Goal: Task Accomplishment & Management: Complete application form

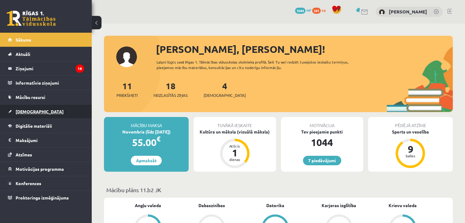
click at [33, 114] on link "[DEMOGRAPHIC_DATA]" at bounding box center [46, 111] width 76 height 14
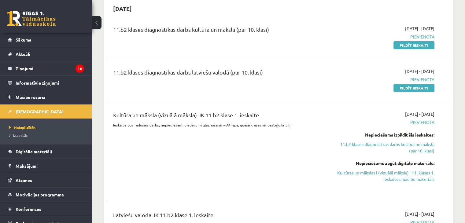
scroll to position [153, 0]
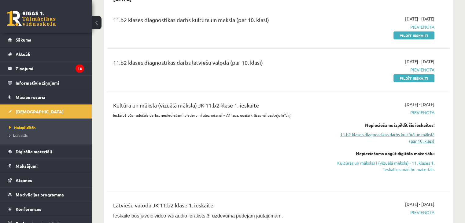
click at [420, 142] on link "11.b2 klases diagnostikas darbs kultūrā un mākslā (par 10. klasi)" at bounding box center [383, 137] width 101 height 13
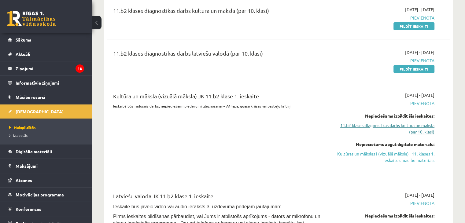
click at [407, 129] on link "11.b2 klases diagnostikas darbs kultūrā un mākslā (par 10. klasi)" at bounding box center [383, 128] width 101 height 13
click at [424, 129] on link "11.b2 klases diagnostikas darbs kultūrā un mākslā (par 10. klasi)" at bounding box center [383, 128] width 101 height 13
click at [422, 155] on link "Kultūras un mākslas I (vizuālā māksla) - 11. klases 1. ieskaites mācību materiā…" at bounding box center [383, 157] width 101 height 13
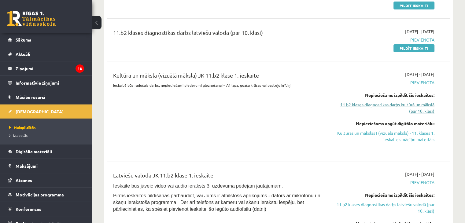
scroll to position [192, 0]
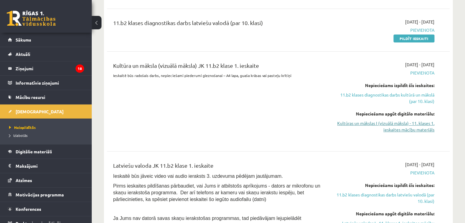
click at [415, 126] on link "Kultūras un mākslas I (vizuālā māksla) - 11. klases 1. ieskaites mācību materiā…" at bounding box center [383, 126] width 101 height 13
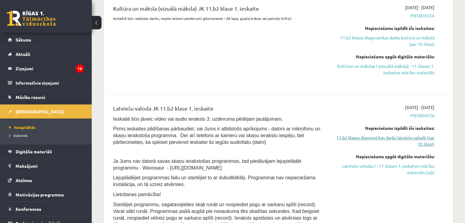
scroll to position [254, 0]
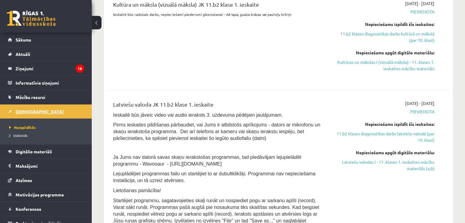
click at [28, 114] on link "[DEMOGRAPHIC_DATA]" at bounding box center [46, 111] width 76 height 14
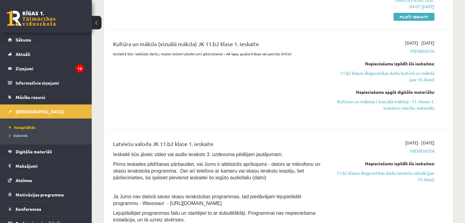
scroll to position [254, 0]
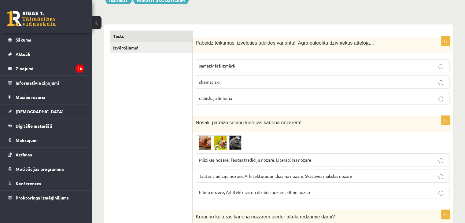
scroll to position [92, 0]
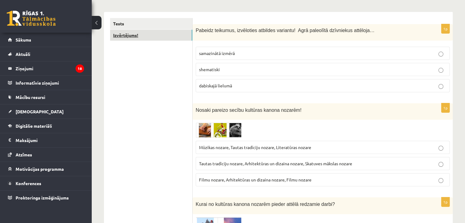
click at [159, 38] on link "Izvērtējums!" at bounding box center [151, 35] width 82 height 11
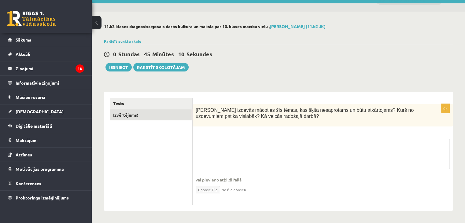
scroll to position [12, 0]
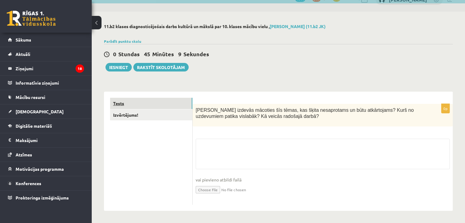
click at [151, 102] on link "Tests" at bounding box center [151, 103] width 82 height 11
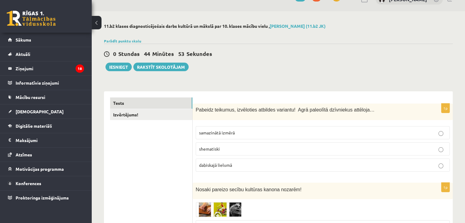
drag, startPoint x: 196, startPoint y: 111, endPoint x: 251, endPoint y: 94, distance: 57.9
click at [271, 147] on div "1p Pabeidz teikumus, izvēloties atbildes variantu! Agrā paleolītā dzīvniekus at…" at bounding box center [322, 140] width 260 height 73
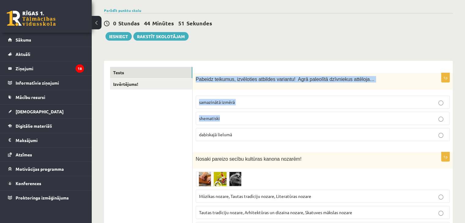
click at [227, 90] on div "1p Pabeidz teikumus, izvēloties atbildes variantu! Agrā paleolītā dzīvniekus at…" at bounding box center [322, 109] width 260 height 73
drag, startPoint x: 197, startPoint y: 79, endPoint x: 226, endPoint y: 92, distance: 32.1
click at [232, 104] on div "1p Pabeidz teikumus, izvēloties atbildes variantu! Agrā paleolītā dzīvniekus at…" at bounding box center [322, 109] width 260 height 73
click at [222, 83] on div "Pabeidz teikumus, izvēloties atbildes variantu! Agrā paleolītā dzīvniekus attēl…" at bounding box center [322, 81] width 260 height 16
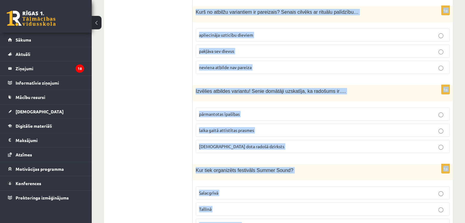
scroll to position [2477, 0]
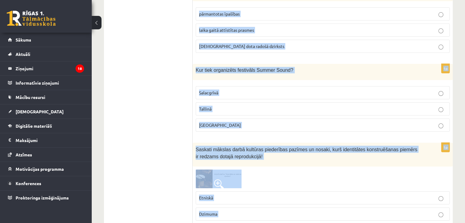
drag, startPoint x: 194, startPoint y: 79, endPoint x: 239, endPoint y: 208, distance: 137.5
copy form "Pabeidz teikumus, izvēloties atbildes variantu! Agrā paleolītā dzīvniekus attēl…"
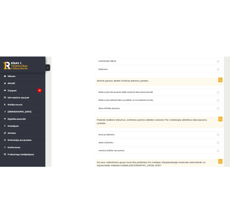
scroll to position [0, 0]
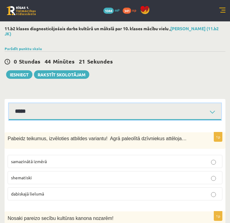
click at [65, 116] on select "**********" at bounding box center [115, 111] width 212 height 17
click at [9, 103] on select "**********" at bounding box center [115, 111] width 212 height 17
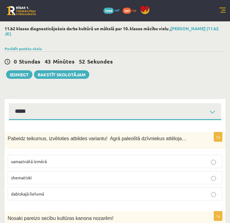
click at [61, 194] on p "dabiskajā lielumā" at bounding box center [115, 194] width 208 height 6
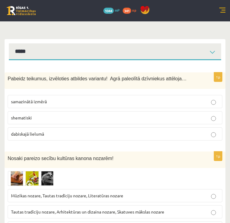
scroll to position [92, 0]
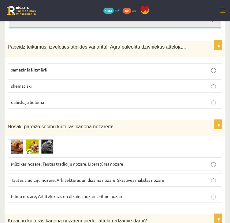
click at [94, 178] on span "Tautas tradīciju nozare, Arhitektūras un dizaina nozare, Skatuves mākslas nozare" at bounding box center [87, 179] width 153 height 5
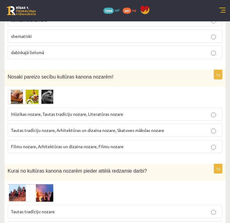
scroll to position [214, 0]
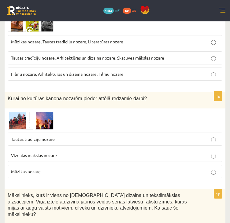
click at [53, 159] on label "Vizuālās mākslas nozare" at bounding box center [115, 155] width 214 height 13
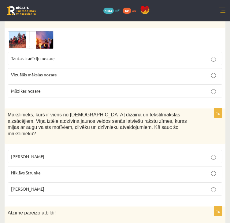
scroll to position [305, 0]
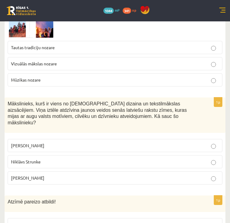
click at [54, 142] on p "Ansis Cīrulis" at bounding box center [115, 145] width 208 height 6
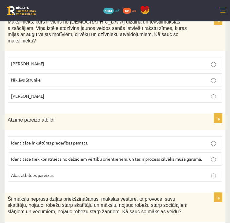
scroll to position [397, 0]
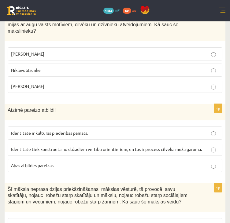
click at [54, 162] on p "Abas atbildes pareizas" at bounding box center [115, 165] width 208 height 6
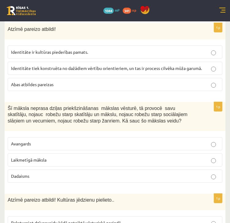
scroll to position [489, 0]
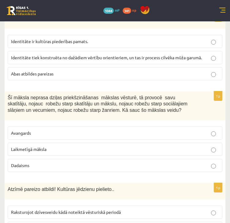
click at [66, 146] on p "Laikmetīgā māksla" at bounding box center [115, 149] width 208 height 6
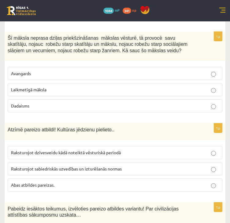
scroll to position [550, 0]
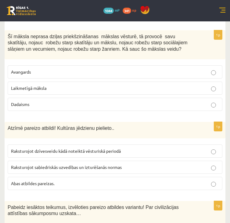
click at [49, 181] on span "Abas atbildes pareizas." at bounding box center [32, 183] width 43 height 5
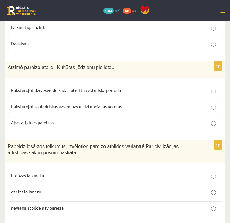
scroll to position [611, 0]
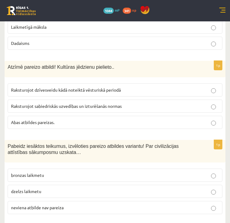
click at [28, 203] on label "neviena atbilde nav pareiza" at bounding box center [115, 207] width 214 height 13
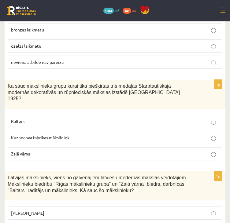
scroll to position [764, 0]
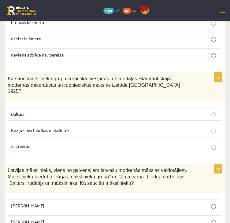
click at [51, 111] on p "Baltars" at bounding box center [115, 114] width 208 height 6
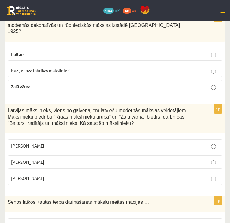
scroll to position [825, 0]
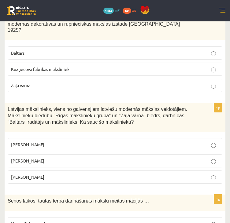
click at [45, 158] on p "Romāns Suta" at bounding box center [115, 161] width 208 height 6
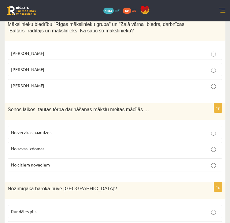
scroll to position [916, 0]
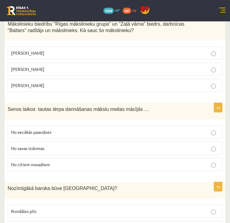
click at [48, 142] on label "No savas izdomas" at bounding box center [115, 148] width 214 height 13
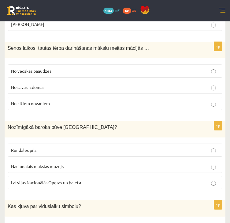
click at [50, 147] on p "Rundāles pils" at bounding box center [115, 150] width 208 height 6
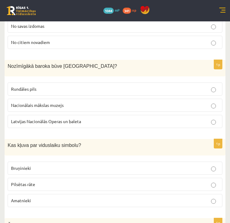
scroll to position [1069, 0]
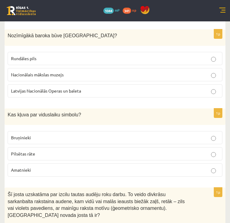
click at [51, 134] on p "Bruņinieki" at bounding box center [115, 137] width 208 height 6
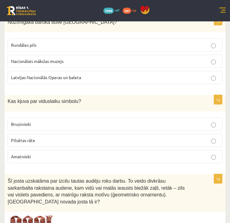
scroll to position [1161, 0]
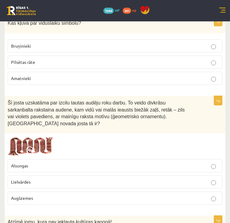
click at [38, 175] on label "Lielvārdes" at bounding box center [115, 181] width 214 height 13
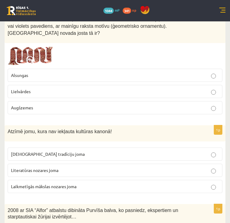
scroll to position [1252, 0]
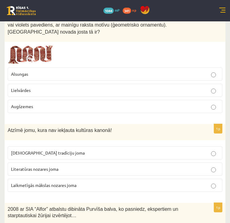
click at [46, 182] on p "Laikmetīgās mākslas nozares joma" at bounding box center [115, 185] width 208 height 6
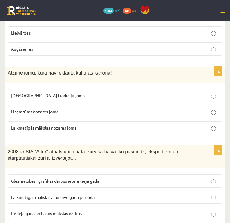
scroll to position [1314, 0]
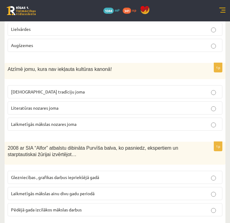
click at [46, 187] on label "Laikmetīgās mākslas ainu divu gadu periodā" at bounding box center [115, 193] width 214 height 13
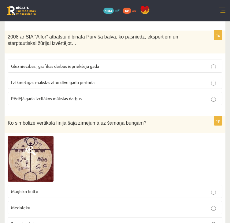
scroll to position [1436, 0]
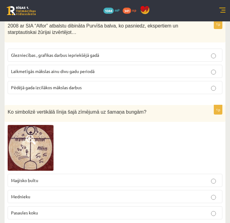
click at [49, 177] on p "Maģisko bultu" at bounding box center [115, 180] width 208 height 6
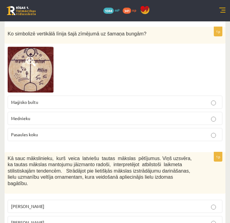
scroll to position [1527, 0]
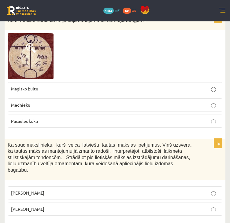
click at [35, 206] on p "Jūlijs Madernieks" at bounding box center [115, 209] width 208 height 6
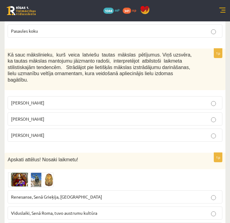
scroll to position [1619, 0]
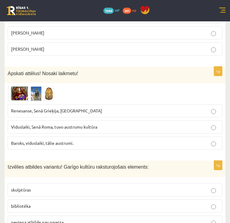
scroll to position [1711, 0]
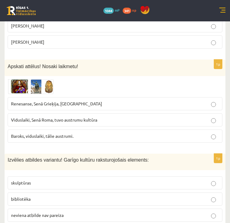
click at [44, 196] on p "bibliotēka" at bounding box center [115, 199] width 208 height 6
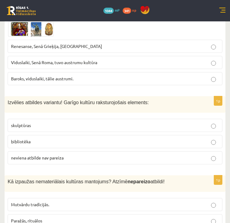
scroll to position [1772, 0]
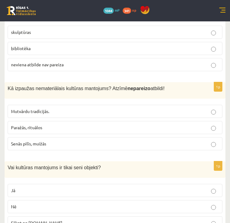
scroll to position [1925, 0]
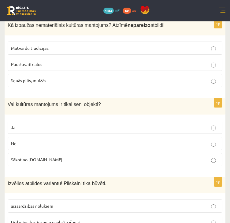
click at [21, 140] on p "Nē" at bounding box center [115, 143] width 208 height 6
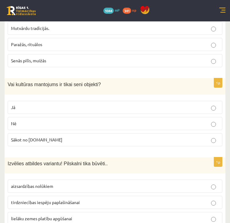
scroll to position [1955, 0]
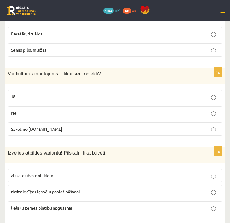
click at [47, 173] on span "aizsardzības nolūkiem" at bounding box center [32, 175] width 42 height 5
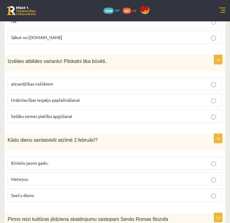
click at [46, 176] on p "Meteņus" at bounding box center [115, 179] width 208 height 6
click at [43, 192] on p "Sveču dienu" at bounding box center [115, 195] width 208 height 6
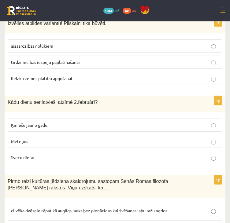
scroll to position [2138, 0]
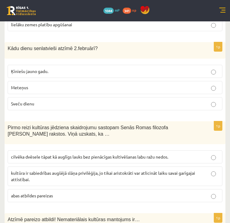
click at [46, 150] on label "cilvēka dvēsele tāpat kā auglīgs lauks bez pienācīgas kultivēšanas labu ražu ne…" at bounding box center [115, 156] width 214 height 13
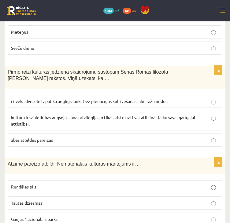
scroll to position [2199, 0]
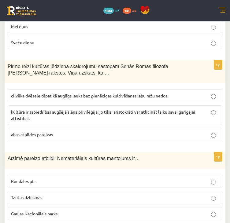
click at [33, 194] on p "Tautas dziesmas" at bounding box center [115, 197] width 208 height 6
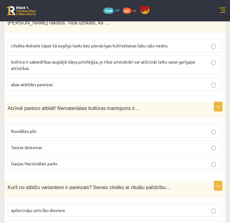
scroll to position [2261, 0]
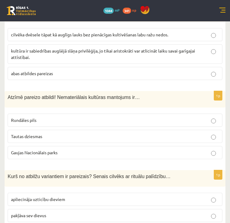
click at [34, 196] on span "apliecināja uzticību dieviem" at bounding box center [38, 198] width 54 height 5
click at [35, 213] on span "pakļāva sev dievus" at bounding box center [28, 215] width 35 height 5
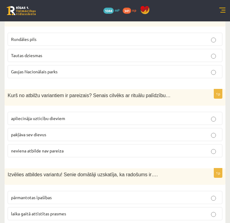
scroll to position [2352, 0]
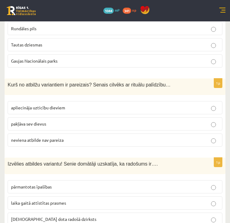
click at [42, 216] on span "dieva dota radošā dzirksts" at bounding box center [53, 218] width 85 height 5
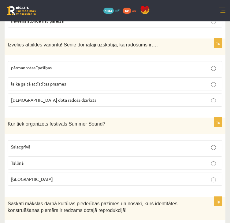
scroll to position [2474, 0]
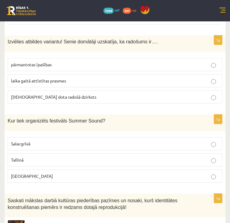
click at [42, 173] on p "Liepājā" at bounding box center [115, 176] width 208 height 6
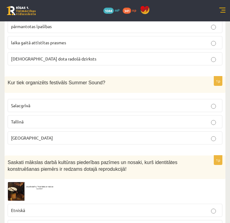
scroll to position [2517, 0]
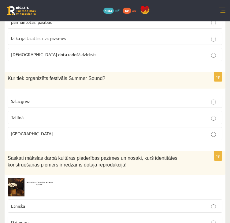
click at [41, 203] on p "Etniskā" at bounding box center [115, 206] width 208 height 6
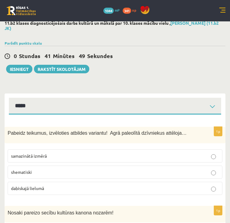
scroll to position [0, 0]
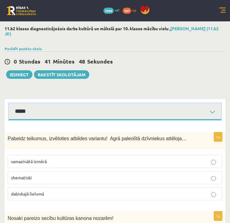
click at [153, 117] on select "**********" at bounding box center [115, 111] width 212 height 17
select select "**********"
click at [9, 103] on select "**********" at bounding box center [115, 111] width 212 height 17
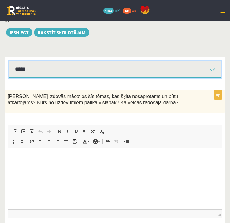
scroll to position [52, 0]
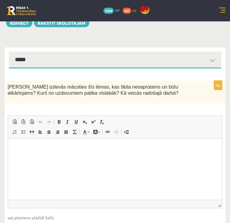
click at [105, 157] on html at bounding box center [115, 148] width 214 height 19
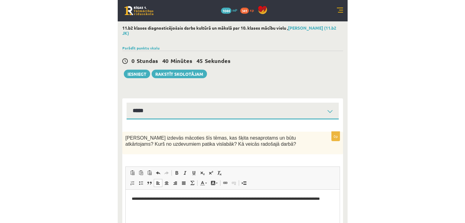
scroll to position [0, 0]
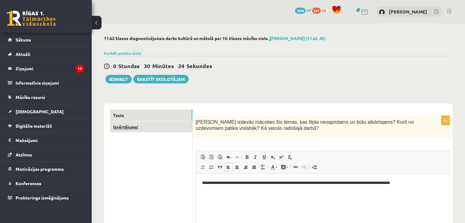
click at [135, 129] on link "Izvērtējums!" at bounding box center [151, 126] width 82 height 11
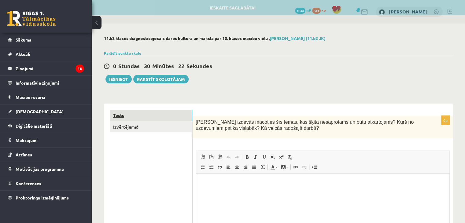
click at [132, 116] on link "Tests" at bounding box center [151, 115] width 82 height 11
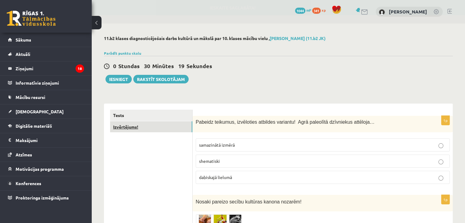
click at [130, 125] on link "Izvērtējums!" at bounding box center [151, 126] width 82 height 11
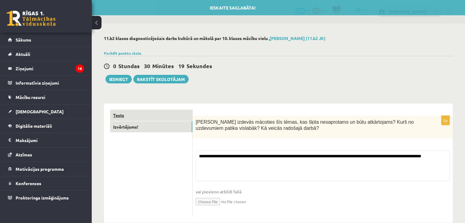
click at [127, 110] on link "Tests" at bounding box center [151, 115] width 82 height 11
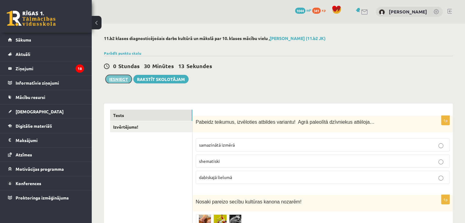
click at [123, 80] on button "Iesniegt" at bounding box center [118, 79] width 26 height 9
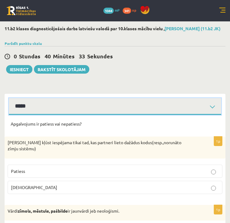
click at [39, 111] on select "**********" at bounding box center [115, 106] width 212 height 17
select select "**********"
click at [9, 103] on select "**********" at bounding box center [115, 106] width 212 height 17
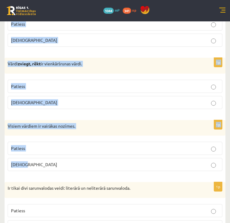
scroll to position [1819, 0]
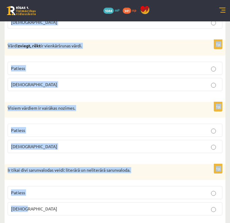
drag, startPoint x: 12, startPoint y: 68, endPoint x: 84, endPoint y: 198, distance: 148.5
copy form "Apgalvojums ir patiess vai nepatiess? 1p Saziņa kļūst iespējama tikai tad, kas …"
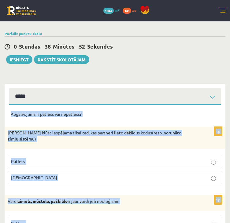
scroll to position [0, 0]
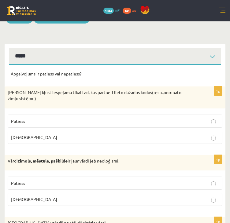
scroll to position [61, 0]
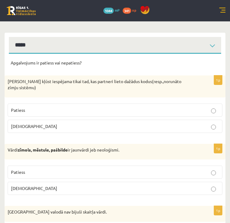
click at [28, 124] on p "Aplams" at bounding box center [115, 126] width 208 height 6
click at [26, 170] on p "Patiess" at bounding box center [115, 172] width 208 height 6
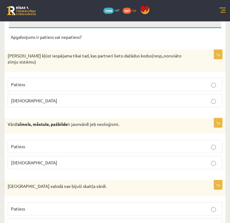
scroll to position [122, 0]
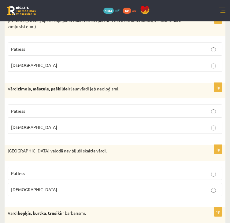
click at [30, 171] on p "Patiess" at bounding box center [115, 173] width 208 height 6
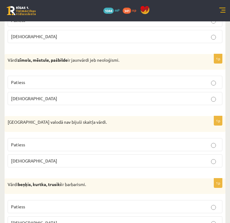
scroll to position [183, 0]
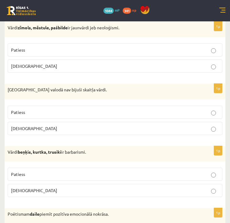
click at [32, 169] on label "Patiess" at bounding box center [115, 174] width 214 height 13
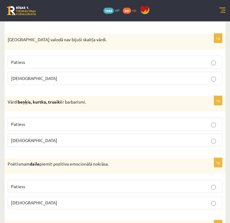
scroll to position [244, 0]
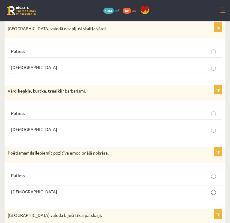
click at [32, 172] on p "Patiess" at bounding box center [115, 175] width 208 height 6
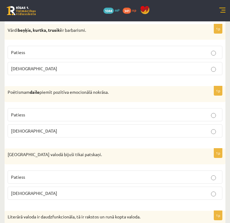
scroll to position [305, 0]
click at [32, 190] on p "Aplams" at bounding box center [115, 193] width 208 height 6
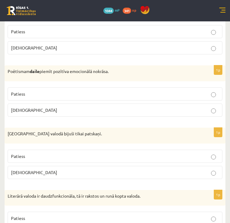
scroll to position [336, 0]
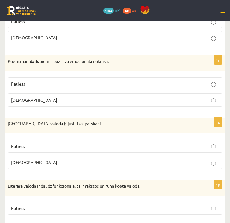
click at [93, 206] on p "Patiess" at bounding box center [115, 208] width 208 height 6
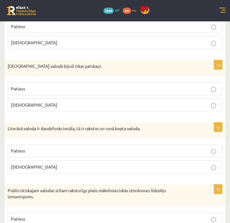
scroll to position [397, 0]
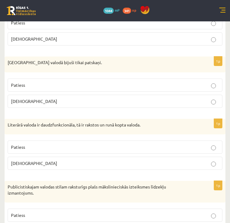
click at [32, 212] on p "Patiess" at bounding box center [115, 215] width 208 height 6
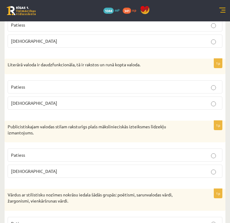
scroll to position [489, 0]
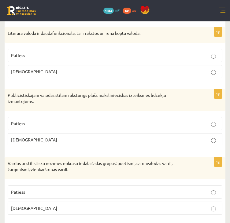
click at [40, 189] on p "Patiess" at bounding box center [115, 192] width 208 height 6
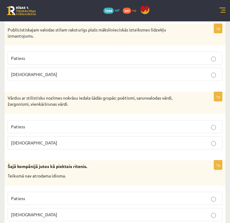
scroll to position [611, 0]
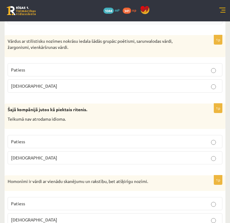
click at [63, 155] on p "Aplams" at bounding box center [115, 158] width 208 height 6
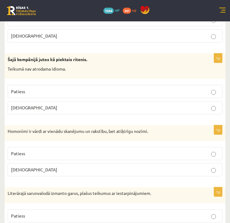
scroll to position [672, 0]
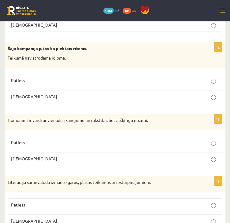
click at [63, 155] on p "Aplams" at bounding box center [115, 158] width 208 height 6
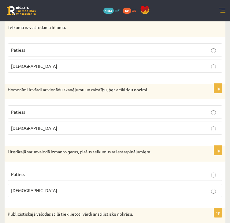
scroll to position [733, 0]
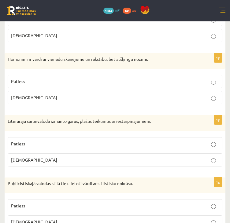
click at [63, 157] on p "Aplams" at bounding box center [115, 160] width 208 height 6
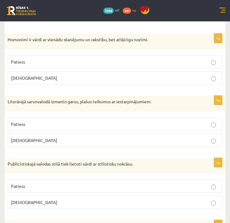
scroll to position [764, 0]
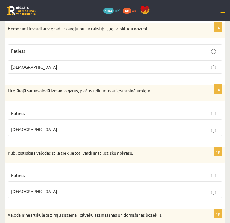
click at [64, 172] on p "Patiess" at bounding box center [115, 175] width 208 height 6
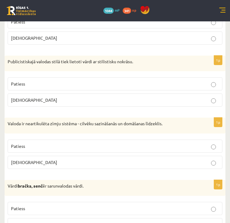
scroll to position [855, 0]
click at [65, 166] on fieldset "Patiess Aplams" at bounding box center [115, 153] width 214 height 34
click at [68, 159] on p "Aplams" at bounding box center [115, 162] width 208 height 6
click at [24, 205] on span "Patiess" at bounding box center [18, 207] width 14 height 5
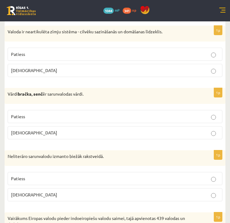
click at [49, 192] on p "Aplams" at bounding box center [115, 195] width 208 height 6
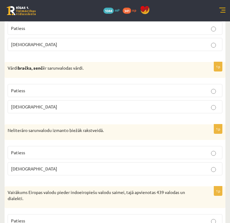
scroll to position [1008, 0]
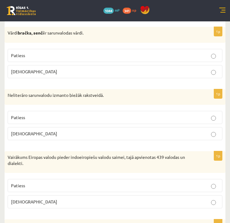
click at [50, 182] on p "Patiess" at bounding box center [115, 185] width 208 height 6
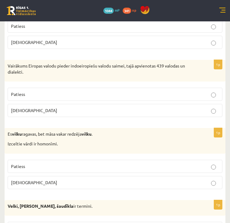
scroll to position [1100, 0]
click at [18, 164] on p "Patiess" at bounding box center [115, 166] width 208 height 6
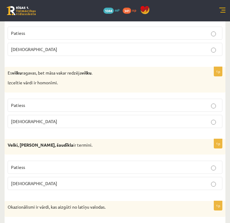
scroll to position [1161, 0]
click at [28, 180] on p "Aplams" at bounding box center [115, 183] width 208 height 6
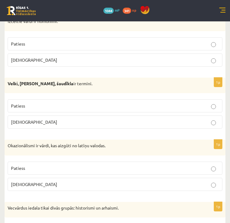
click at [28, 181] on p "Aplams" at bounding box center [115, 184] width 208 height 6
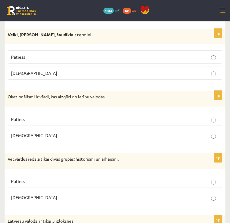
scroll to position [1283, 0]
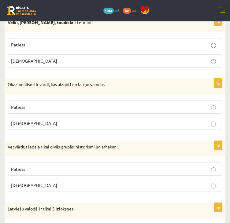
click at [35, 166] on p "Patiess" at bounding box center [115, 169] width 208 height 6
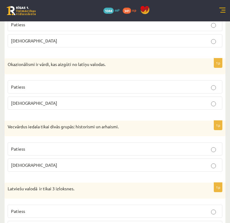
scroll to position [1314, 0]
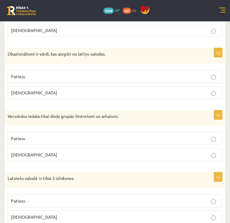
click at [41, 198] on label "Patiess" at bounding box center [115, 200] width 214 height 13
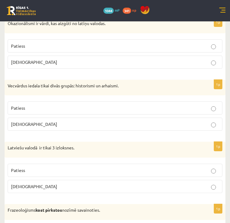
click at [45, 183] on p "Aplams" at bounding box center [115, 186] width 208 height 6
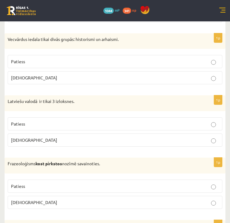
scroll to position [1405, 0]
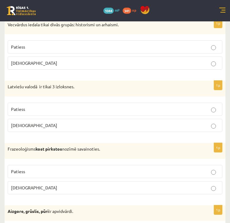
click at [45, 185] on p "Aplams" at bounding box center [115, 188] width 208 height 6
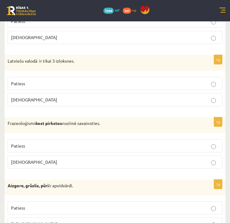
scroll to position [1466, 0]
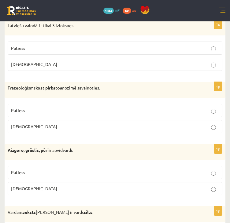
click at [56, 166] on label "Patiess" at bounding box center [115, 172] width 214 height 13
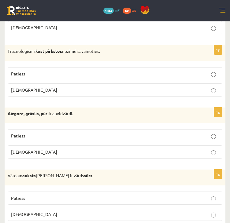
scroll to position [1527, 0]
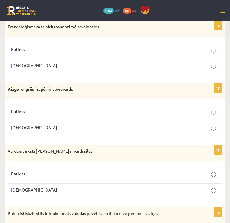
click at [54, 170] on p "Patiess" at bounding box center [115, 173] width 208 height 6
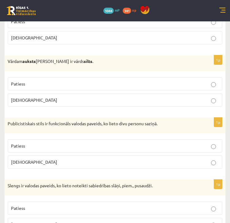
scroll to position [1619, 0]
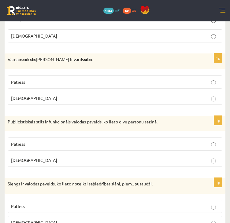
click at [30, 157] on p "Aplams" at bounding box center [115, 160] width 208 height 6
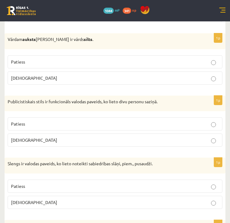
scroll to position [1650, 0]
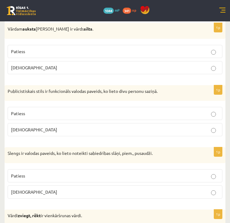
click at [30, 173] on p "Patiess" at bounding box center [115, 176] width 208 height 6
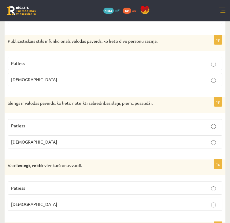
scroll to position [1711, 0]
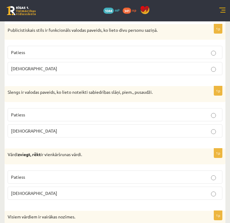
click at [27, 191] on label "[DEMOGRAPHIC_DATA]" at bounding box center [115, 193] width 214 height 13
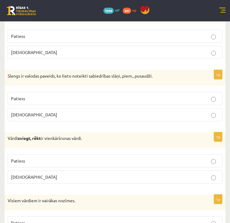
scroll to position [1772, 0]
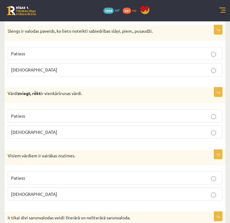
click at [107, 175] on p "Patiess" at bounding box center [115, 178] width 208 height 6
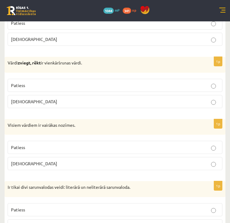
click at [115, 160] on p "[DEMOGRAPHIC_DATA]" at bounding box center [115, 163] width 208 height 6
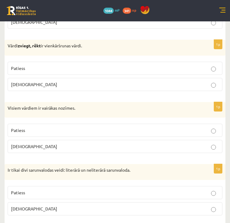
click at [92, 189] on p "Patiess" at bounding box center [115, 192] width 208 height 6
click at [91, 189] on label "Patiess" at bounding box center [115, 192] width 214 height 13
click at [68, 204] on label "[DEMOGRAPHIC_DATA]" at bounding box center [115, 208] width 214 height 13
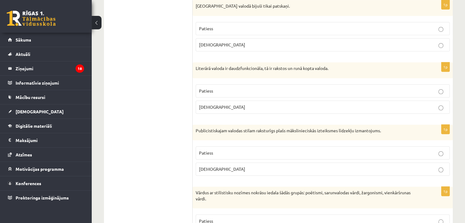
scroll to position [0, 0]
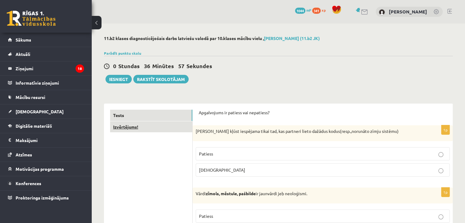
click at [136, 127] on link "Izvērtējums!" at bounding box center [151, 126] width 82 height 11
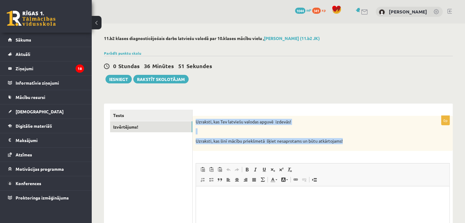
drag, startPoint x: 196, startPoint y: 122, endPoint x: 348, endPoint y: 145, distance: 154.4
click at [348, 145] on div "Uzraksti, kas Tev latviešu valodas apguvē izdevās! Uzraksti, kas šinī mācību pr…" at bounding box center [322, 133] width 260 height 35
copy div "Uzraksti, kas Tev latviešu valodas apguvē izdevās! Uzraksti, kas šinī mācību pr…"
click at [211, 128] on div "Uzraksti, kas Tev latviešu valodas apguvē izdevās! Uzraksti, kas šinī mācību pr…" at bounding box center [322, 133] width 260 height 35
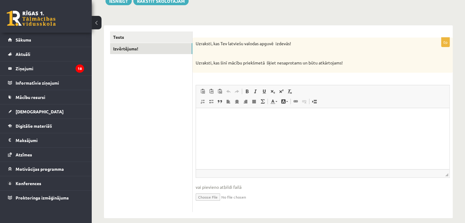
scroll to position [86, 0]
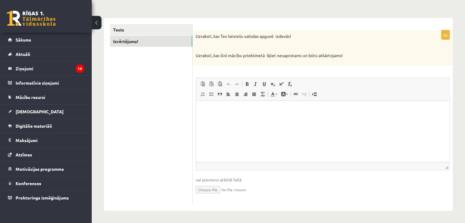
click at [225, 119] on html at bounding box center [322, 110] width 253 height 19
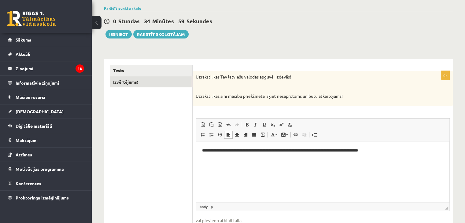
scroll to position [0, 0]
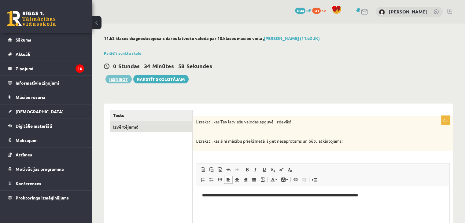
click at [116, 77] on button "Iesniegt" at bounding box center [118, 79] width 26 height 9
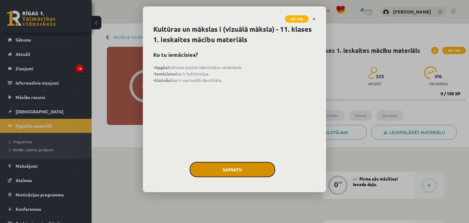
click at [270, 167] on button "Sapratu" at bounding box center [233, 169] width 86 height 15
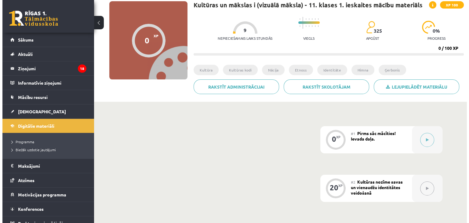
scroll to position [61, 0]
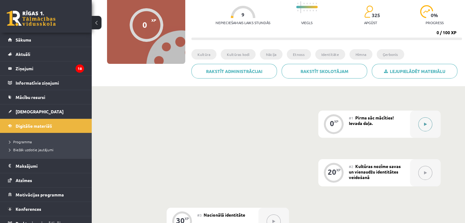
click at [415, 126] on div at bounding box center [425, 124] width 31 height 27
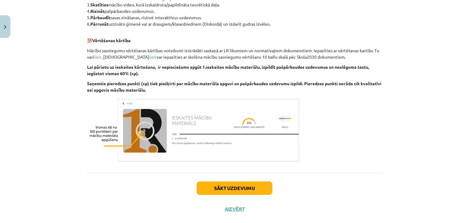
scroll to position [335, 0]
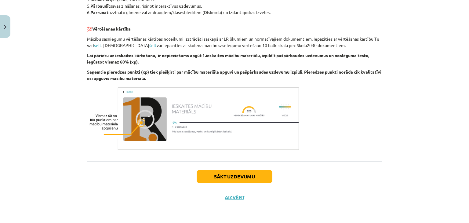
click at [244, 183] on div "Sākt uzdevumu Aizvērt" at bounding box center [234, 182] width 295 height 43
click at [244, 177] on button "Sākt uzdevumu" at bounding box center [235, 176] width 76 height 13
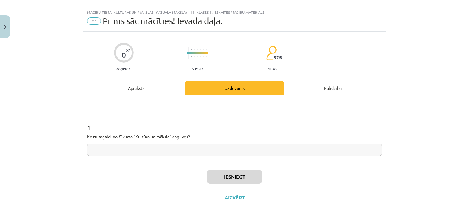
click at [230, 152] on input "text" at bounding box center [234, 150] width 295 height 13
click at [242, 177] on button "Iesniegt" at bounding box center [235, 176] width 56 height 13
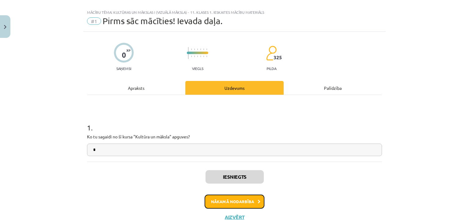
click at [228, 202] on button "Nākamā nodarbība" at bounding box center [235, 202] width 60 height 14
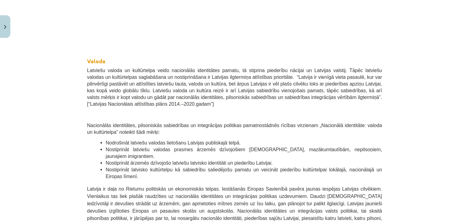
scroll to position [351, 0]
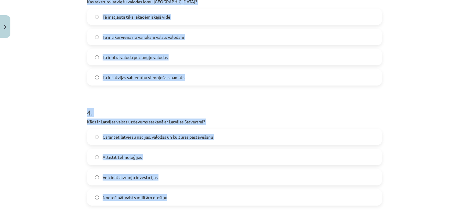
scroll to position [437, 0]
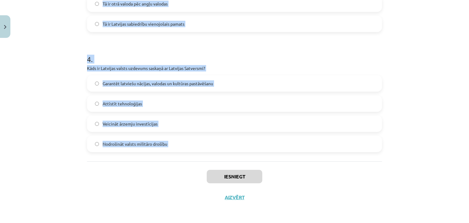
drag, startPoint x: 86, startPoint y: 128, endPoint x: 192, endPoint y: 168, distance: 114.0
click at [192, 168] on div "Mācību tēma: Kultūras un mākslas i (vizuālā māksla) - 11. klases 1. ieskaites m…" at bounding box center [234, 111] width 469 height 223
copy form "1 . Kas ir kultūras kodi? Simboli, paražas un tradīcijas, kas veido sabiedrības…"
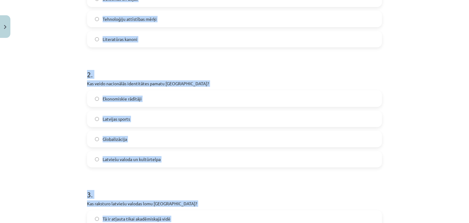
scroll to position [101, 0]
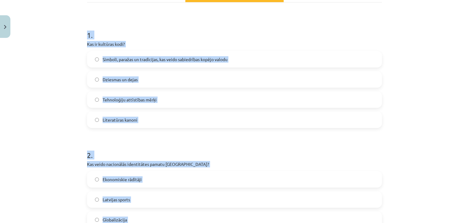
click at [128, 60] on span "Simboli, paražas un tradīcijas, kas veido sabiedrības kopējo valodu" at bounding box center [165, 59] width 125 height 6
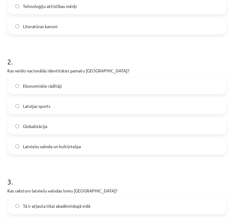
scroll to position [203, 0]
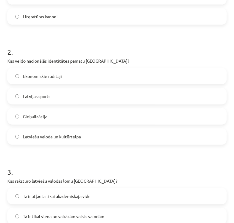
click at [58, 141] on label "Latviešu valoda un kultūrtelpa" at bounding box center [117, 136] width 218 height 15
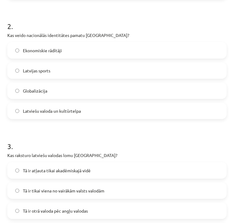
scroll to position [264, 0]
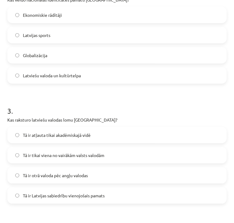
click at [68, 198] on span "Tā ir Latvijas sabiedrību vienojošais pamats" at bounding box center [64, 195] width 82 height 6
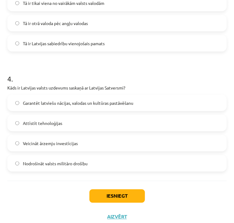
scroll to position [417, 0]
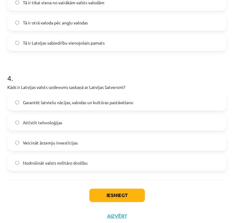
drag, startPoint x: 64, startPoint y: 106, endPoint x: 91, endPoint y: 114, distance: 28.4
click at [64, 106] on label "Garantēt latviešu nācijas, valodas un kultūras pastāvēšanu" at bounding box center [117, 102] width 218 height 15
click at [93, 105] on span "Garantēt latviešu nācijas, valodas un kultūras pastāvēšanu" at bounding box center [78, 102] width 111 height 6
click at [121, 198] on button "Iesniegt" at bounding box center [118, 195] width 56 height 13
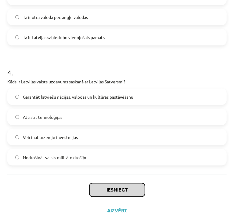
scroll to position [424, 0]
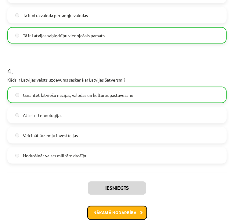
click at [111, 211] on button "Nākamā nodarbība" at bounding box center [117, 213] width 60 height 14
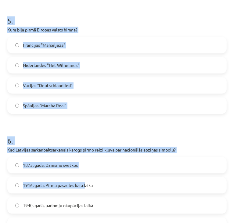
scroll to position [654, 0]
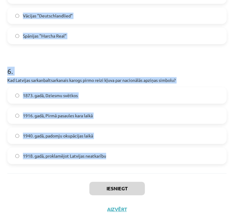
drag, startPoint x: 19, startPoint y: 129, endPoint x: 124, endPoint y: 167, distance: 112.4
copy form "1 . Kādi elementi veido tradicionālās etnosa ikonas? Karogs, ģerbonis, himna Po…"
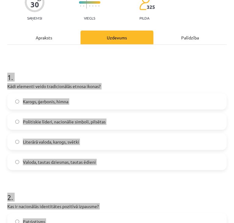
scroll to position [43, 0]
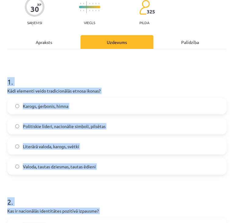
click at [39, 82] on h1 "1 ." at bounding box center [117, 76] width 220 height 19
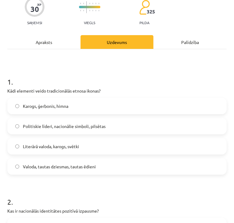
click at [45, 168] on span "Valoda, tautas dziesmas, tautas ēdieni" at bounding box center [59, 166] width 73 height 6
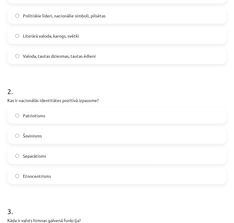
scroll to position [165, 0]
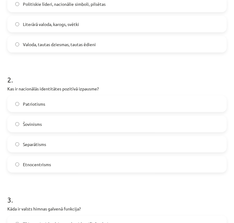
click at [50, 98] on label "Patriotisms" at bounding box center [117, 103] width 218 height 15
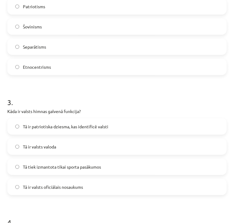
scroll to position [287, 0]
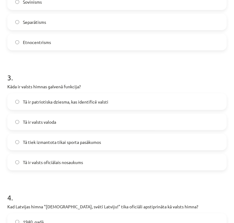
click at [53, 103] on span "Tā ir patriotiska dziesma, kas identificē valsti" at bounding box center [66, 102] width 86 height 6
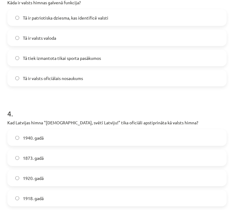
scroll to position [379, 0]
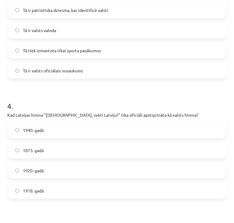
click at [48, 170] on label "1920. gadā" at bounding box center [117, 170] width 218 height 15
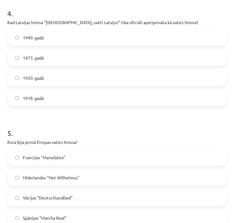
scroll to position [501, 0]
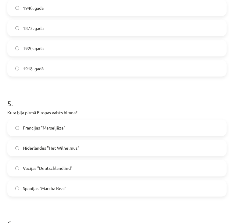
click at [63, 153] on label "Nīderlandes "Het Wilhelmus"" at bounding box center [117, 148] width 218 height 15
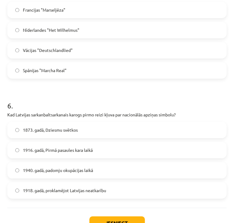
scroll to position [623, 0]
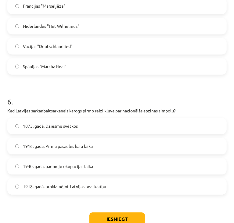
click at [55, 129] on span "1873. gadā, Dziesmu svētkos" at bounding box center [50, 126] width 55 height 6
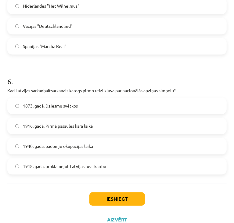
scroll to position [654, 0]
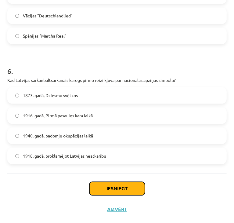
click at [126, 189] on button "Iesniegt" at bounding box center [118, 188] width 56 height 13
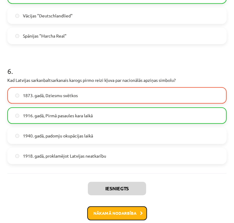
click at [119, 213] on button "Nākamā nodarbība" at bounding box center [117, 213] width 60 height 14
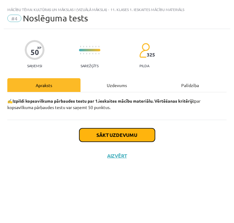
click at [118, 133] on button "Sākt uzdevumu" at bounding box center [117, 134] width 76 height 13
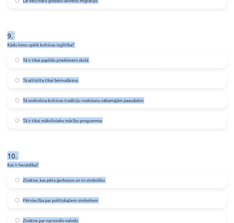
scroll to position [1130, 0]
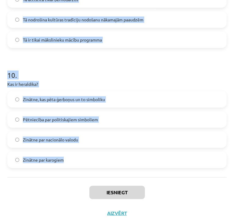
drag, startPoint x: 7, startPoint y: 121, endPoint x: 169, endPoint y: 162, distance: 167.1
copy form "1 . Kā globalizācija ietekmē Latvijas identitāti? Tā var radīt pretrunīgas pārm…"
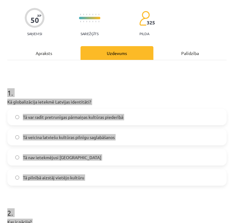
scroll to position [31, 0]
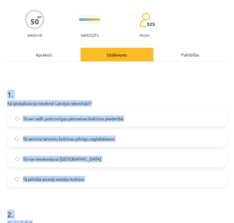
click at [103, 92] on h1 "1 ." at bounding box center [117, 88] width 220 height 19
click at [97, 115] on span "Tā var radīt pretrunīgas pārmaiņas kultūras piederībā" at bounding box center [73, 118] width 101 height 6
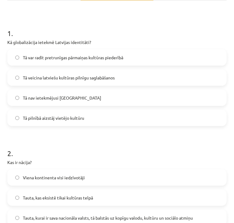
scroll to position [153, 0]
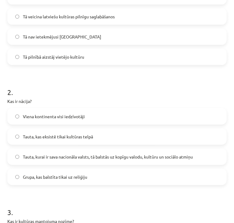
click at [92, 155] on span "Tauta, kurai ir sava nacionāla valsts, tā balstās uz kopīgu valodu, kultūru un …" at bounding box center [108, 157] width 170 height 6
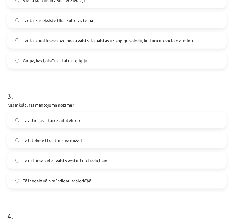
scroll to position [275, 0]
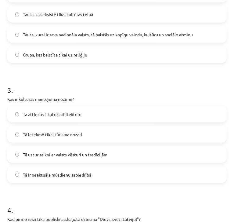
click at [88, 151] on label "Tā uztur saikni ar valsts vēsturi un tradīcijām" at bounding box center [117, 154] width 218 height 15
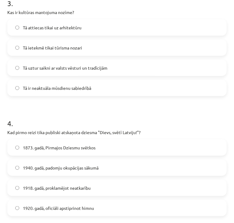
scroll to position [367, 0]
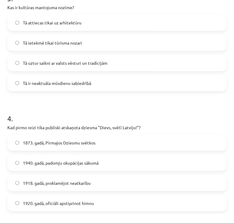
click at [89, 145] on span "1873. gadā, Pirmajos Dziesmu svētkos" at bounding box center [59, 143] width 73 height 6
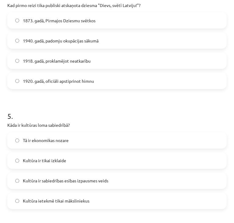
scroll to position [550, 0]
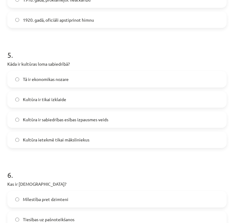
click at [78, 119] on span "Kultūra ir sabiedrības esības izpausmes veids" at bounding box center [66, 120] width 86 height 6
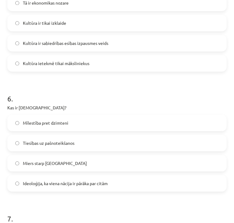
scroll to position [642, 0]
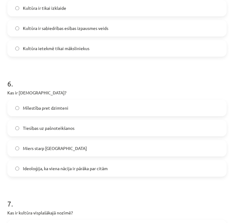
click at [57, 167] on span "Ideoloģija, ka viena nācija ir pārāka par citām" at bounding box center [65, 168] width 85 height 6
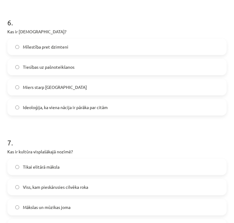
scroll to position [733, 0]
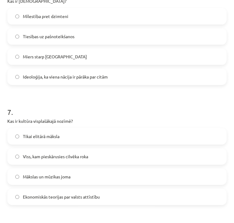
click at [85, 156] on span "Viss, kam pieskārusies cilvēka roka" at bounding box center [55, 156] width 65 height 6
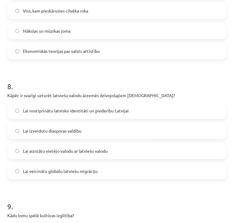
scroll to position [886, 0]
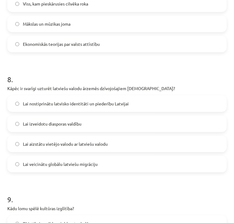
click at [80, 101] on span "Lai nostiprinātu latvisko identitāti un piederību Latvijai" at bounding box center [76, 104] width 106 height 6
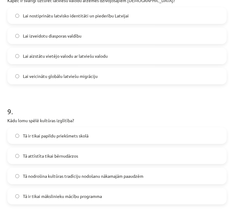
scroll to position [978, 0]
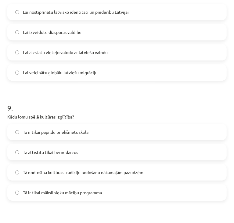
click at [97, 173] on span "Tā nodrošina kultūras tradīciju nodošanu nākamajām paaudzēm" at bounding box center [83, 172] width 121 height 6
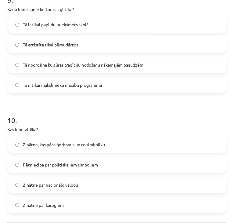
scroll to position [1100, 0]
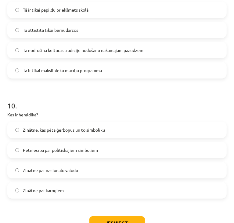
click at [43, 128] on span "Zinātne, kas pēta ģerboņus un to simboliku" at bounding box center [64, 130] width 82 height 6
click at [125, 217] on button "Iesniegt" at bounding box center [118, 222] width 56 height 13
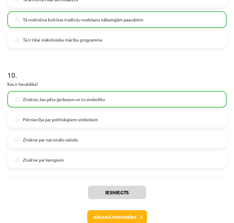
scroll to position [1153, 0]
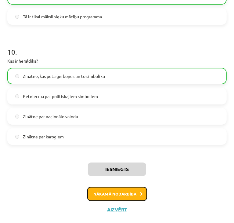
click at [122, 194] on button "Nākamā nodarbība" at bounding box center [117, 194] width 60 height 14
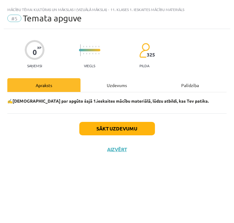
drag, startPoint x: 135, startPoint y: 188, endPoint x: 222, endPoint y: 155, distance: 92.8
click at [143, 127] on button "Sākt uzdevumu" at bounding box center [117, 128] width 76 height 13
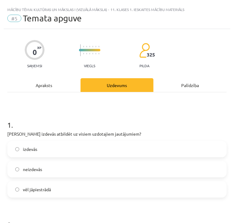
click at [40, 148] on label "izdevās" at bounding box center [117, 148] width 218 height 15
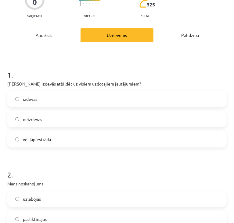
scroll to position [122, 0]
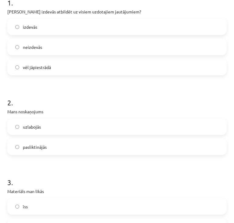
click at [49, 129] on label "uzlabojās" at bounding box center [117, 126] width 218 height 15
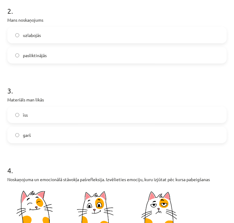
click at [46, 57] on label "pasliktinājās" at bounding box center [117, 55] width 218 height 15
click at [53, 116] on label "īss" at bounding box center [117, 114] width 218 height 15
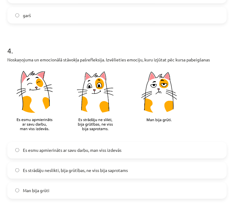
scroll to position [397, 0]
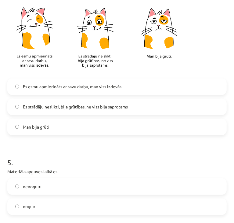
click at [71, 91] on label "Es esmu apmierināts ar savu darbu, man viss izdevās" at bounding box center [117, 86] width 218 height 15
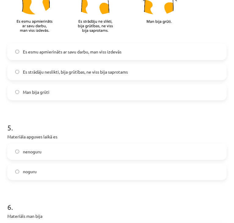
scroll to position [458, 0]
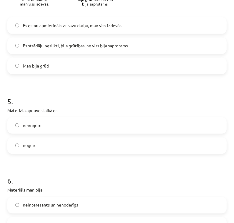
drag, startPoint x: 48, startPoint y: 126, endPoint x: 68, endPoint y: 112, distance: 24.8
click at [49, 122] on label "nenoguru" at bounding box center [117, 125] width 218 height 15
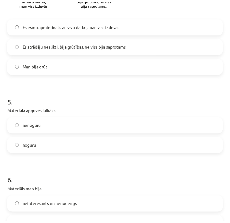
scroll to position [528, 0]
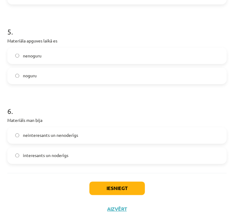
click at [77, 154] on label "interesants un noderīgs" at bounding box center [117, 155] width 218 height 15
click at [128, 190] on button "Iesniegt" at bounding box center [118, 188] width 56 height 13
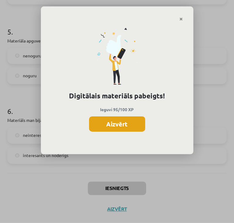
click at [127, 124] on button "Aizvērt" at bounding box center [117, 123] width 56 height 15
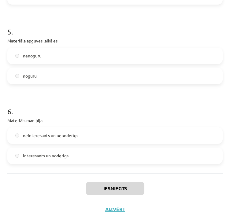
scroll to position [404, 0]
click at [114, 209] on button "Aizvērt" at bounding box center [114, 209] width 23 height 6
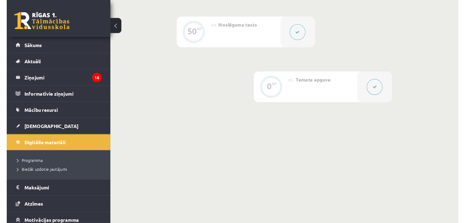
scroll to position [277, 0]
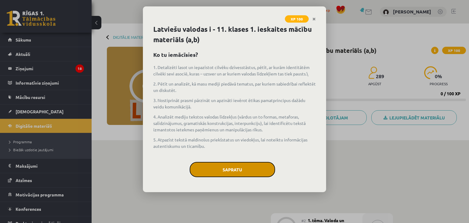
click at [248, 170] on button "Sapratu" at bounding box center [233, 169] width 86 height 15
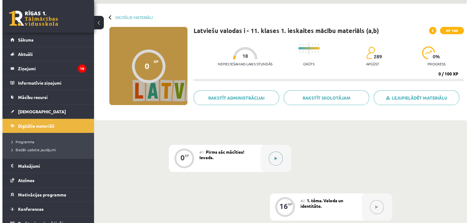
scroll to position [31, 0]
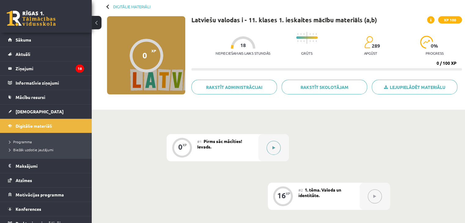
click at [267, 148] on button at bounding box center [273, 148] width 14 height 14
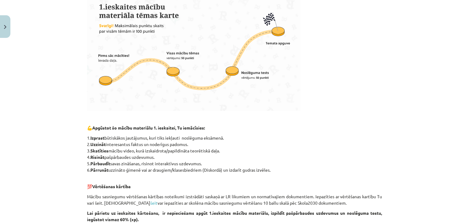
scroll to position [270, 0]
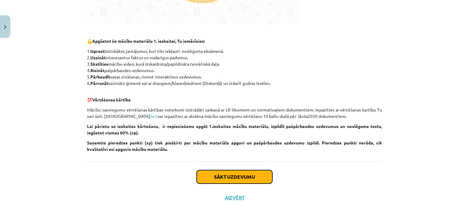
click at [255, 173] on button "Sākt uzdevumu" at bounding box center [235, 176] width 76 height 13
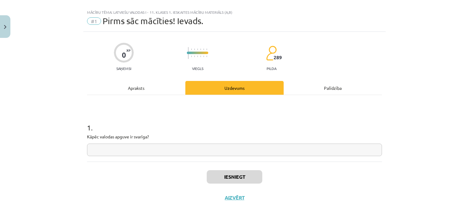
click at [258, 158] on div "1 . Kāpēc valodas apguve ir svarīga?" at bounding box center [234, 128] width 295 height 67
click at [259, 154] on input "text" at bounding box center [234, 150] width 295 height 13
click at [240, 183] on div "Iesniegt Aizvērt" at bounding box center [234, 183] width 295 height 43
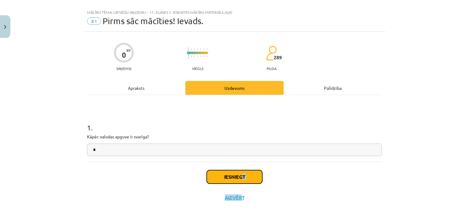
click at [240, 181] on button "Iesniegt" at bounding box center [235, 176] width 56 height 13
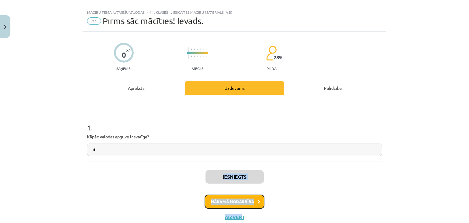
click at [258, 201] on icon at bounding box center [259, 202] width 3 height 4
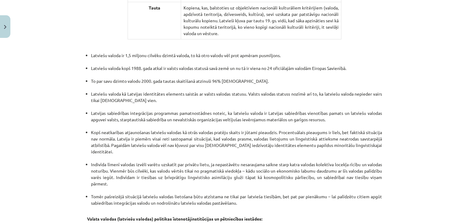
scroll to position [1286, 0]
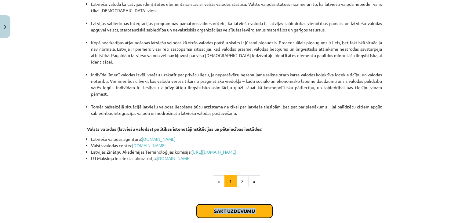
click at [247, 204] on button "Sākt uzdevumu" at bounding box center [235, 210] width 76 height 13
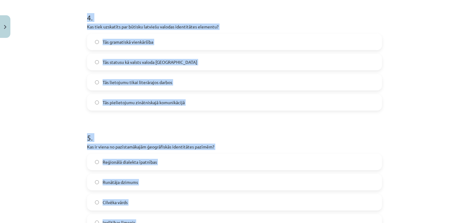
scroll to position [557, 0]
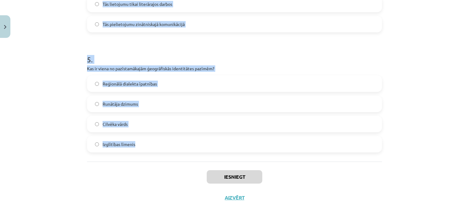
drag, startPoint x: 84, startPoint y: 120, endPoint x: 163, endPoint y: 159, distance: 88.0
copy form "1 . Kā valoda ietekmē cilvēka identitāti? Tā nosaka cilvēka fiziskās īpašības. …"
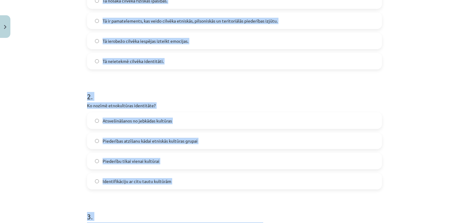
click at [57, 130] on div "Mācību tēma: Latviešu valodas i - 11. klases 1. ieskaites mācību materiāls (a,b…" at bounding box center [234, 111] width 469 height 223
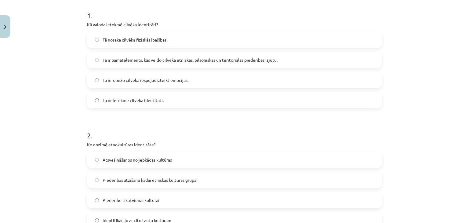
scroll to position [99, 0]
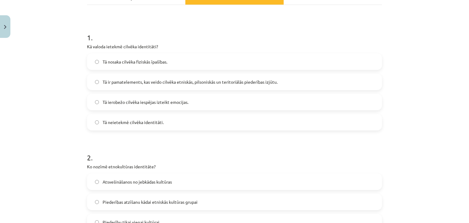
click at [105, 81] on span "Tā ir pamatelements, kas veido cilvēka etniskās, pilsoniskās un teritoriālās pi…" at bounding box center [190, 82] width 175 height 6
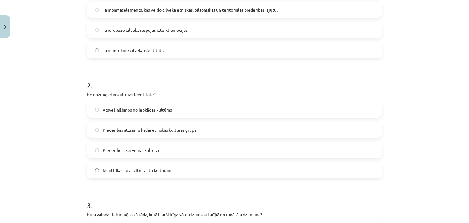
scroll to position [191, 0]
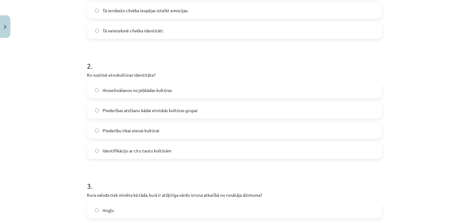
click at [126, 111] on span "Piederības atzīšanu kādai etniskās kultūras grupai" at bounding box center [150, 110] width 95 height 6
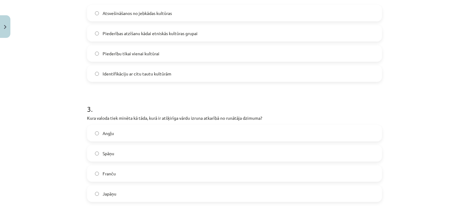
scroll to position [282, 0]
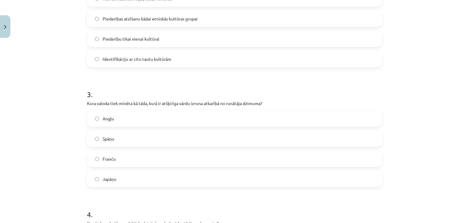
click at [115, 183] on label "Japāņu" at bounding box center [235, 178] width 294 height 15
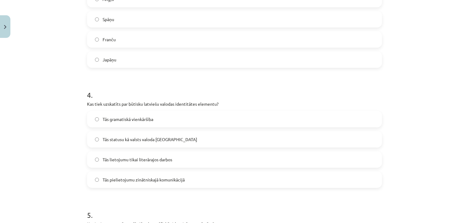
scroll to position [404, 0]
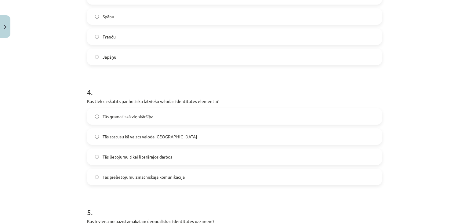
click at [121, 140] on label "Tās statusu kā valsts valoda Latvijā" at bounding box center [235, 136] width 294 height 15
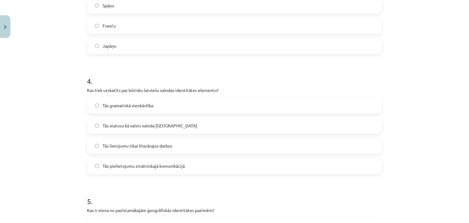
scroll to position [496, 0]
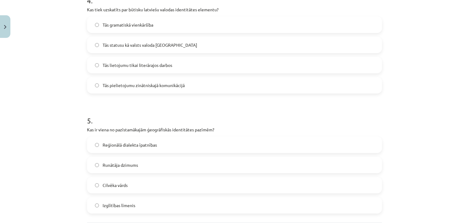
click at [140, 142] on span "Reģionālā dialekta īpatnības" at bounding box center [130, 145] width 54 height 6
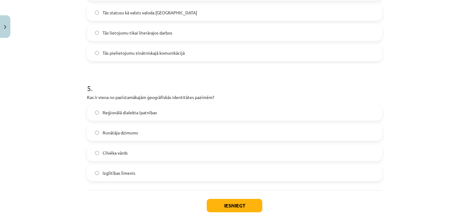
scroll to position [557, 0]
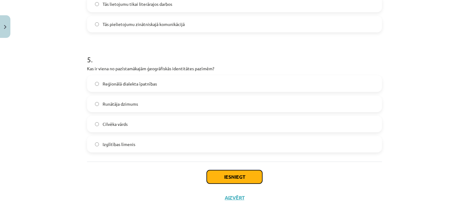
click at [241, 179] on button "Iesniegt" at bounding box center [235, 176] width 56 height 13
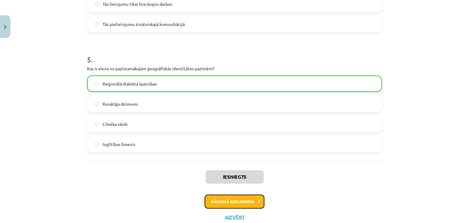
click at [249, 199] on button "Nākamā nodarbība" at bounding box center [235, 202] width 60 height 14
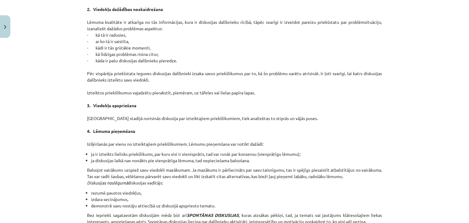
scroll to position [535, 0]
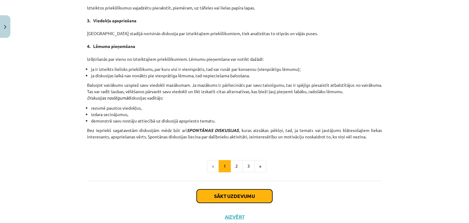
click at [231, 199] on button "Sākt uzdevumu" at bounding box center [235, 195] width 76 height 13
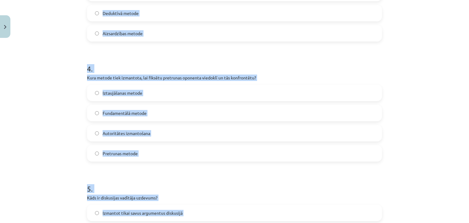
scroll to position [557, 0]
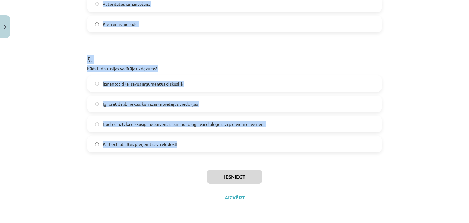
drag, startPoint x: 83, startPoint y: 115, endPoint x: 181, endPoint y: 148, distance: 103.4
click at [181, 148] on div "Mācību tēma: Latviešu valodas i - 11. klases 1. ieskaites mācību materiāls (a,b…" at bounding box center [234, 111] width 469 height 223
copy form "1 . Kas ir diskusija? Viena cilvēka monologs Publiska, mērķtiecīga strīdīga jau…"
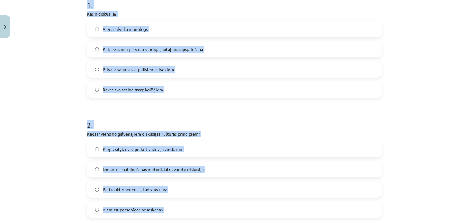
scroll to position [130, 0]
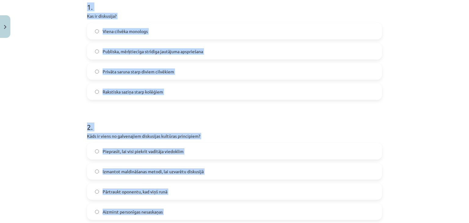
click at [126, 54] on span "Publiska, mērķtiecīga strīdīga jautājuma apspriešana" at bounding box center [153, 51] width 101 height 6
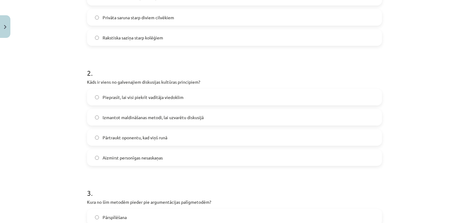
scroll to position [221, 0]
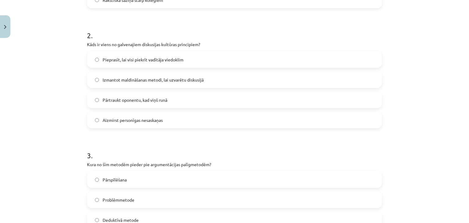
click at [103, 120] on span "Aizmirst personīgas nesaskaņas" at bounding box center [133, 120] width 60 height 6
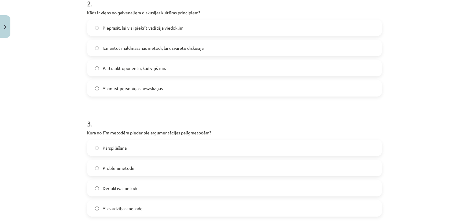
scroll to position [343, 0]
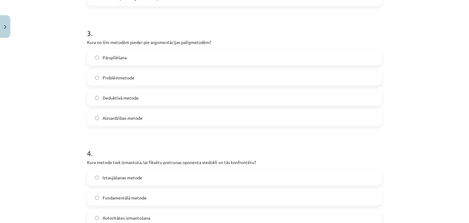
click at [185, 83] on label "Problēmmetode" at bounding box center [235, 77] width 294 height 15
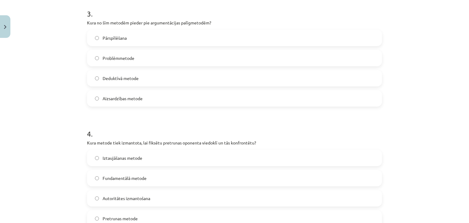
scroll to position [404, 0]
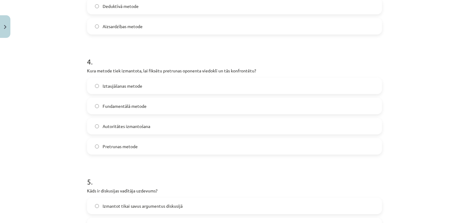
click at [144, 154] on div "Pretrunas metode" at bounding box center [234, 146] width 295 height 16
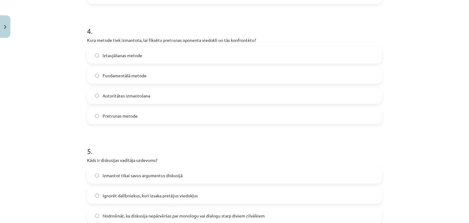
scroll to position [496, 0]
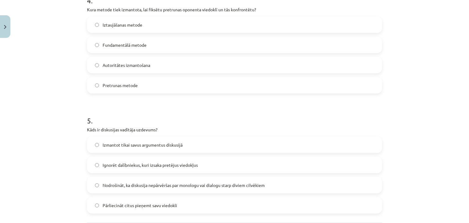
click at [141, 86] on label "Pretrunas metode" at bounding box center [235, 85] width 294 height 15
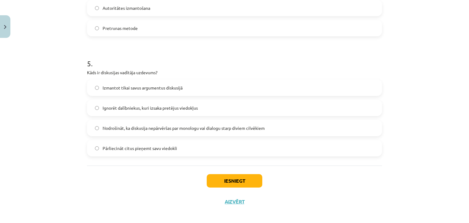
scroll to position [557, 0]
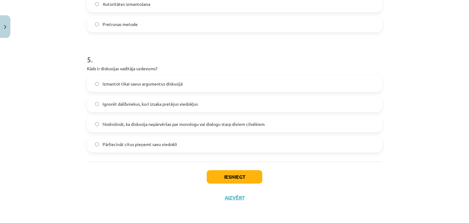
click at [146, 130] on label "Nodrošināt, ka diskusija nepārvēršas par monologu vai dialogu starp diviem cilv…" at bounding box center [235, 123] width 294 height 15
click at [242, 173] on button "Iesniegt" at bounding box center [235, 176] width 56 height 13
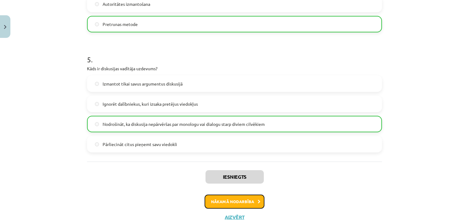
click at [254, 201] on button "Nākamā nodarbība" at bounding box center [235, 202] width 60 height 14
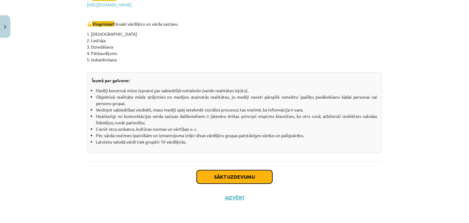
click at [221, 176] on button "Sākt uzdevumu" at bounding box center [235, 176] width 76 height 13
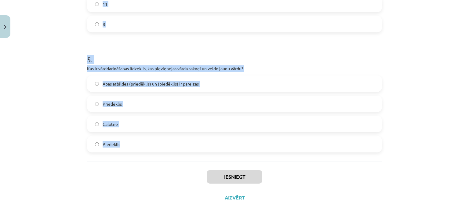
drag, startPoint x: 83, startPoint y: 118, endPoint x: 141, endPoint y: 158, distance: 70.1
copy form "1 . Kurš no šiem vārdiem ir atvasināts vārds? Pārskrējiens Zem Ūdens Māja 2 . K…"
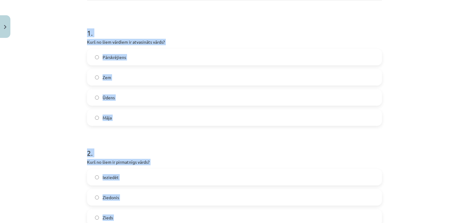
scroll to position [99, 0]
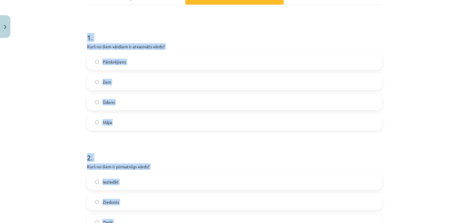
click at [115, 64] on span "Pārskrējiens" at bounding box center [115, 62] width 24 height 6
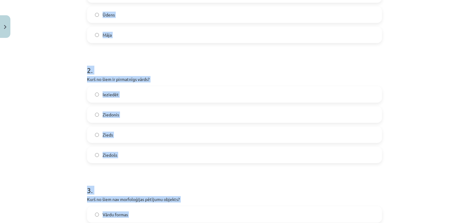
scroll to position [191, 0]
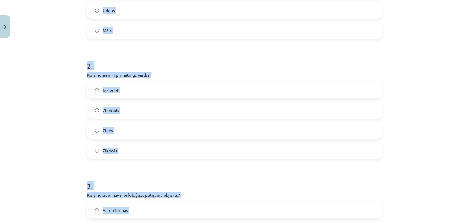
click at [127, 133] on label "Zieds" at bounding box center [235, 130] width 294 height 15
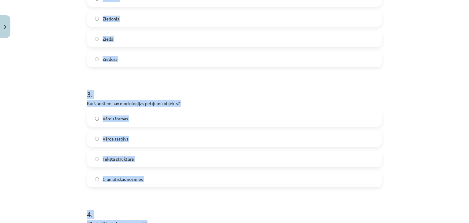
click at [145, 158] on label "Teksta struktūra" at bounding box center [235, 158] width 294 height 15
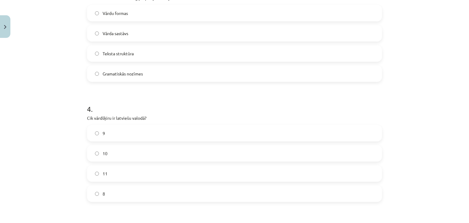
scroll to position [404, 0]
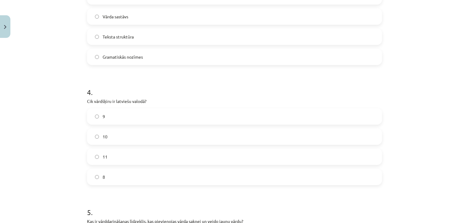
click at [118, 142] on label "10" at bounding box center [235, 136] width 294 height 15
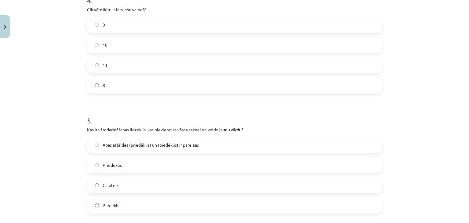
scroll to position [557, 0]
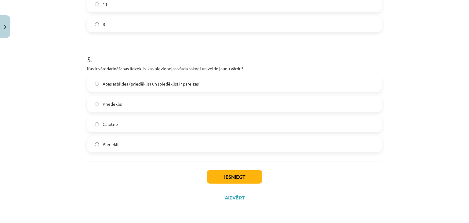
click at [137, 88] on label "Abas atbildes (priedēklis) un (piedēklis) ir pareizas" at bounding box center [235, 83] width 294 height 15
click at [228, 177] on button "Iesniegt" at bounding box center [235, 176] width 56 height 13
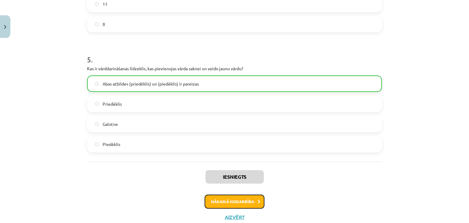
click at [218, 199] on button "Nākamā nodarbība" at bounding box center [235, 202] width 60 height 14
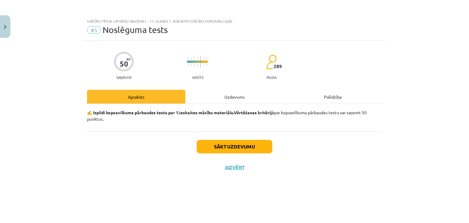
scroll to position [0, 0]
click at [227, 145] on button "Sākt uzdevumu" at bounding box center [235, 146] width 76 height 13
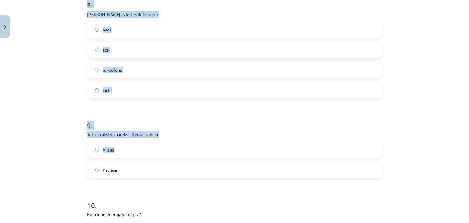
scroll to position [1062, 0]
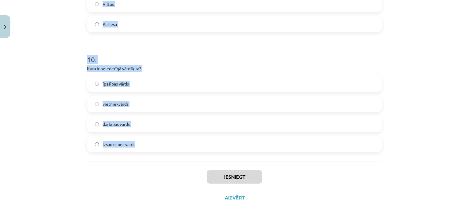
drag, startPoint x: 84, startPoint y: 135, endPoint x: 139, endPoint y: 147, distance: 55.7
copy form "1 . “Jaunieši mūsdienās ir atkarīgi no interneta.” Tas ir… …apgalvojums, kas pr…"
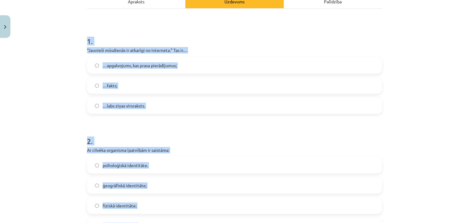
scroll to position [85, 0]
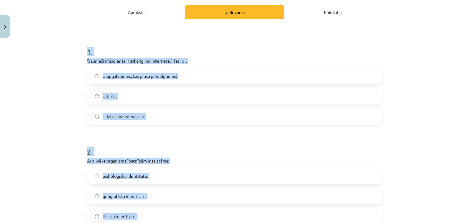
click at [64, 134] on div "Mācību tēma: Latviešu valodas i - 11. klases 1. ieskaites mācību materiāls (a,b…" at bounding box center [234, 111] width 469 height 223
click at [110, 75] on span "…apgalvojums, kas prasa pierādījumus;" at bounding box center [140, 76] width 74 height 6
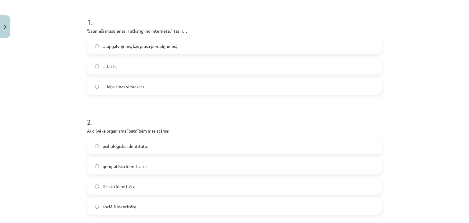
scroll to position [176, 0]
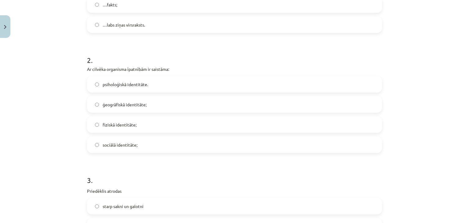
click at [120, 127] on span "fiziskā identitāte;" at bounding box center [120, 125] width 34 height 6
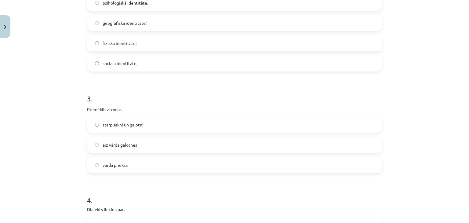
scroll to position [268, 0]
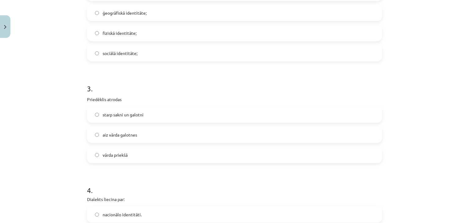
click at [120, 138] on label "aiz vārda galotnes" at bounding box center [235, 134] width 294 height 15
click at [109, 156] on span "vārda priekšā" at bounding box center [115, 155] width 25 height 6
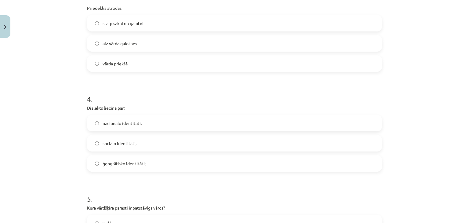
scroll to position [360, 0]
click at [130, 163] on span "ģeogrāfisko identitāti;" at bounding box center [124, 163] width 43 height 6
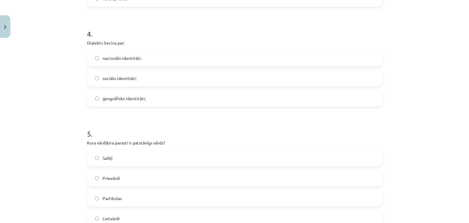
scroll to position [451, 0]
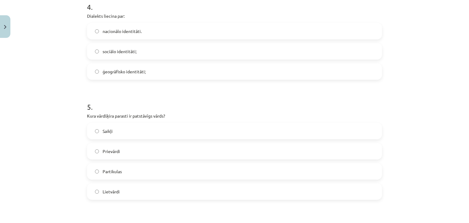
click at [103, 192] on span "Lietvārdi" at bounding box center [111, 191] width 17 height 6
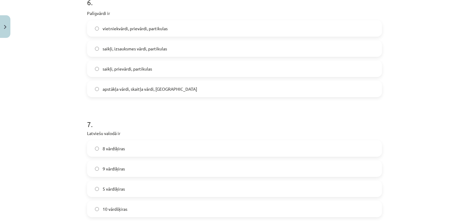
scroll to position [665, 0]
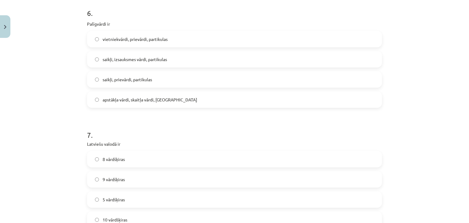
click at [137, 62] on label "saikļi, izsauksmes vārdi, partikulas" at bounding box center [235, 59] width 294 height 15
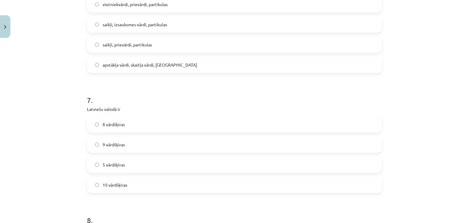
scroll to position [787, 0]
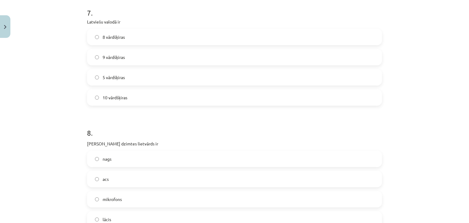
click at [113, 96] on span "10 vārdšķiras" at bounding box center [115, 97] width 25 height 6
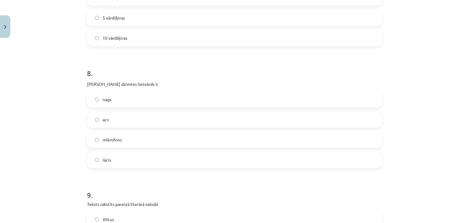
scroll to position [909, 0]
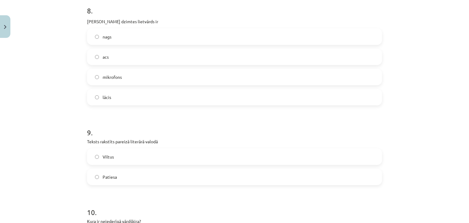
click at [124, 60] on label "acs" at bounding box center [235, 56] width 294 height 15
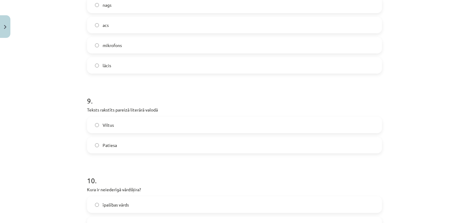
scroll to position [971, 0]
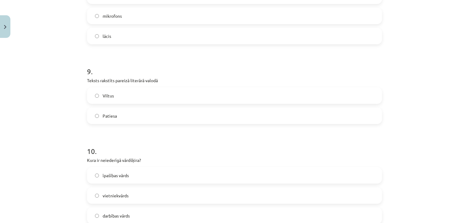
click at [119, 116] on label "Patiesa" at bounding box center [235, 115] width 294 height 15
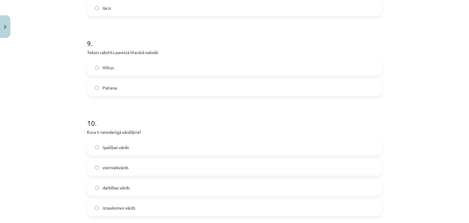
scroll to position [1032, 0]
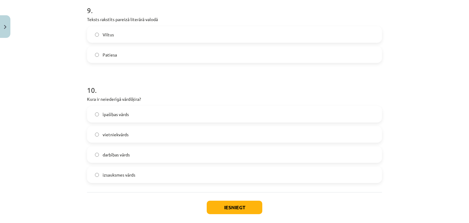
click at [131, 181] on label "izsauksmes vārds" at bounding box center [235, 174] width 294 height 15
click at [246, 210] on button "Iesniegt" at bounding box center [235, 207] width 56 height 13
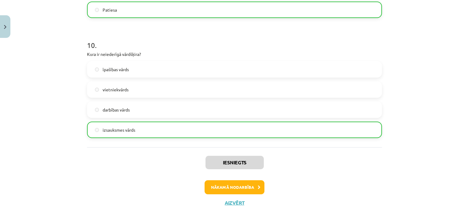
scroll to position [1081, 0]
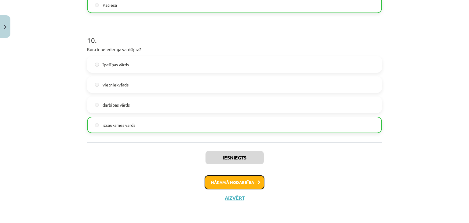
click at [246, 185] on button "Nākamā nodarbība" at bounding box center [235, 182] width 60 height 14
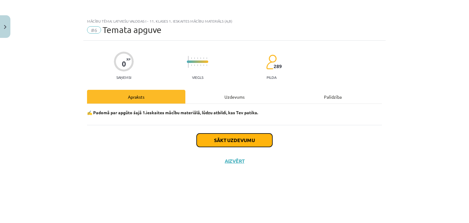
click at [231, 139] on button "Sākt uzdevumu" at bounding box center [235, 139] width 76 height 13
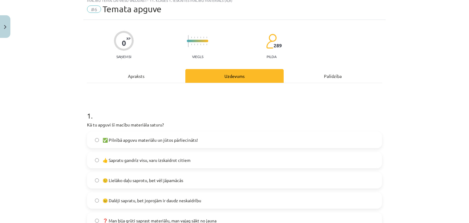
scroll to position [31, 0]
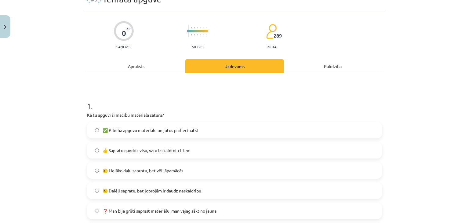
click at [135, 151] on span "👍 Sapratu gandrīz visu, varu izskaidrot citiem" at bounding box center [147, 150] width 88 height 6
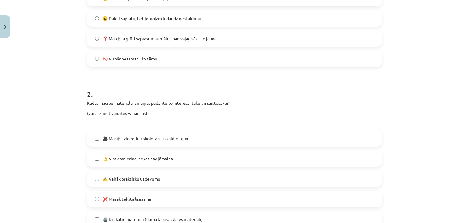
scroll to position [214, 0]
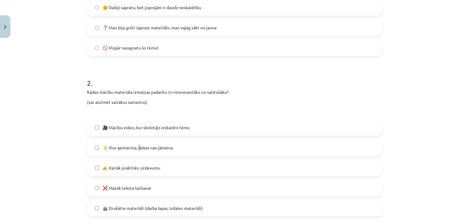
click at [138, 152] on label "👌 Viss apmierina, nekas nav jāmaina" at bounding box center [235, 147] width 294 height 15
click at [164, 149] on span "👌 Viss apmierina, nekas nav jāmaina" at bounding box center [138, 147] width 70 height 6
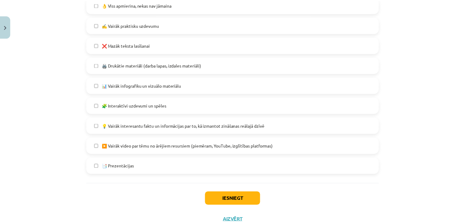
scroll to position [379, 0]
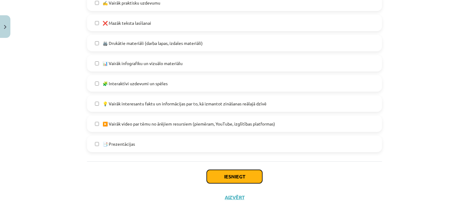
click at [222, 174] on button "Iesniegt" at bounding box center [235, 176] width 56 height 13
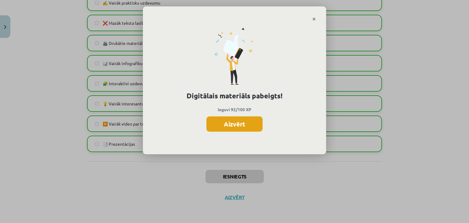
click at [250, 123] on button "Aizvērt" at bounding box center [235, 123] width 56 height 15
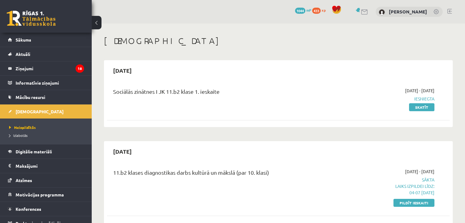
scroll to position [219, 0]
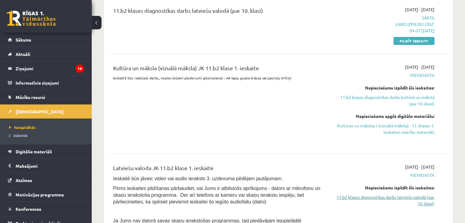
click at [414, 201] on link "11.b2 klases diagnostikas darbs latviešu valodā (par 10. klasi)" at bounding box center [383, 200] width 101 height 13
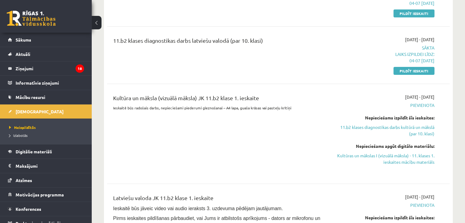
scroll to position [189, 0]
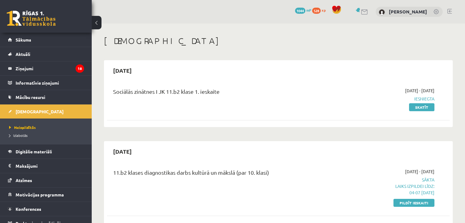
scroll to position [254, 0]
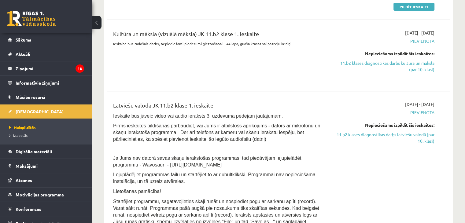
click at [405, 68] on link "11.b2 klases diagnostikas darbs kultūrā un mākslā (par 10. klasi)" at bounding box center [383, 66] width 101 height 13
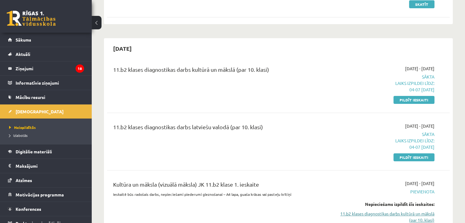
scroll to position [101, 0]
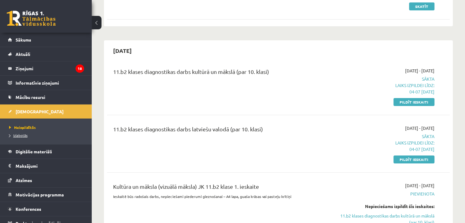
click at [20, 135] on span "Izlabotās" at bounding box center [18, 135] width 18 height 5
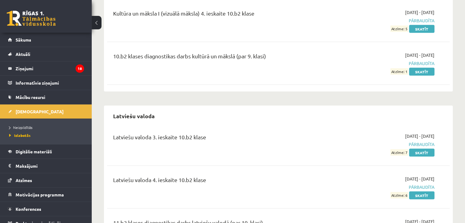
scroll to position [1191, 0]
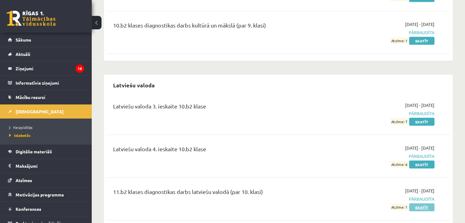
click at [419, 203] on link "Skatīt" at bounding box center [421, 207] width 25 height 8
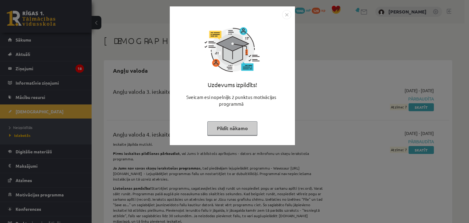
click at [244, 132] on button "Pildīt nākamo" at bounding box center [232, 128] width 50 height 14
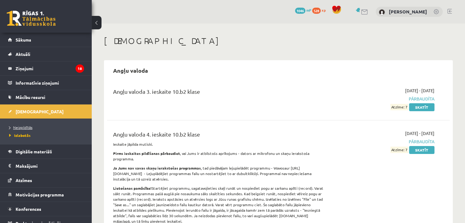
click at [19, 126] on span "Neizpildītās" at bounding box center [20, 127] width 23 height 5
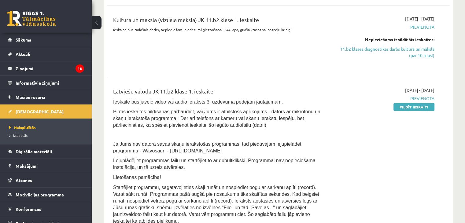
scroll to position [153, 0]
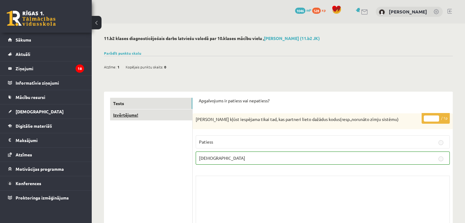
click at [164, 117] on link "Izvērtējums!" at bounding box center [151, 114] width 82 height 11
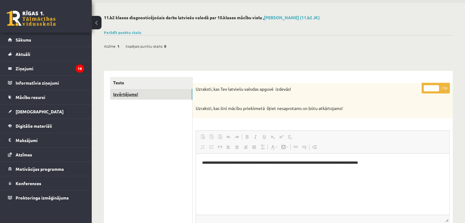
scroll to position [31, 0]
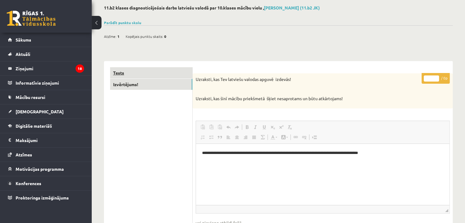
click at [157, 74] on link "Tests" at bounding box center [151, 72] width 82 height 11
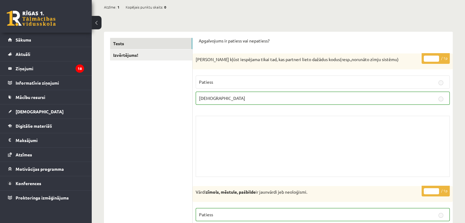
scroll to position [0, 0]
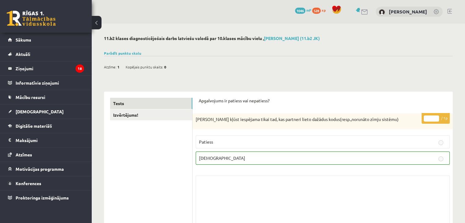
click at [156, 38] on h2 "11.b2 klases diagnosticējošais darbs latviešu valodā par 10.klases mācību vielu…" at bounding box center [278, 38] width 349 height 5
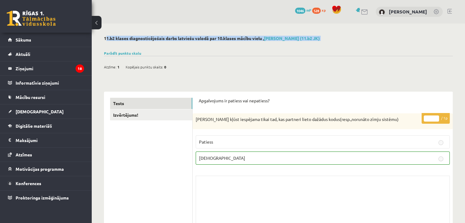
click at [156, 38] on h2 "11.b2 klases diagnosticējošais darbs latviešu valodā par 10.klases mācību vielu…" at bounding box center [278, 38] width 349 height 5
copy div "11.b2 klases diagnosticējošais darbs latviešu valodā par 10.klases mācību vielu…"
click at [23, 112] on span "[DEMOGRAPHIC_DATA]" at bounding box center [40, 111] width 48 height 5
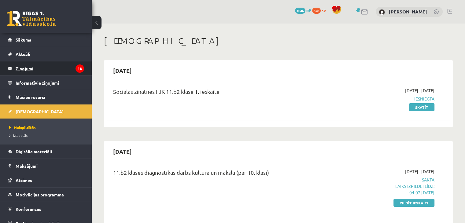
click at [26, 68] on legend "Ziņojumi 18" at bounding box center [50, 68] width 68 height 14
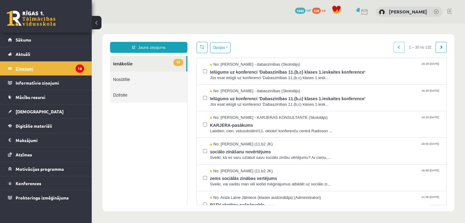
click at [29, 69] on legend "Ziņojumi 18" at bounding box center [50, 68] width 68 height 14
click at [155, 48] on link "Jauns ziņojums" at bounding box center [148, 47] width 77 height 11
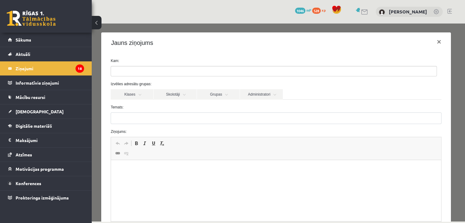
click at [150, 68] on ul at bounding box center [273, 71] width 325 height 10
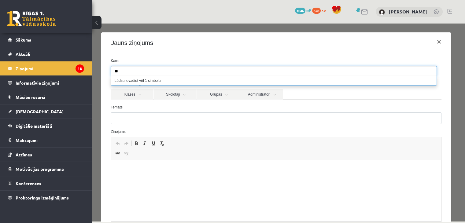
type input "*"
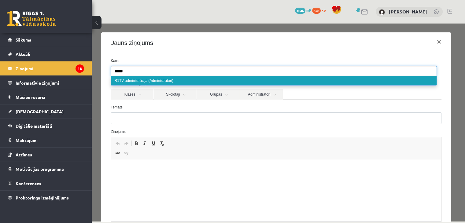
type input "*****"
select select "*****"
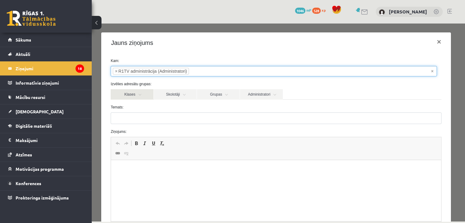
click at [137, 96] on link "Klases" at bounding box center [132, 94] width 43 height 10
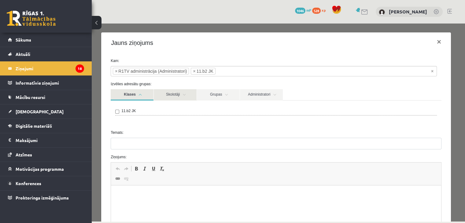
click at [176, 97] on link "Skolotāji" at bounding box center [175, 94] width 43 height 11
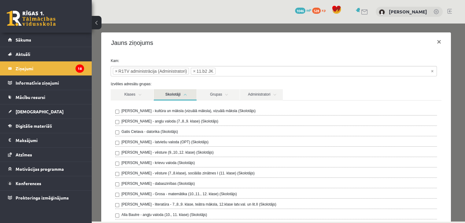
click at [176, 96] on link "Skolotāji" at bounding box center [175, 94] width 43 height 11
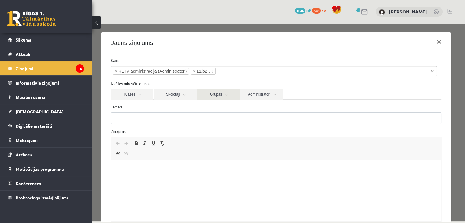
click at [207, 93] on link "Grupas" at bounding box center [218, 94] width 43 height 10
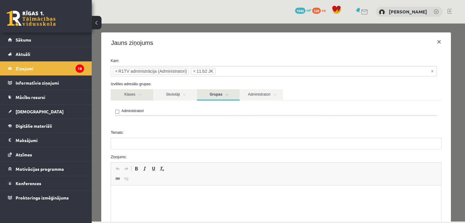
click at [143, 95] on link "Klases" at bounding box center [132, 94] width 43 height 11
click at [119, 112] on div "11.b2 JK" at bounding box center [275, 111] width 321 height 7
click at [220, 94] on link "Grupas" at bounding box center [218, 94] width 43 height 11
click at [270, 96] on link "Administratori" at bounding box center [261, 94] width 43 height 11
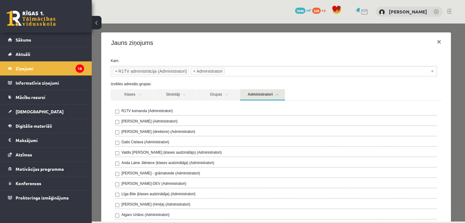
click at [252, 96] on link "Administratori" at bounding box center [262, 94] width 45 height 11
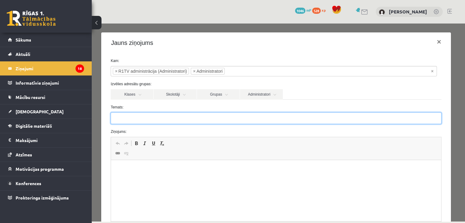
click at [134, 120] on input "Temats:" at bounding box center [276, 118] width 331 height 12
type input "*******"
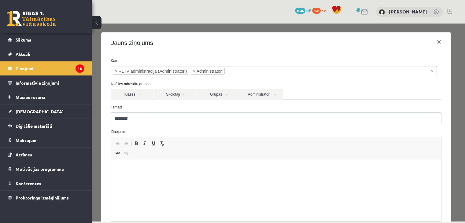
click at [151, 179] on html at bounding box center [276, 169] width 330 height 19
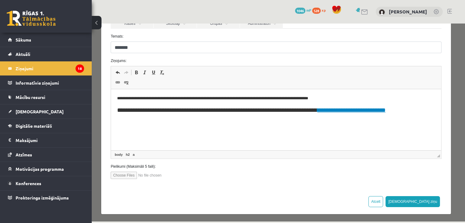
scroll to position [71, 0]
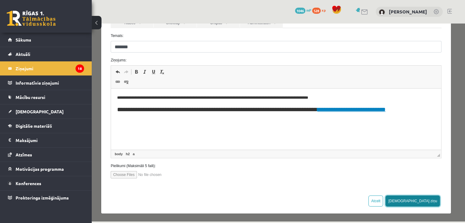
click at [426, 202] on button "[DEMOGRAPHIC_DATA] ziņu" at bounding box center [412, 201] width 54 height 11
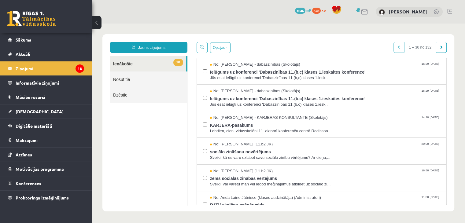
scroll to position [0, 0]
click at [127, 81] on link "Nosūtītie" at bounding box center [148, 79] width 77 height 16
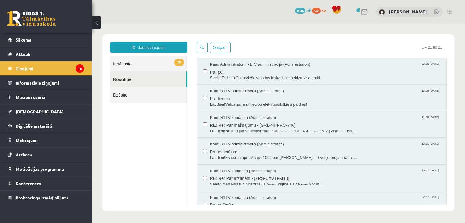
click at [125, 65] on link "18 Ienākošie" at bounding box center [148, 64] width 77 height 16
click at [28, 109] on span "[DEMOGRAPHIC_DATA]" at bounding box center [40, 111] width 48 height 5
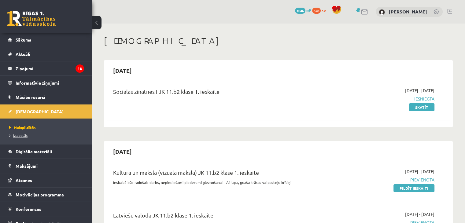
click at [16, 134] on span "Izlabotās" at bounding box center [18, 135] width 18 height 5
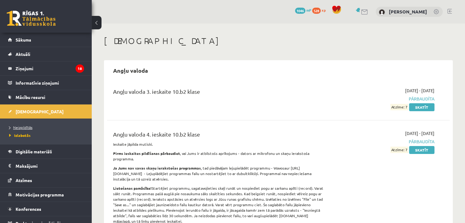
click at [24, 130] on link "Neizpildītās" at bounding box center [47, 127] width 76 height 5
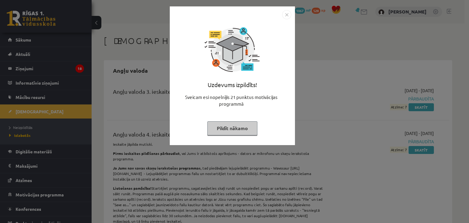
click at [245, 130] on button "Pildīt nākamo" at bounding box center [232, 128] width 50 height 14
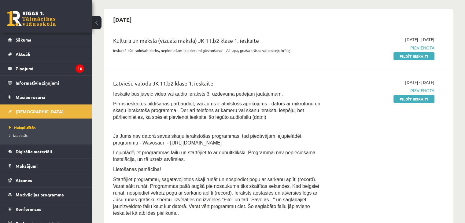
scroll to position [122, 0]
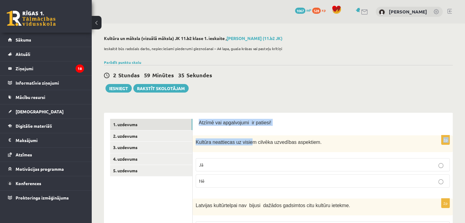
drag, startPoint x: 197, startPoint y: 120, endPoint x: 247, endPoint y: 138, distance: 53.3
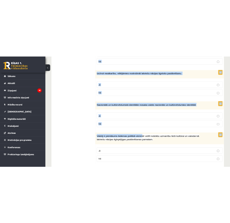
scroll to position [894, 0]
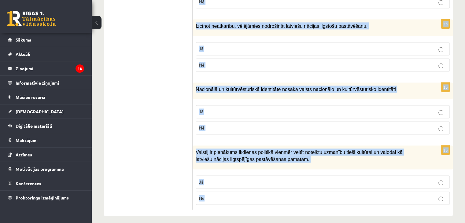
drag, startPoint x: 199, startPoint y: 62, endPoint x: 275, endPoint y: 199, distance: 157.0
copy form "Loremi dol sitametcons ad elitsed! 9d Eiusmod temporinci ut labore etdolor magn…"
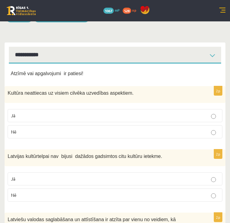
scroll to position [31, 0]
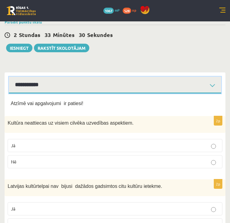
click at [147, 86] on select "**********" at bounding box center [115, 85] width 212 height 17
click at [9, 77] on select "**********" at bounding box center [115, 85] width 212 height 17
click at [73, 90] on select "**********" at bounding box center [115, 85] width 212 height 17
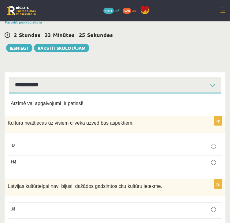
click at [42, 138] on fieldset "Jā Nē" at bounding box center [115, 153] width 214 height 34
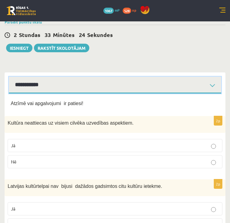
click at [55, 86] on select "**********" at bounding box center [115, 85] width 212 height 17
click at [9, 77] on select "**********" at bounding box center [115, 85] width 212 height 17
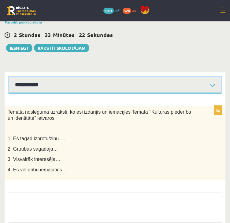
click at [62, 86] on select "**********" at bounding box center [115, 85] width 212 height 17
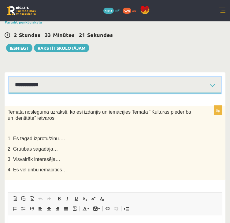
select select "**********"
click at [9, 77] on select "**********" at bounding box center [115, 85] width 212 height 17
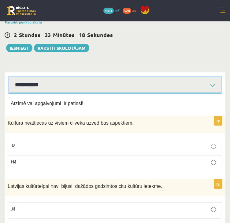
scroll to position [61, 0]
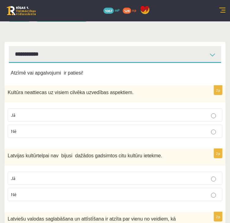
click at [38, 113] on p "Jā" at bounding box center [115, 115] width 208 height 6
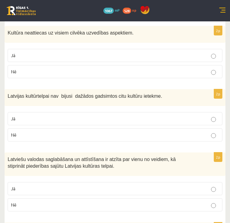
scroll to position [122, 0]
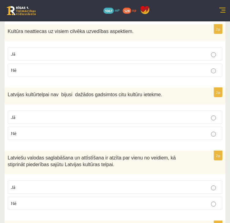
click at [29, 133] on p "Nē" at bounding box center [115, 133] width 208 height 6
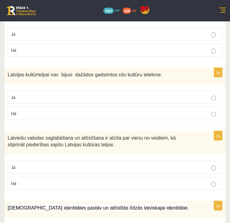
scroll to position [153, 0]
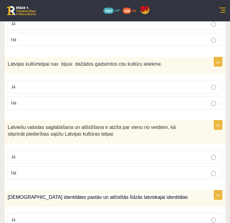
click at [20, 171] on p "Nē" at bounding box center [115, 173] width 208 height 6
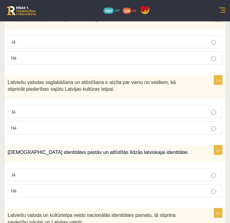
scroll to position [214, 0]
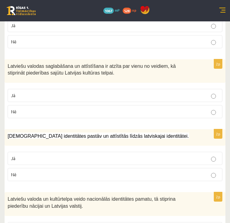
click at [25, 153] on label "Jā" at bounding box center [115, 158] width 214 height 13
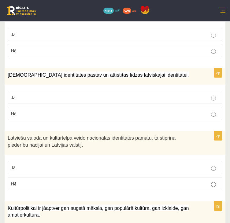
scroll to position [305, 0]
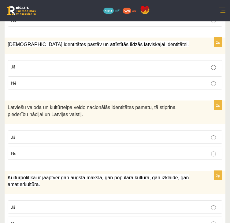
click at [46, 137] on p "Jā" at bounding box center [115, 137] width 208 height 6
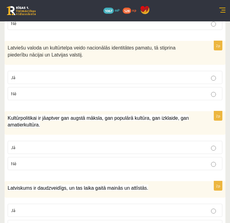
scroll to position [367, 0]
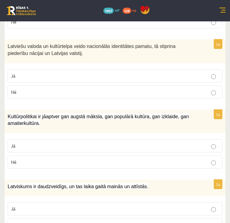
click at [45, 146] on p "Jā" at bounding box center [115, 146] width 208 height 6
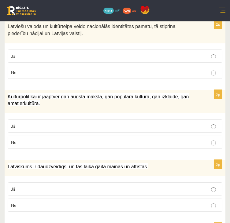
scroll to position [397, 0]
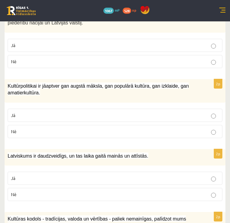
click at [17, 172] on label "Jā" at bounding box center [115, 178] width 214 height 13
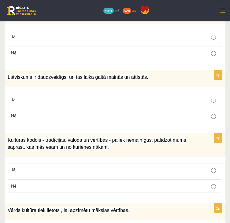
scroll to position [489, 0]
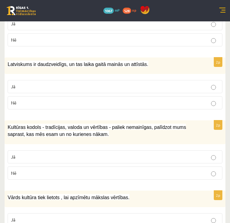
click at [38, 154] on p "Jā" at bounding box center [115, 157] width 208 height 6
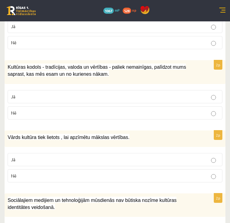
scroll to position [550, 0]
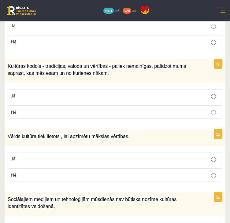
click at [18, 152] on label "Jā" at bounding box center [115, 158] width 214 height 13
click at [26, 172] on p "Nē" at bounding box center [115, 175] width 208 height 6
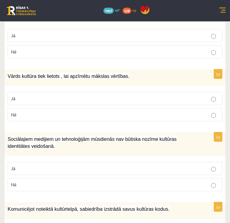
scroll to position [611, 0]
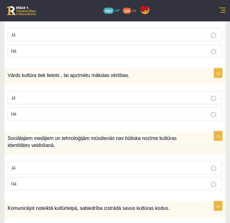
click at [26, 181] on p "Nē" at bounding box center [115, 184] width 208 height 6
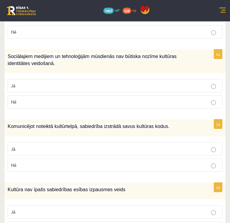
scroll to position [703, 0]
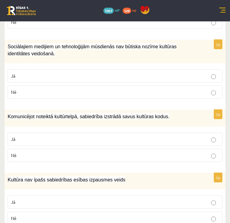
click at [36, 138] on p "Jā" at bounding box center [115, 139] width 208 height 6
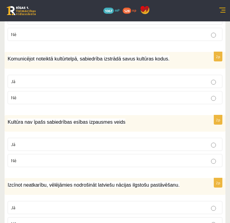
scroll to position [764, 0]
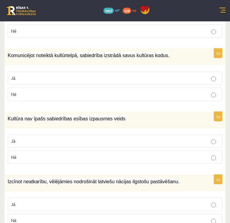
click at [29, 154] on p "Nē" at bounding box center [115, 157] width 208 height 6
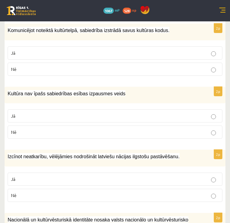
scroll to position [825, 0]
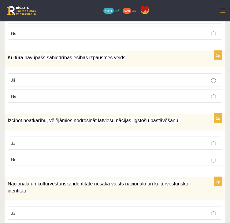
click at [42, 140] on p "Jā" at bounding box center [115, 143] width 208 height 6
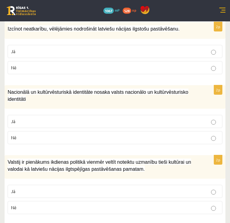
click at [39, 120] on p "Jā" at bounding box center [115, 121] width 208 height 6
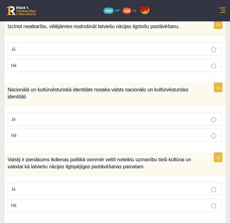
click at [26, 186] on p "Jā" at bounding box center [115, 189] width 208 height 6
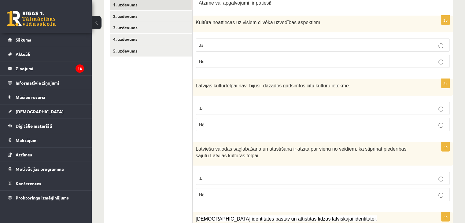
scroll to position [0, 0]
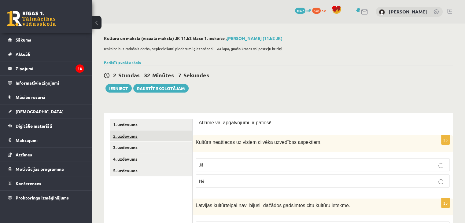
click at [171, 140] on link "2. uzdevums" at bounding box center [151, 135] width 82 height 11
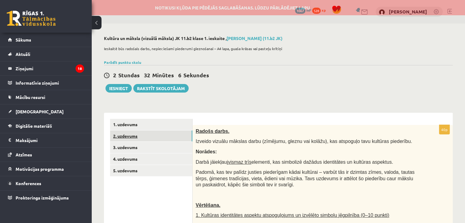
click at [171, 137] on link "2. uzdevums" at bounding box center [151, 135] width 82 height 11
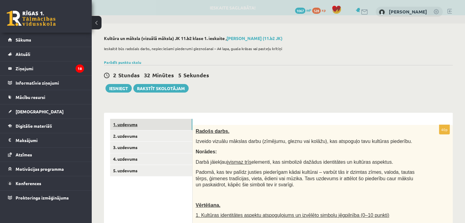
click at [167, 128] on link "1. uzdevums" at bounding box center [151, 124] width 82 height 11
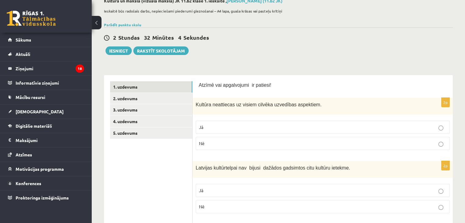
scroll to position [92, 0]
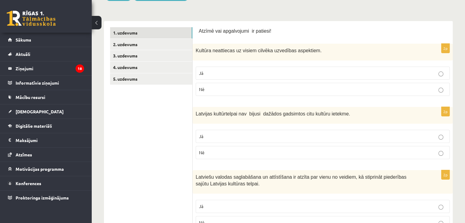
click at [319, 86] on label "Nē" at bounding box center [323, 89] width 254 height 13
click at [315, 151] on p "Nē" at bounding box center [322, 152] width 247 height 6
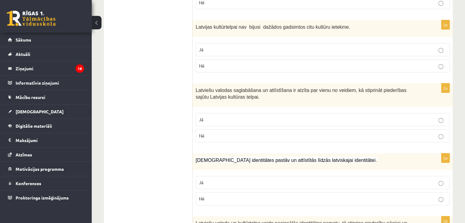
scroll to position [183, 0]
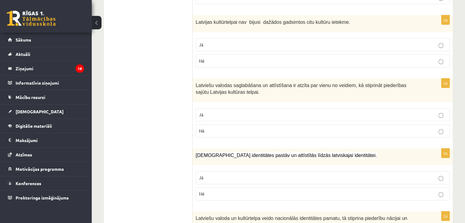
click at [306, 108] on label "Jā" at bounding box center [323, 114] width 254 height 13
click at [254, 180] on label "Jā" at bounding box center [323, 177] width 254 height 13
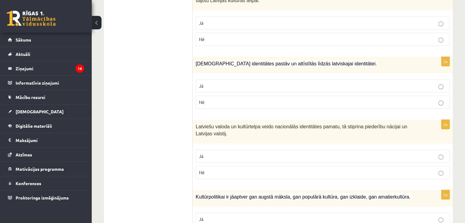
click at [242, 155] on p "Jā" at bounding box center [322, 156] width 247 height 6
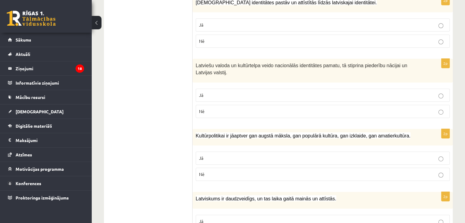
click at [242, 155] on p "Jā" at bounding box center [322, 158] width 247 height 6
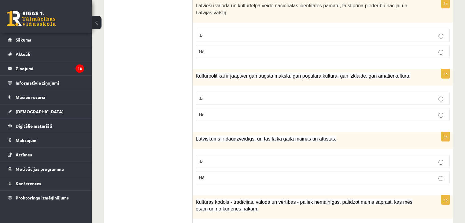
scroll to position [397, 0]
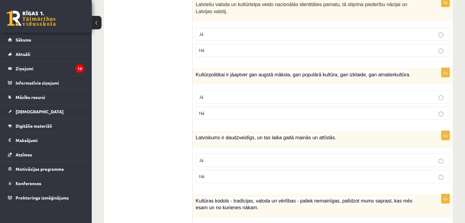
click at [242, 157] on p "Jā" at bounding box center [322, 160] width 247 height 6
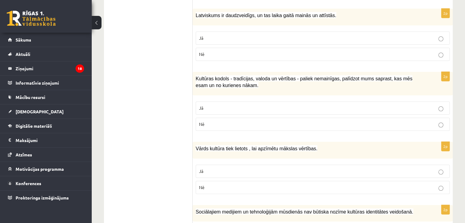
click at [323, 121] on p "Nē" at bounding box center [322, 124] width 247 height 6
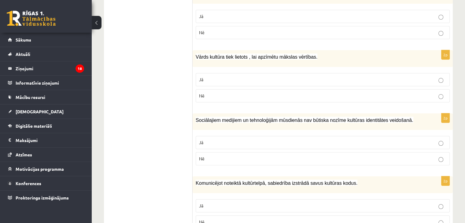
click at [319, 93] on p "Nē" at bounding box center [322, 96] width 247 height 6
click at [291, 159] on label "Nē" at bounding box center [323, 158] width 254 height 13
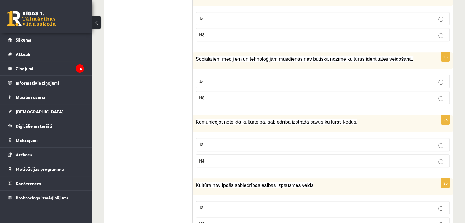
click at [289, 147] on label "Jā" at bounding box center [323, 144] width 254 height 13
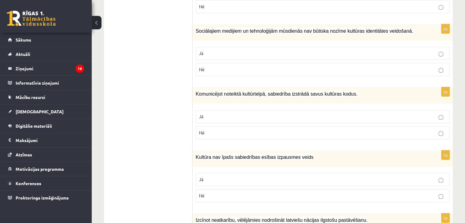
scroll to position [733, 0]
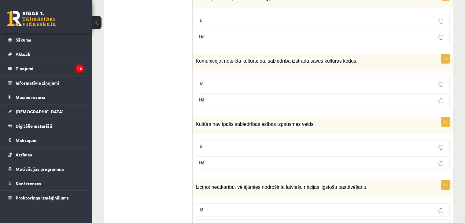
click at [273, 160] on p "Nē" at bounding box center [322, 162] width 247 height 6
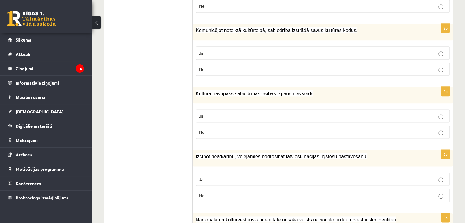
click at [272, 173] on label "Jā" at bounding box center [323, 179] width 254 height 13
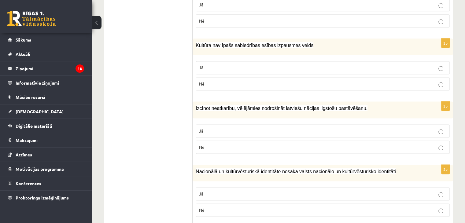
scroll to position [886, 0]
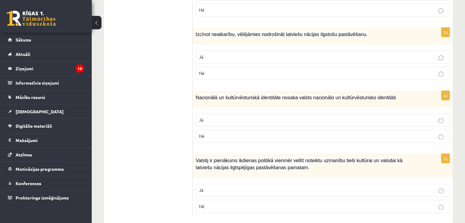
click at [260, 117] on p "Jā" at bounding box center [322, 120] width 247 height 6
click at [262, 187] on p "Jā" at bounding box center [322, 190] width 247 height 6
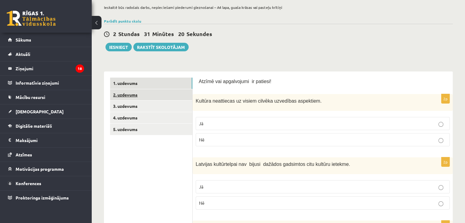
scroll to position [0, 0]
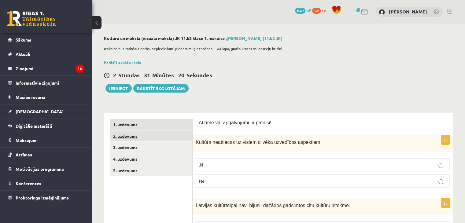
click at [143, 136] on link "2. uzdevums" at bounding box center [151, 135] width 82 height 11
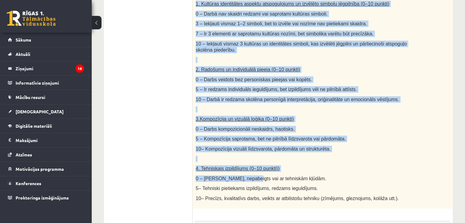
scroll to position [244, 0]
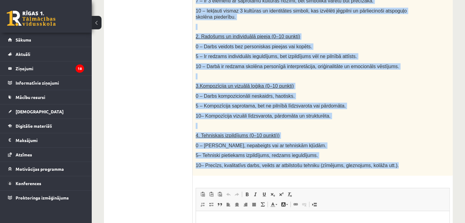
drag, startPoint x: 197, startPoint y: 72, endPoint x: 394, endPoint y: 173, distance: 221.2
click at [394, 173] on div "Radošs darbs. Izveido vizuālu mākslas darbu (zīmējumu, gleznu vai kolāžu), kas …" at bounding box center [322, 28] width 260 height 295
copy div "Radošs darbs. Izveido vizuālu mākslas darbu (zīmējumu, gleznu vai kolāžu), kas …"
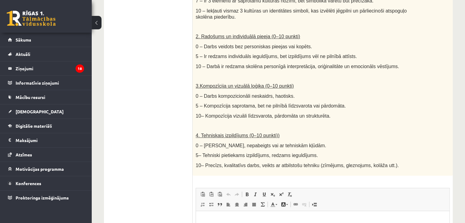
click at [149, 114] on ul "1. uzdevums 2. uzdevums 3. uzdevums 4. uzdevums 5. uzdevums" at bounding box center [151, 94] width 82 height 441
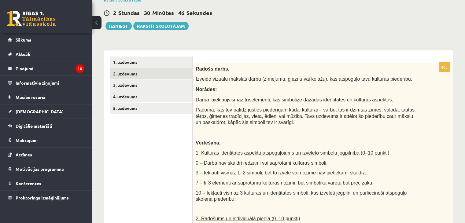
scroll to position [61, 0]
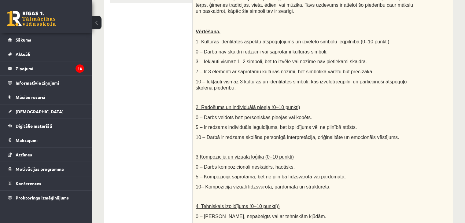
scroll to position [183, 0]
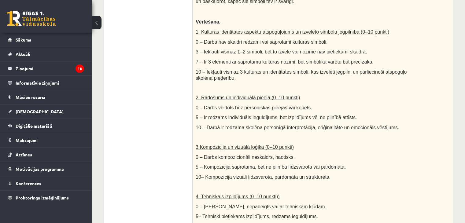
click at [145, 128] on ul "1. uzdevums 2. uzdevums 3. uzdevums 4. uzdevums 5. uzdevums" at bounding box center [151, 156] width 82 height 441
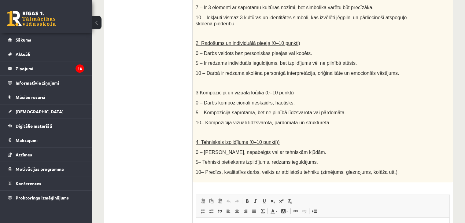
scroll to position [244, 0]
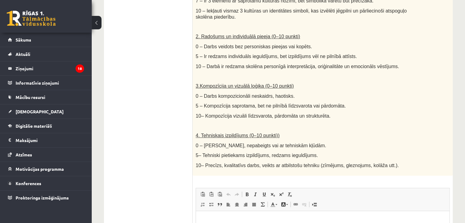
click at [170, 123] on ul "1. uzdevums 2. uzdevums 3. uzdevums 4. uzdevums 5. uzdevums" at bounding box center [151, 94] width 82 height 441
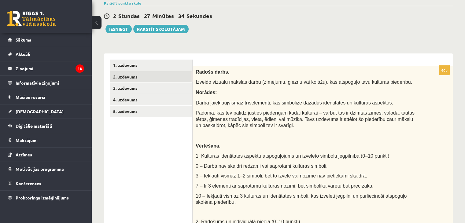
scroll to position [92, 0]
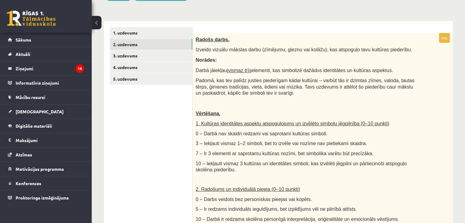
click at [159, 57] on link "3. uzdevums" at bounding box center [151, 55] width 82 height 11
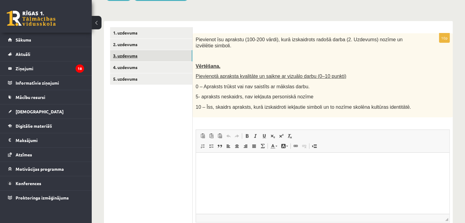
scroll to position [0, 0]
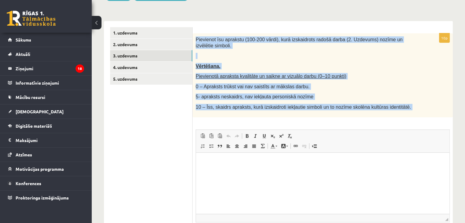
drag, startPoint x: 196, startPoint y: 38, endPoint x: 400, endPoint y: 115, distance: 218.7
click at [400, 115] on div "10p Pievienot īsu aprakstu (100-200 vārdi), kurā izskaidrots radošā darba (2. U…" at bounding box center [322, 144] width 260 height 223
copy div "Pievienot īsu aprakstu (100-200 vārdi), kurā izskaidrots radošā darba (2. Uzdev…"
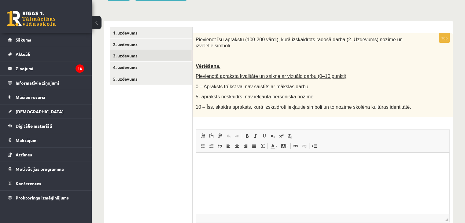
click at [150, 126] on ul "1. uzdevums 2. uzdevums 3. uzdevums 4. uzdevums 5. uzdevums" at bounding box center [151, 141] width 82 height 229
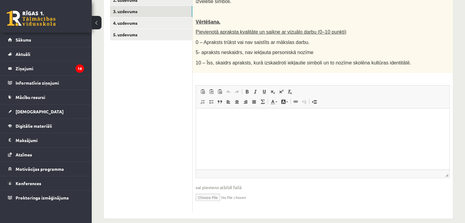
scroll to position [137, 0]
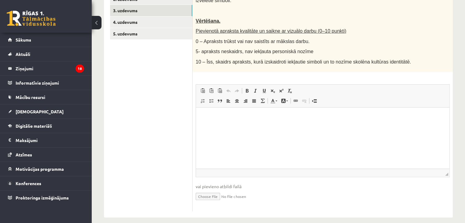
click at [216, 190] on input "file" at bounding box center [323, 196] width 254 height 13
type input "**********"
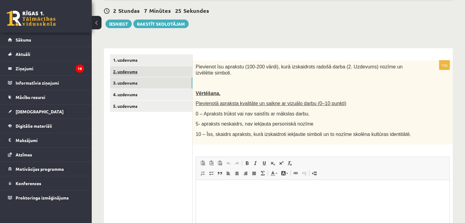
scroll to position [0, 0]
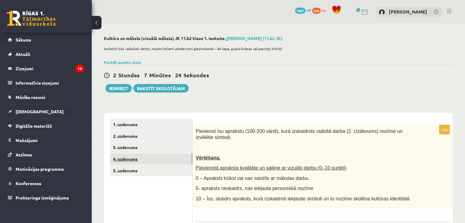
click at [133, 158] on link "4. uzdevums" at bounding box center [151, 158] width 82 height 11
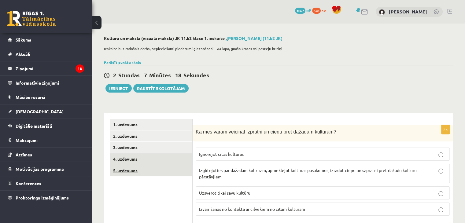
click at [145, 166] on link "5. uzdevums" at bounding box center [151, 170] width 82 height 11
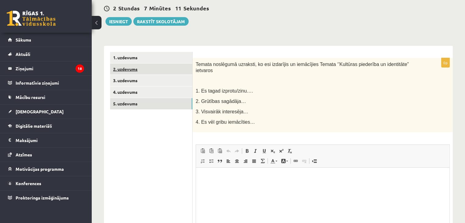
click at [134, 68] on link "2. uzdevums" at bounding box center [151, 69] width 82 height 11
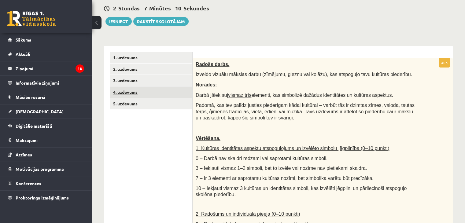
click at [125, 91] on link "4. uzdevums" at bounding box center [151, 91] width 82 height 11
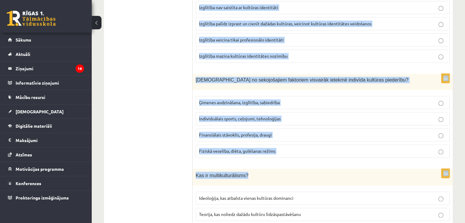
scroll to position [868, 0]
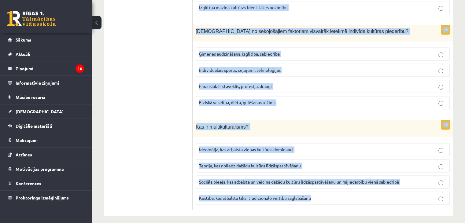
drag, startPoint x: 197, startPoint y: 97, endPoint x: 327, endPoint y: 205, distance: 169.2
copy form "Kā mēs varam veicināt izpratni un cieņu pret dažādām kultūrām? Ignorējot citas …"
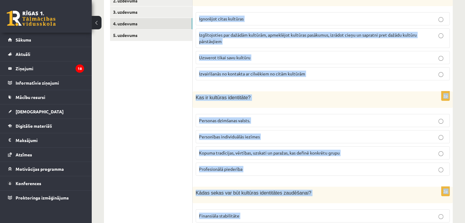
scroll to position [0, 0]
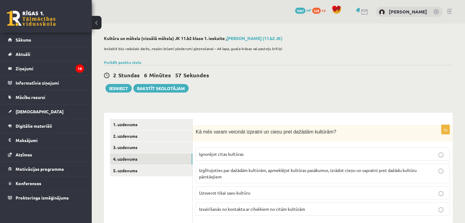
click at [220, 129] on span "Kā mēs varam veicināt izpratni un cieņu pret dažādām kultūrām?" at bounding box center [266, 131] width 141 height 5
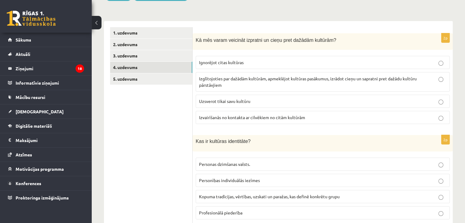
scroll to position [122, 0]
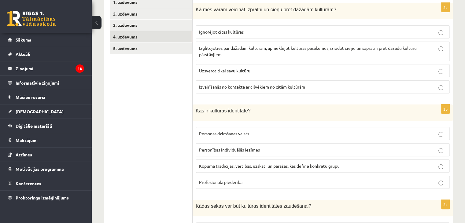
click at [248, 107] on div "Kas ir kultūras identitāte?" at bounding box center [322, 112] width 260 height 16
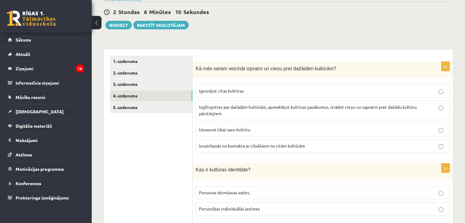
scroll to position [61, 0]
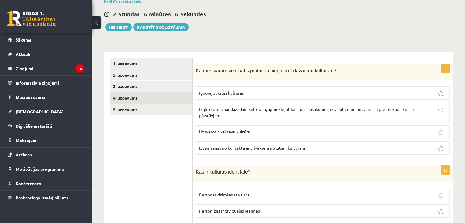
click at [235, 113] on p "Izglītojoties par dažādām kultūrām, apmeklējot kultūras pasākumus, izrādot cieņ…" at bounding box center [322, 112] width 247 height 13
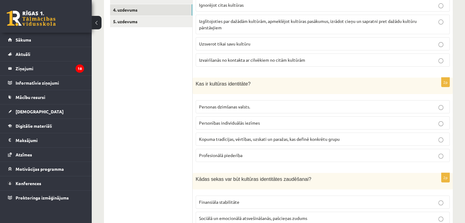
scroll to position [153, 0]
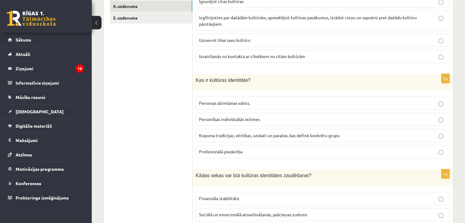
click at [235, 136] on span "Kopuma tradīcijas, vērtības, uzskati un paražas, kas definē konkrētu grupu" at bounding box center [269, 135] width 141 height 5
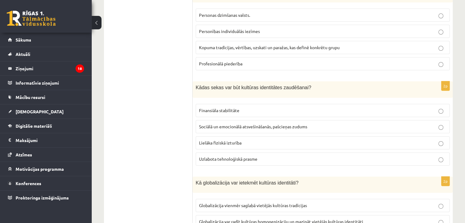
scroll to position [244, 0]
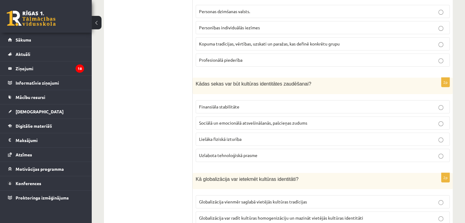
click at [241, 122] on span "Sociālā un emocionālā atsvešināšanās, pašcieņas zudums" at bounding box center [253, 122] width 108 height 5
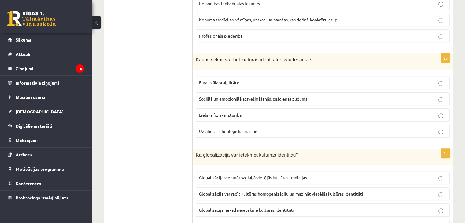
scroll to position [305, 0]
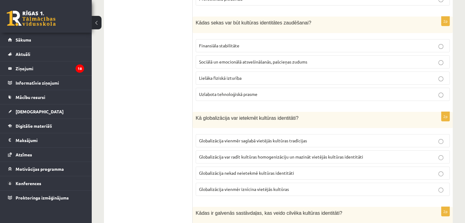
click at [220, 158] on p "Globalizācija var radīt kultūras homogenizāciju un mazināt vietējās kultūras id…" at bounding box center [322, 157] width 247 height 6
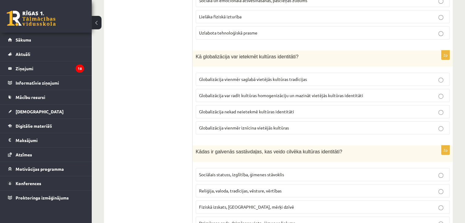
scroll to position [397, 0]
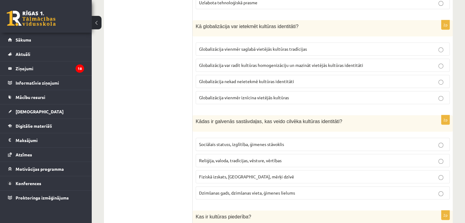
click at [229, 160] on span "Reliģija, valoda, tradīcijas, vēsture, vērtības" at bounding box center [240, 160] width 82 height 5
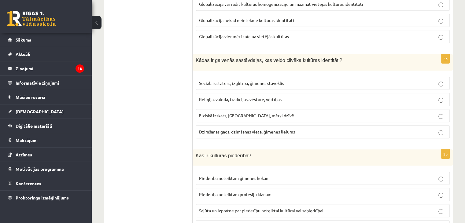
scroll to position [489, 0]
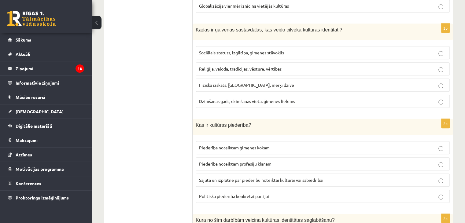
click at [224, 174] on label "Sajūta un izpratne par piederību noteiktai kultūrai vai sabiedrībai" at bounding box center [323, 180] width 254 height 13
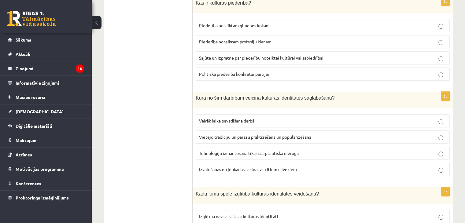
scroll to position [642, 0]
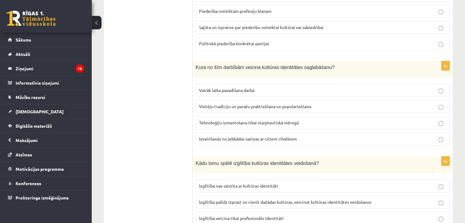
click at [204, 107] on label "Vietējo tradīciju un paražu praktizēšana un popularizēšana" at bounding box center [323, 106] width 254 height 13
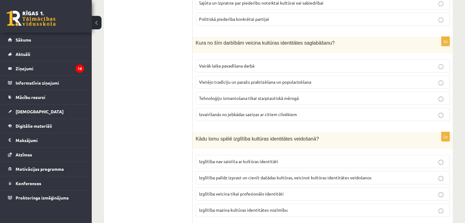
scroll to position [703, 0]
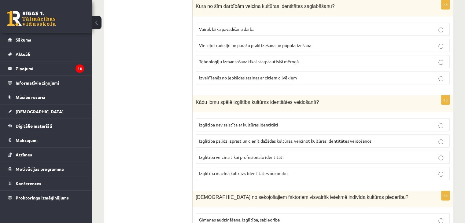
click at [241, 156] on p "Izglītība veicina tikai profesionālo identitāti" at bounding box center [322, 157] width 247 height 6
click at [241, 171] on p "Izglītība mazina kultūras identitātes nozīmību" at bounding box center [322, 173] width 247 height 6
click at [239, 126] on label "Izglītība nav saistīta ar kultūras identitāti" at bounding box center [323, 124] width 254 height 13
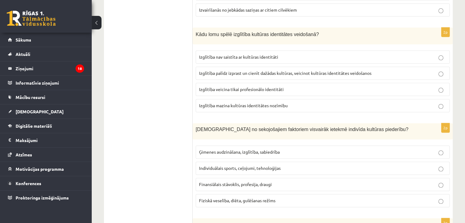
scroll to position [794, 0]
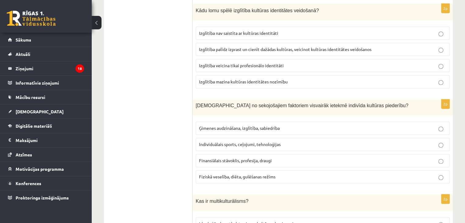
click at [241, 125] on span "Ģimenes audzināšana, izglītība, sabiedrība" at bounding box center [239, 127] width 81 height 5
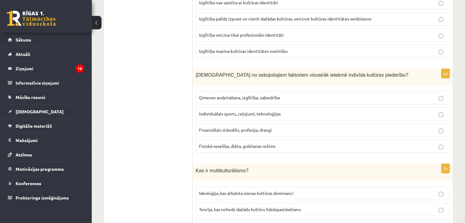
scroll to position [868, 0]
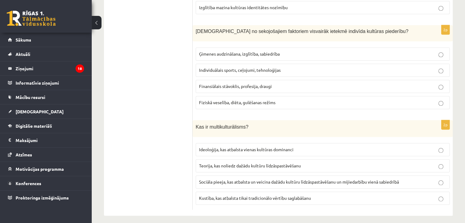
click at [230, 175] on label "Sociāla pieeja, kas atbalsta un veicina dažādu kultūru līdzāspastāvēšanu un mij…" at bounding box center [323, 181] width 254 height 13
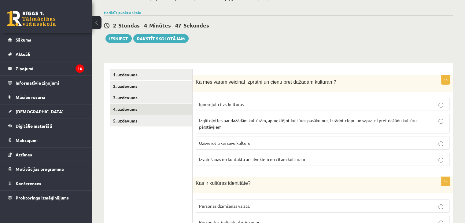
scroll to position [0, 0]
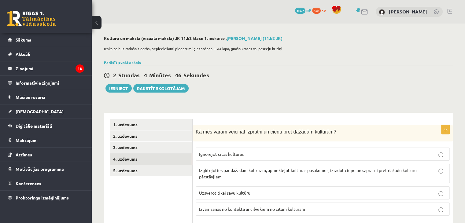
click at [152, 169] on link "5. uzdevums" at bounding box center [151, 170] width 82 height 11
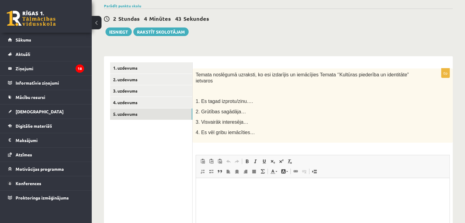
scroll to position [61, 0]
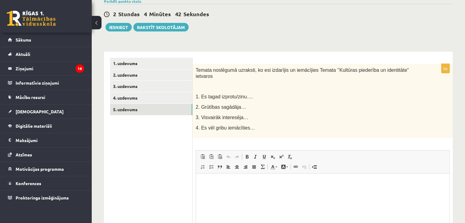
click at [197, 69] on span "Temata noslēgumā uzraksti, ko esi izdarījis un iemācījies Temata ‘’Kultūras pie…" at bounding box center [302, 74] width 213 height 12
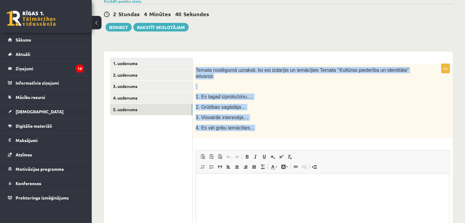
drag, startPoint x: 196, startPoint y: 69, endPoint x: 256, endPoint y: 125, distance: 81.9
click at [256, 125] on div "Temata noslēgumā uzraksti, ko esi izdarījis un iemācījies Temata ‘’Kultūras pie…" at bounding box center [322, 101] width 260 height 74
copy div "Temata noslēgumā uzraksti, ko esi izdarījis un iemācījies Temata ‘’Kultūras pie…"
click at [221, 104] on span "2. Grūtības sagādāja…" at bounding box center [221, 106] width 50 height 5
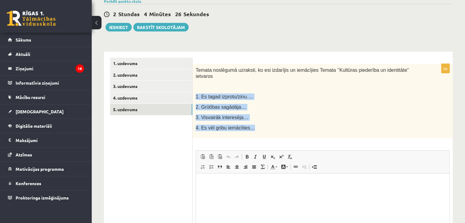
drag, startPoint x: 196, startPoint y: 89, endPoint x: 249, endPoint y: 117, distance: 60.4
click at [249, 117] on div "Temata noslēgumā uzraksti, ko esi izdarījis un iemācījies Temata ‘’Kultūras pie…" at bounding box center [322, 101] width 260 height 74
copy div "1. Es tagad izprotu/zinu…. 2. Grūtības sagādāja… 3. Visvairāk interesēja… 4. Es…"
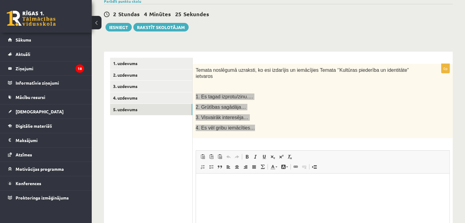
click at [243, 185] on p "Bagātinātā teksta redaktors, wiswyg-editor-user-answer-47434032889640" at bounding box center [322, 183] width 241 height 6
paste body "Bagātinātā teksta redaktors, wiswyg-editor-user-answer-47434032889640"
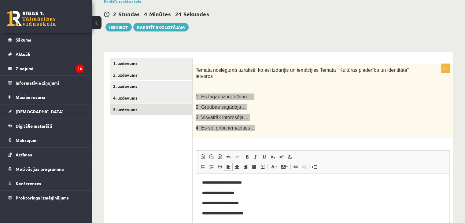
click at [251, 183] on p "**********" at bounding box center [322, 183] width 241 height 6
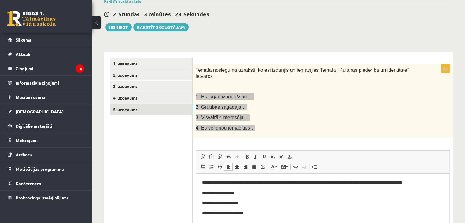
click at [253, 196] on p "**********" at bounding box center [322, 193] width 241 height 6
click at [282, 196] on body "**********" at bounding box center [322, 198] width 241 height 37
click at [286, 191] on p "**********" at bounding box center [322, 193] width 241 height 6
click at [271, 193] on p "**********" at bounding box center [322, 193] width 241 height 6
drag, startPoint x: 287, startPoint y: 193, endPoint x: 244, endPoint y: 194, distance: 42.8
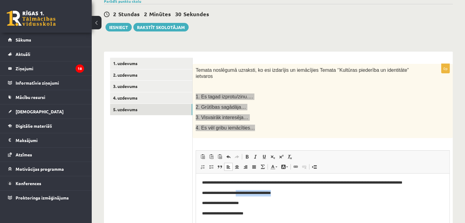
click at [244, 194] on p "**********" at bounding box center [322, 193] width 241 height 6
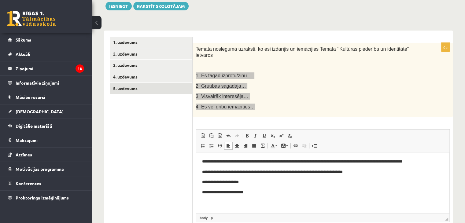
scroll to position [92, 0]
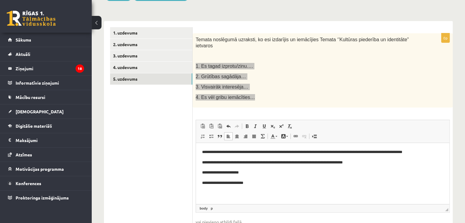
click at [263, 171] on p "**********" at bounding box center [322, 172] width 241 height 6
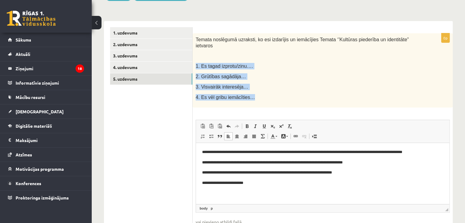
scroll to position [99, 0]
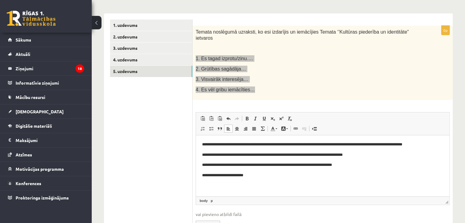
click at [259, 177] on p "**********" at bounding box center [322, 175] width 241 height 6
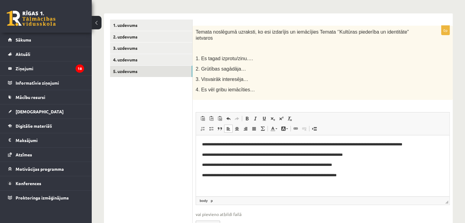
click at [162, 146] on ul "1. uzdevums 2. uzdevums 3. uzdevums 4. uzdevums 5. uzdevums" at bounding box center [151, 130] width 82 height 220
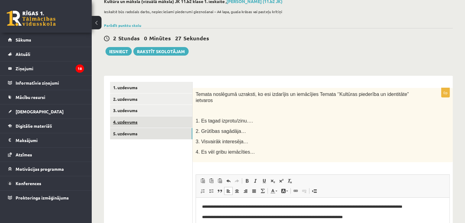
scroll to position [0, 0]
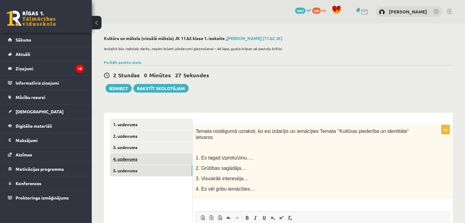
click at [129, 163] on link "4. uzdevums" at bounding box center [151, 158] width 82 height 11
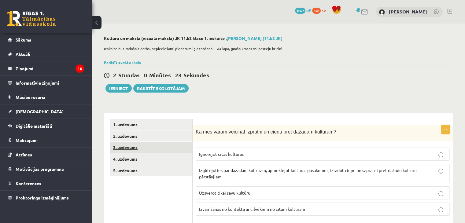
click at [136, 149] on link "3. uzdevums" at bounding box center [151, 147] width 82 height 11
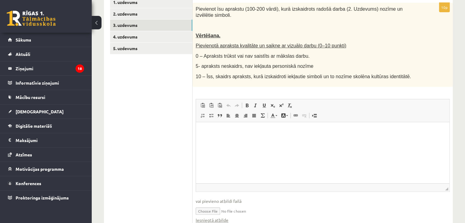
scroll to position [143, 0]
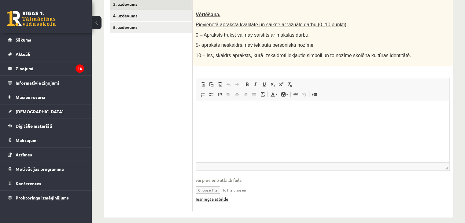
click at [224, 196] on link "Iesniegtā atbilde" at bounding box center [212, 199] width 33 height 6
click at [217, 184] on input "file" at bounding box center [323, 189] width 254 height 13
type input "**********"
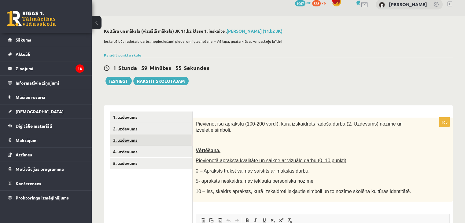
scroll to position [0, 0]
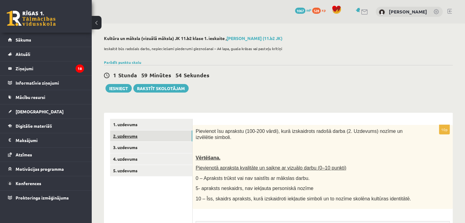
click at [139, 136] on link "2. uzdevums" at bounding box center [151, 135] width 82 height 11
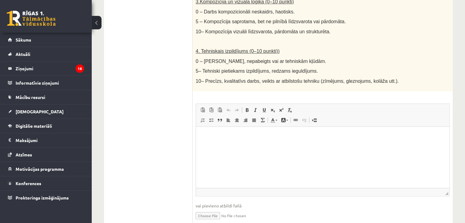
scroll to position [354, 0]
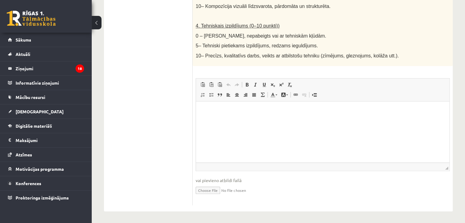
click at [209, 188] on input "file" at bounding box center [323, 190] width 254 height 13
type input "**********"
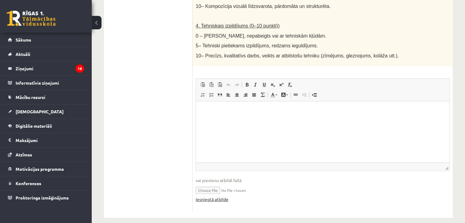
click at [206, 197] on link "Iesniegtā atbilde" at bounding box center [212, 199] width 33 height 6
click at [204, 120] on html at bounding box center [322, 110] width 253 height 19
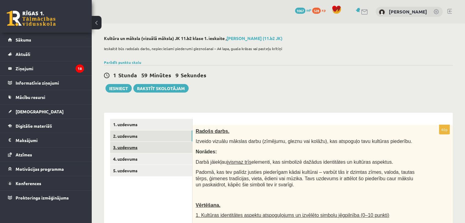
scroll to position [0, 0]
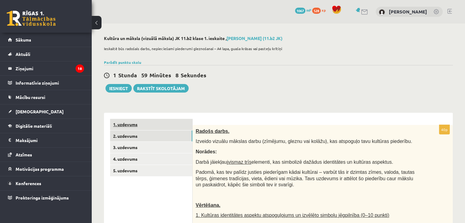
click at [138, 125] on link "1. uzdevums" at bounding box center [151, 124] width 82 height 11
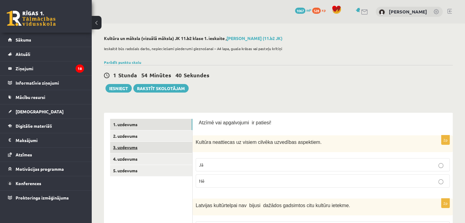
click at [142, 142] on link "3. uzdevums" at bounding box center [151, 147] width 82 height 11
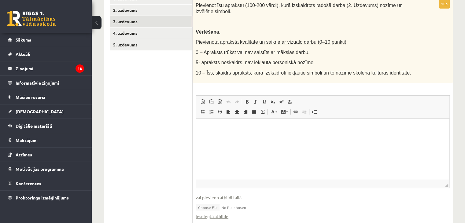
scroll to position [143, 0]
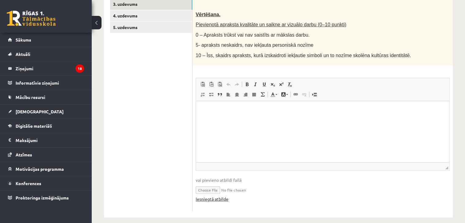
click at [207, 196] on link "Iesniegtā atbilde" at bounding box center [212, 199] width 33 height 6
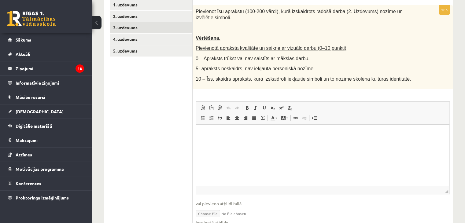
scroll to position [52, 0]
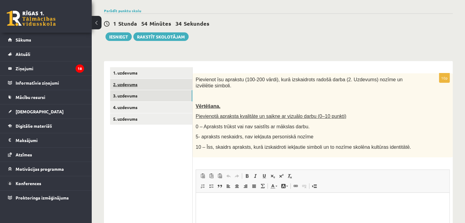
click at [133, 79] on link "2. uzdevums" at bounding box center [151, 84] width 82 height 11
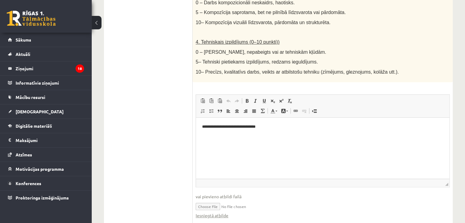
scroll to position [360, 0]
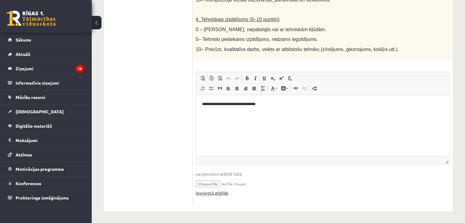
click at [210, 191] on link "Iesniegtā atbilde" at bounding box center [212, 193] width 33 height 6
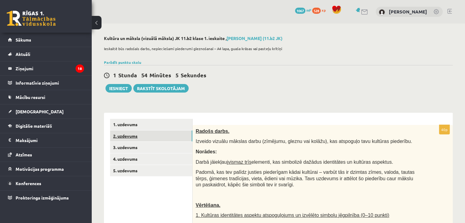
scroll to position [31, 0]
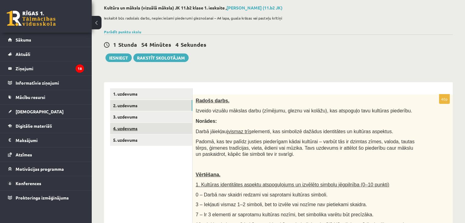
click at [133, 131] on link "4. uzdevums" at bounding box center [151, 128] width 82 height 11
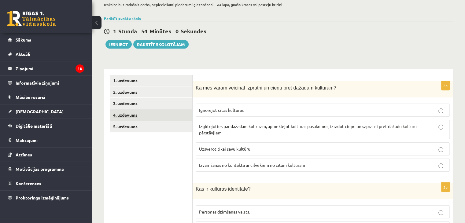
scroll to position [44, 0]
click at [133, 130] on link "5. uzdevums" at bounding box center [151, 126] width 82 height 11
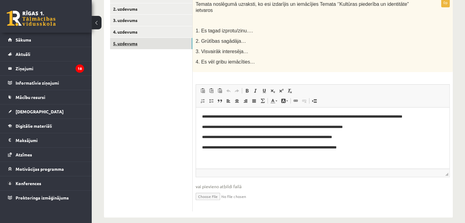
scroll to position [0, 0]
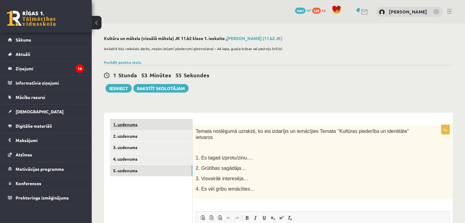
click at [136, 125] on link "1. uzdevums" at bounding box center [151, 124] width 82 height 11
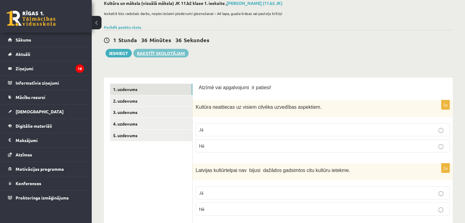
scroll to position [31, 0]
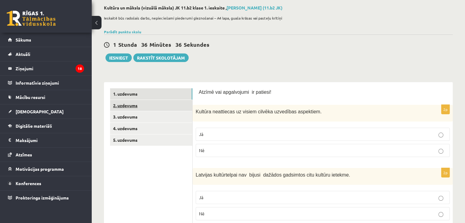
click at [136, 104] on link "2. uzdevums" at bounding box center [151, 105] width 82 height 11
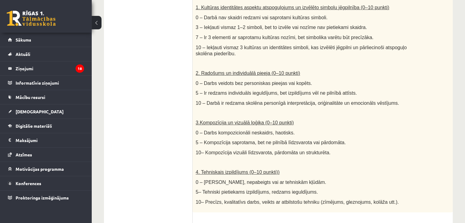
scroll to position [360, 0]
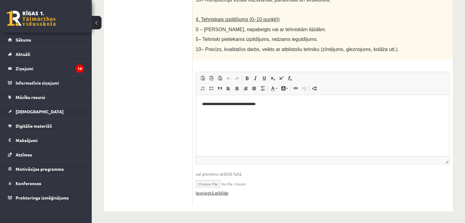
click at [210, 193] on link "Iesniegtā atbilde" at bounding box center [212, 193] width 33 height 6
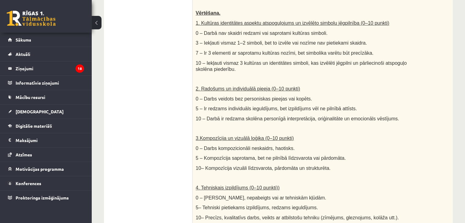
scroll to position [86, 0]
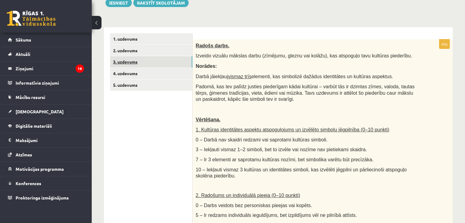
click at [117, 64] on link "3. uzdevums" at bounding box center [151, 61] width 82 height 11
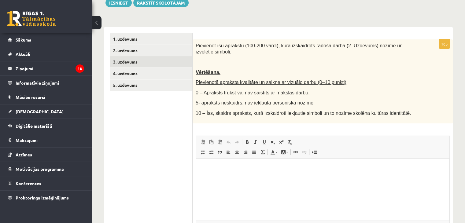
scroll to position [0, 0]
click at [152, 52] on link "2. uzdevums" at bounding box center [151, 50] width 82 height 11
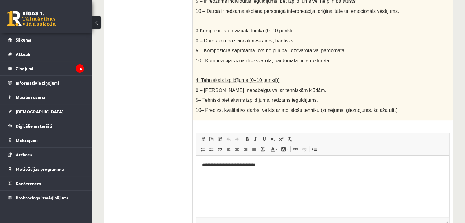
scroll to position [360, 0]
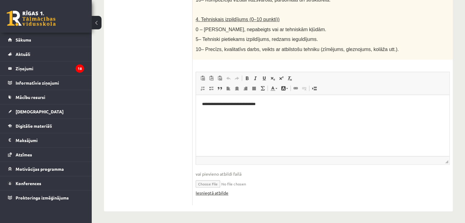
click at [218, 192] on link "Iesniegtā atbilde" at bounding box center [212, 193] width 33 height 6
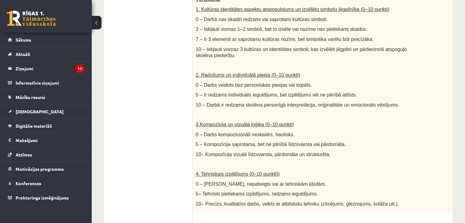
scroll to position [55, 0]
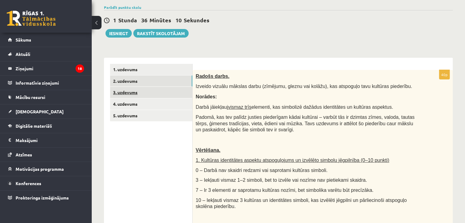
click at [155, 92] on link "3. uzdevums" at bounding box center [151, 92] width 82 height 11
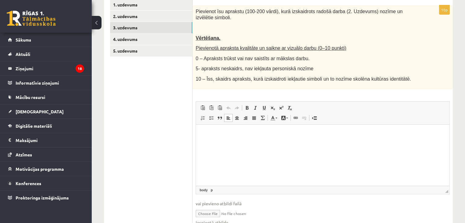
scroll to position [143, 0]
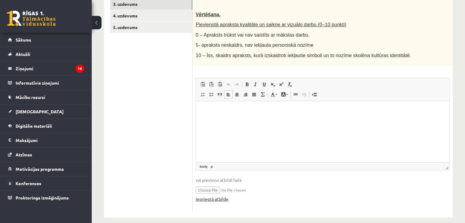
click at [212, 196] on link "Iesniegtā atbilde" at bounding box center [212, 199] width 33 height 6
click at [143, 15] on link "4. uzdevums" at bounding box center [151, 15] width 82 height 11
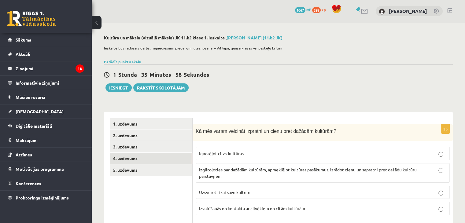
scroll to position [1, 0]
click at [149, 171] on link "5. uzdevums" at bounding box center [151, 169] width 82 height 11
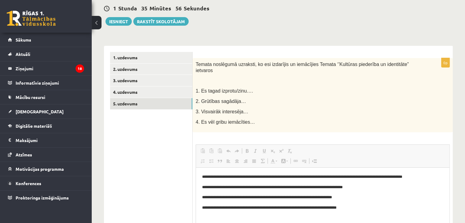
scroll to position [0, 0]
click at [122, 20] on button "Iesniegt" at bounding box center [118, 21] width 26 height 9
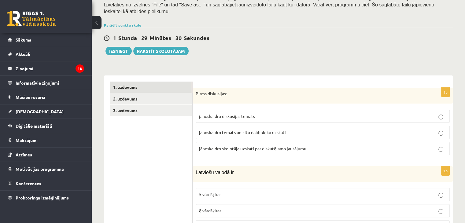
scroll to position [92, 0]
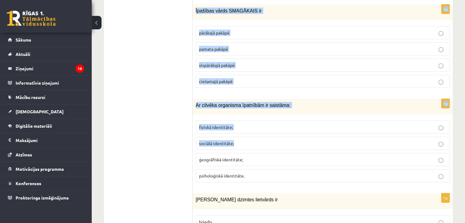
drag, startPoint x: 196, startPoint y: 117, endPoint x: 254, endPoint y: 126, distance: 58.1
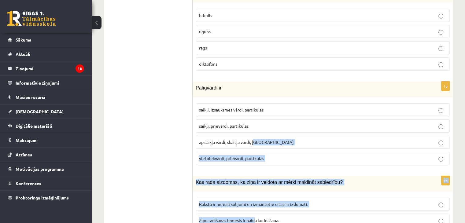
scroll to position [2077, 0]
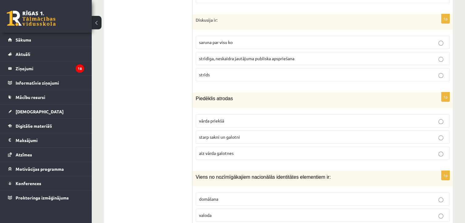
scroll to position [2933, 0]
drag, startPoint x: 228, startPoint y: 195, endPoint x: 182, endPoint y: 153, distance: 62.3
copy div "1p Pirms diskusijas: jānoskaidro diskusijas temats jānoskaidro temats un citu d…"
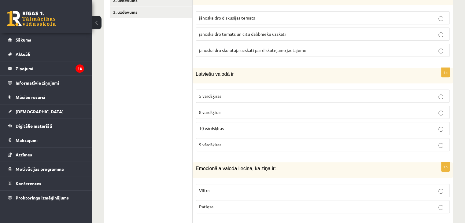
scroll to position [0, 0]
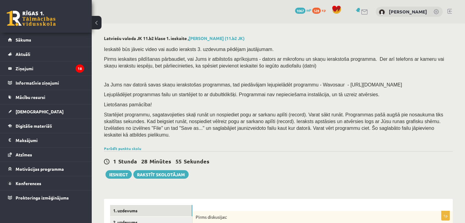
click at [173, 119] on span "Startējiet programmu, sagatavojieties skaļi runāt un nospiediet pogu ar sarkanu…" at bounding box center [273, 124] width 339 height 25
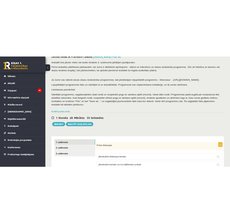
scroll to position [92, 0]
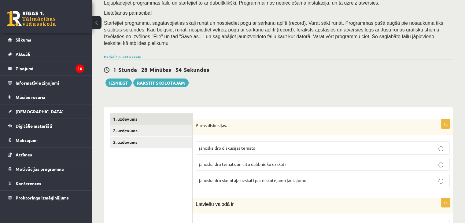
click at [219, 141] on label "jānoskaidro diskusijas temats" at bounding box center [323, 147] width 254 height 13
click at [214, 69] on div "1 Stunda 28 Minūtes 49 Sekundes Ieskaite saglabāta! Iesniegt Rakstīt skolotājam" at bounding box center [278, 73] width 349 height 27
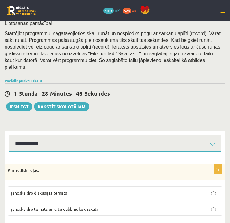
scroll to position [153, 0]
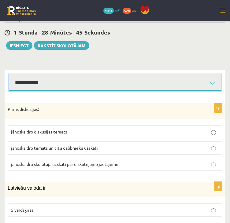
click at [98, 78] on select "**********" at bounding box center [115, 82] width 212 height 17
select select "**********"
click at [9, 74] on select "**********" at bounding box center [115, 82] width 212 height 17
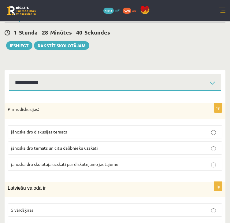
click at [54, 129] on span "jānoskaidro diskusijas temats" at bounding box center [39, 131] width 56 height 5
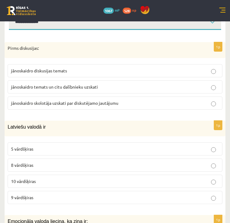
scroll to position [244, 0]
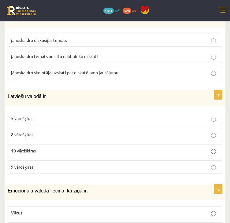
click at [43, 148] on p "10 vārdšķiras" at bounding box center [115, 151] width 208 height 6
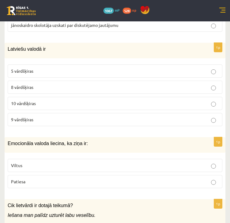
scroll to position [305, 0]
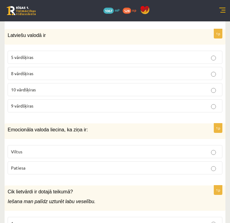
click at [44, 148] on p "Viltus" at bounding box center [115, 151] width 208 height 6
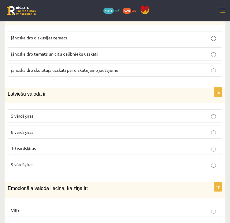
scroll to position [244, 0]
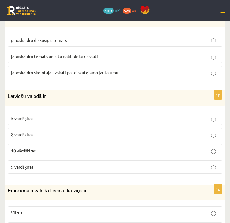
click at [62, 164] on p "9 vārdšķiras" at bounding box center [115, 167] width 208 height 6
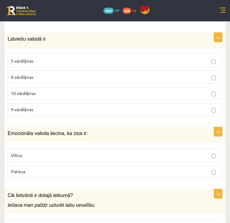
scroll to position [305, 0]
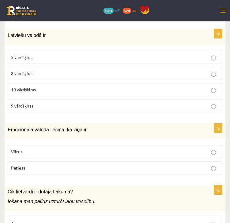
click at [70, 165] on p "Patiesa" at bounding box center [115, 168] width 208 height 6
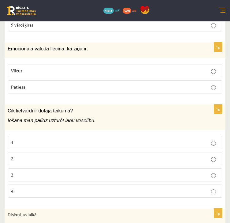
scroll to position [397, 0]
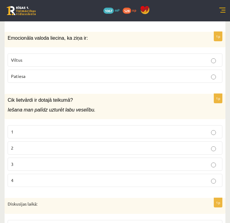
click at [40, 129] on label "1" at bounding box center [115, 131] width 214 height 13
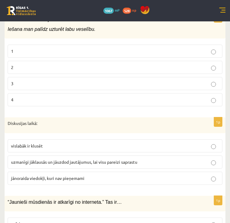
scroll to position [489, 0]
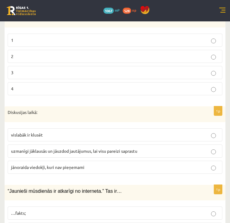
click at [55, 148] on span "uzmanīgi jāklausās un jāuzdod jautājumus, lai visu pareizi saprastu" at bounding box center [74, 150] width 126 height 5
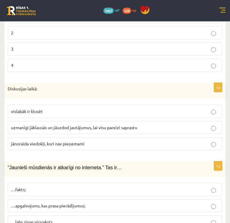
scroll to position [550, 0]
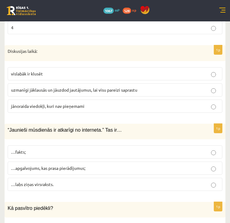
click at [60, 165] on p "…apgalvojums, kas prasa pierādījumus;" at bounding box center [115, 168] width 208 height 6
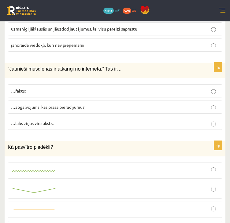
scroll to position [642, 0]
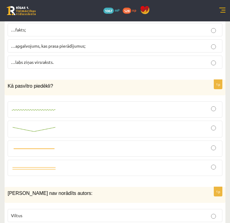
click at [64, 144] on div at bounding box center [115, 148] width 208 height 9
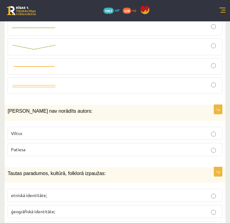
scroll to position [764, 0]
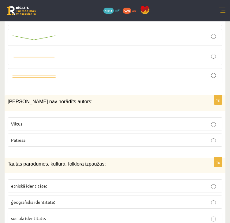
click at [61, 121] on p "Viltus" at bounding box center [115, 124] width 208 height 6
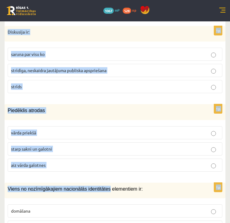
scroll to position [2970, 0]
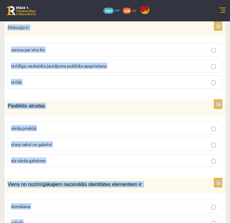
drag, startPoint x: 5, startPoint y: 91, endPoint x: 121, endPoint y: 202, distance: 160.5
copy form "Tautas paradumos, kultūrā, folklorā izpaužas: etniskā identitāte; ģeogrāfiskā i…"
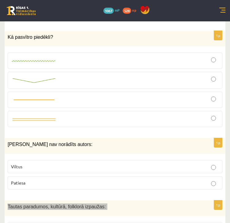
scroll to position [801, 0]
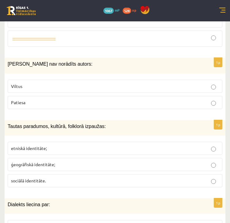
click at [49, 162] on span "ģeogrāfiskā identitāte;" at bounding box center [33, 164] width 44 height 5
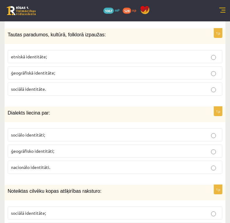
scroll to position [862, 0]
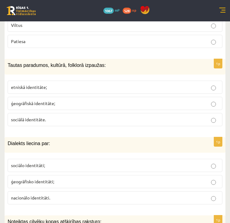
click at [43, 178] on fieldset "sociālo identitāti; ģeogrāfisko identitāti; nacionālo identitāti." at bounding box center [115, 181] width 214 height 50
click at [44, 178] on p "ģeogrāfisko identitāti;" at bounding box center [115, 181] width 208 height 6
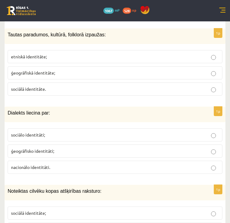
click at [52, 164] on p "nacionālo identitāti." at bounding box center [115, 167] width 208 height 6
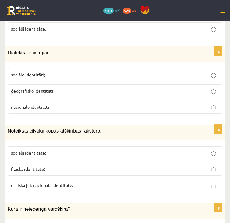
scroll to position [954, 0]
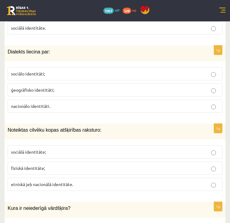
click at [51, 149] on p "sociālā identitāte;" at bounding box center [115, 152] width 208 height 6
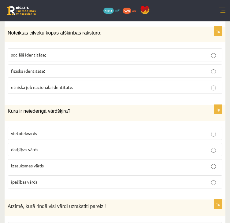
scroll to position [1076, 0]
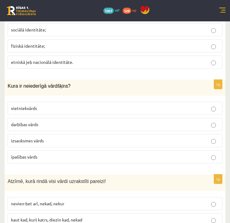
click at [48, 154] on p "īpašības vārds" at bounding box center [115, 157] width 208 height 6
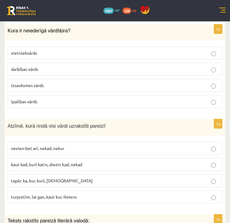
scroll to position [1137, 0]
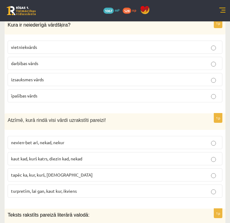
click at [76, 188] on span "turpretīm, lai gan, kaut kur, ikviens" at bounding box center [44, 190] width 66 height 5
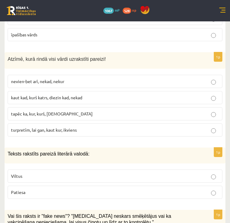
click at [56, 173] on p "Viltus" at bounding box center [115, 176] width 208 height 6
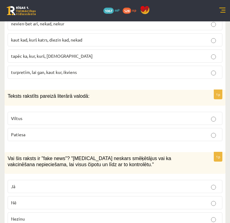
scroll to position [1260, 0]
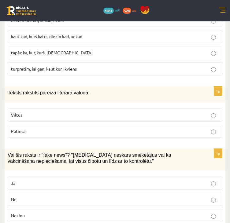
click at [67, 126] on fieldset "Viltus Patiesa" at bounding box center [115, 122] width 214 height 34
click at [67, 125] on label "Patiesa" at bounding box center [115, 131] width 214 height 13
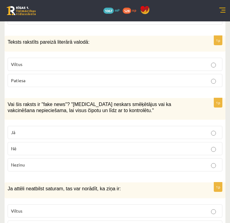
scroll to position [1321, 0]
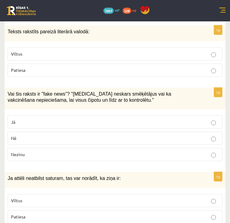
click at [62, 115] on label "Jā" at bounding box center [115, 121] width 214 height 13
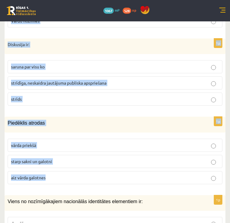
scroll to position [2970, 0]
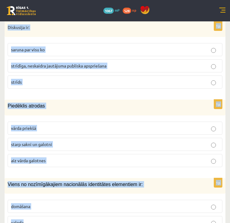
drag, startPoint x: 6, startPoint y: 102, endPoint x: 175, endPoint y: 198, distance: 194.5
copy form "Ja attēli neatbilst saturam, tas var norādīt, ka ziņa ir: Viltus Patiesa 1p Dīv…"
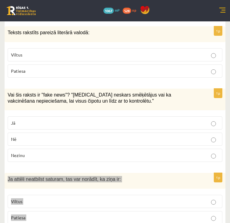
scroll to position [1290, 0]
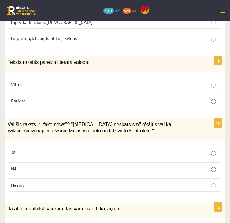
click at [93, 122] on span "Vai šis raksts ir "fake news"? "Covid-19 neskars smēķētājus vai ka vakcinēšana …" at bounding box center [89, 128] width 163 height 12
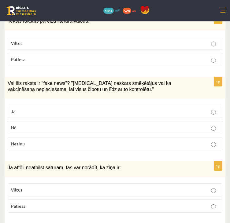
scroll to position [1412, 0]
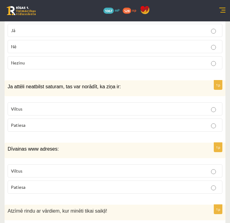
click at [67, 106] on p "Viltus" at bounding box center [115, 109] width 208 height 6
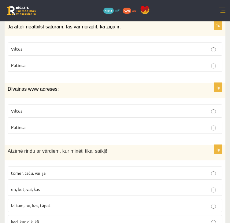
scroll to position [1473, 0]
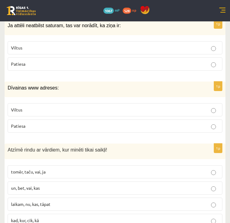
click at [67, 107] on p "Viltus" at bounding box center [115, 110] width 208 height 6
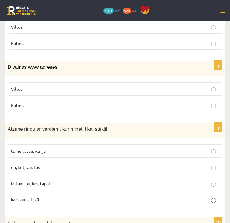
scroll to position [1504, 0]
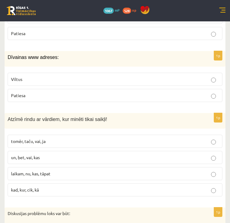
click at [38, 138] on span "tomēr, taču, vai, ja" at bounding box center [28, 140] width 35 height 5
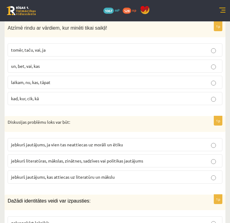
scroll to position [1596, 0]
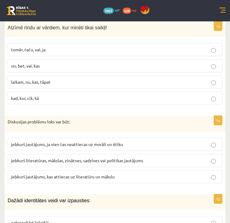
click at [54, 158] on span "jebkurš literatūras, mākslas, zinātnes, sadzīves vai politikas jautājums" at bounding box center [77, 160] width 132 height 5
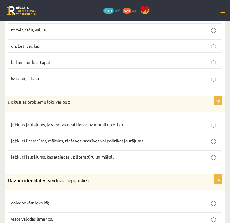
scroll to position [1657, 0]
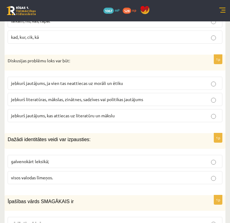
click at [51, 175] on span "visos valodas līmeņos." at bounding box center [32, 177] width 42 height 5
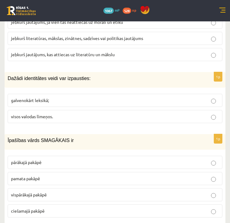
scroll to position [1748, 0]
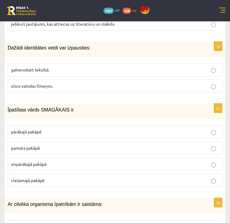
click at [50, 129] on p "pārākajā pakāpē" at bounding box center [115, 132] width 208 height 6
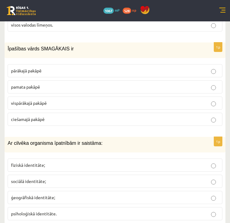
click at [73, 162] on p "fiziskā identitāte;" at bounding box center [115, 165] width 208 height 6
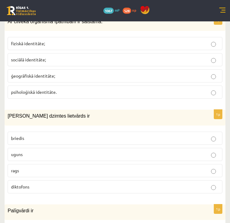
scroll to position [1932, 0]
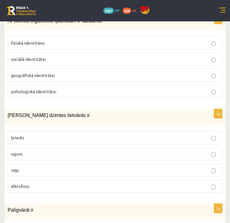
click at [77, 151] on p "uguns" at bounding box center [115, 154] width 208 height 6
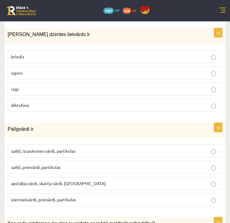
scroll to position [2023, 0]
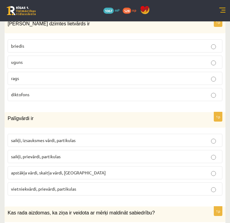
click at [78, 153] on p "saikļi, prievārdi, partikulas" at bounding box center [115, 156] width 208 height 6
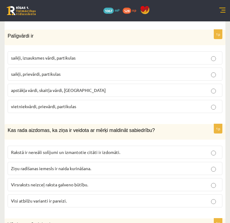
scroll to position [2115, 0]
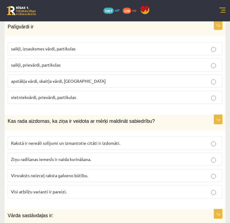
click at [60, 185] on label "Visi atbilžu varianti ir pareizi." at bounding box center [115, 191] width 214 height 13
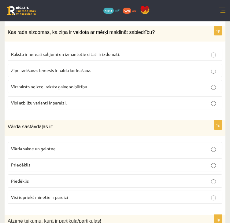
scroll to position [2237, 0]
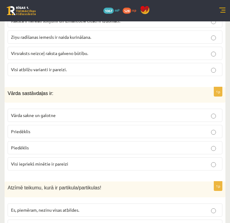
click at [86, 161] on p "Visi iepriekš minētie ir pareizi" at bounding box center [115, 164] width 208 height 6
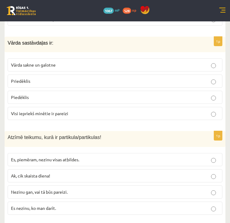
scroll to position [2298, 0]
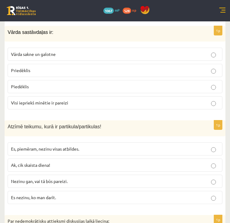
click at [64, 175] on label "Nezinu gan, vai tā būs pareizi." at bounding box center [115, 181] width 214 height 13
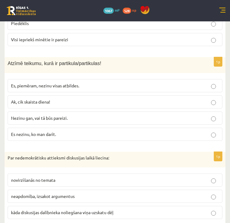
scroll to position [2390, 0]
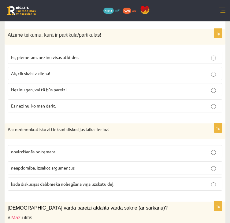
click at [66, 181] on span "kāda diskusijas dalībnieka noliegšana viņa uzskatu dēļ" at bounding box center [62, 183] width 102 height 5
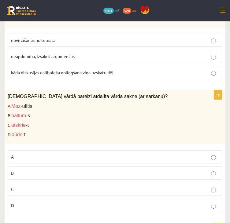
scroll to position [2512, 0]
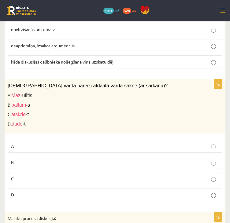
click at [41, 192] on p "D" at bounding box center [115, 195] width 208 height 6
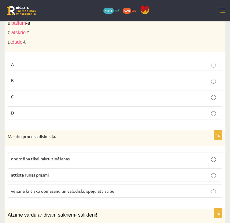
scroll to position [2604, 0]
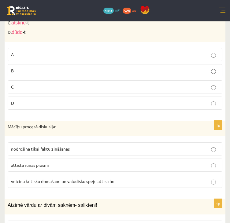
click at [54, 178] on span "veicina kritisko domāšanu un valodisko spēju attīstību" at bounding box center [62, 180] width 103 height 5
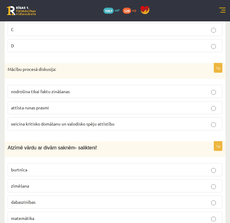
scroll to position [2665, 0]
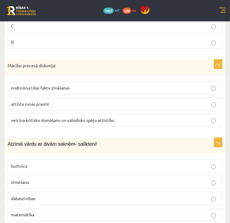
click at [39, 195] on p "dabaszinības" at bounding box center [115, 198] width 208 height 6
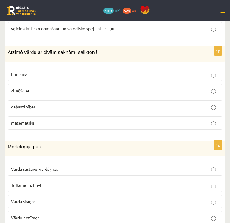
scroll to position [2787, 0]
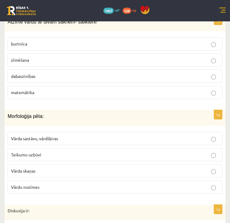
click at [50, 135] on p "Vārda sastāvu, vārdšķiras" at bounding box center [115, 138] width 208 height 6
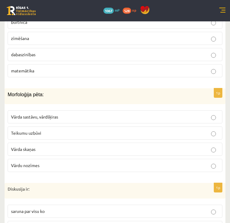
scroll to position [2879, 0]
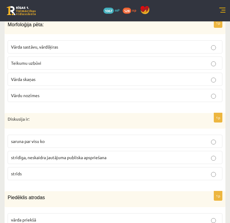
click at [51, 154] on p "strīdīga, neskaidra jautājuma publiska apspriešana" at bounding box center [115, 157] width 208 height 6
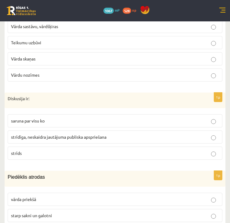
scroll to position [2940, 0]
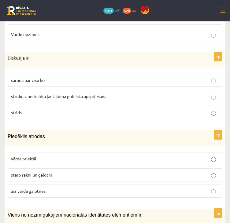
click at [52, 172] on span "starp sakni un galotni" at bounding box center [31, 174] width 41 height 5
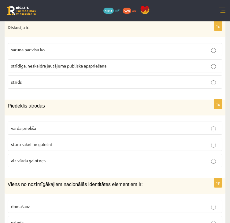
click at [25, 219] on p "valoda" at bounding box center [115, 222] width 208 height 6
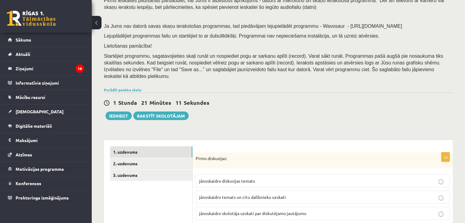
scroll to position [61, 0]
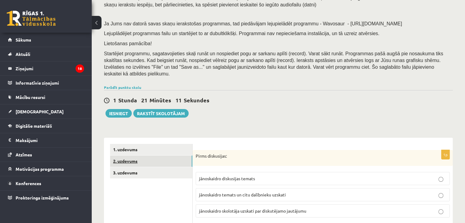
click at [151, 156] on link "2. uzdevums" at bounding box center [151, 160] width 82 height 11
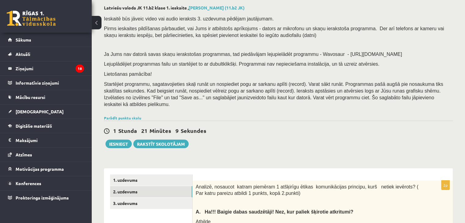
scroll to position [0, 0]
click at [140, 174] on link "1. uzdevums" at bounding box center [151, 179] width 82 height 11
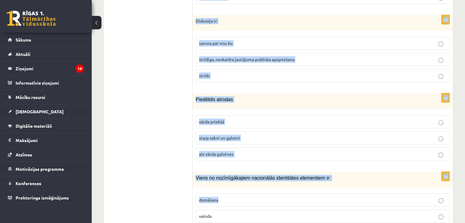
scroll to position [2933, 0]
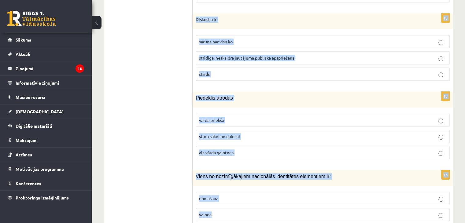
drag, startPoint x: 196, startPoint y: 165, endPoint x: 252, endPoint y: 213, distance: 72.8
copy form "Latviešu valodā ir 5 vārdšķiras 8 vārdšķiras 10 vārdšķiras 9 vārdšķiras 1p Emoc…"
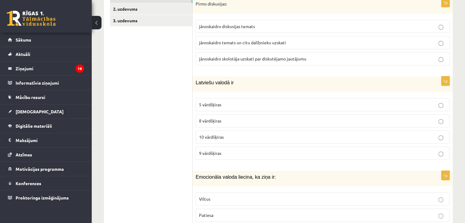
scroll to position [214, 0]
click at [220, 133] on span "10 vārdšķiras" at bounding box center [211, 135] width 25 height 5
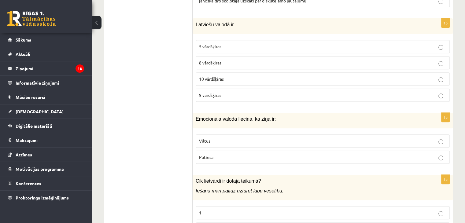
scroll to position [275, 0]
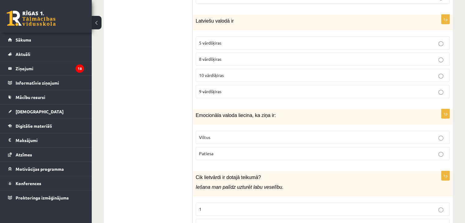
click at [220, 134] on p "Viltus" at bounding box center [322, 137] width 247 height 6
click at [219, 147] on label "Patiesa" at bounding box center [323, 153] width 254 height 13
click at [220, 134] on p "Viltus" at bounding box center [322, 137] width 247 height 6
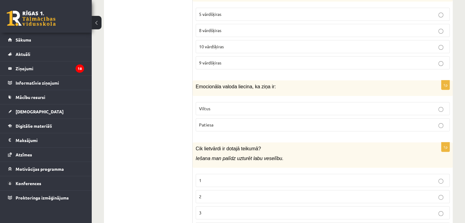
scroll to position [336, 0]
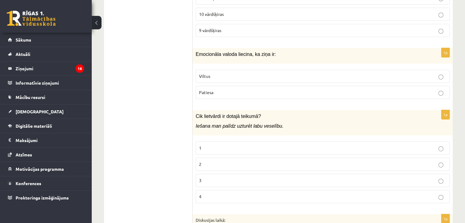
click at [209, 158] on label "2" at bounding box center [323, 164] width 254 height 13
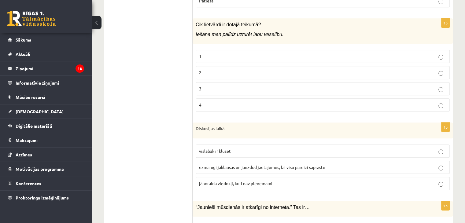
scroll to position [458, 0]
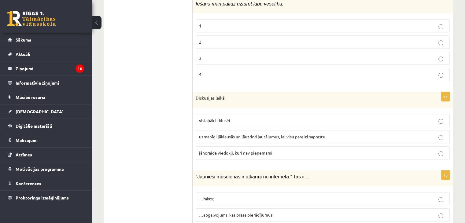
click at [215, 134] on span "uzmanīgi jāklausās un jāuzdod jautājumus, lai visu pareizi saprastu" at bounding box center [262, 136] width 126 height 5
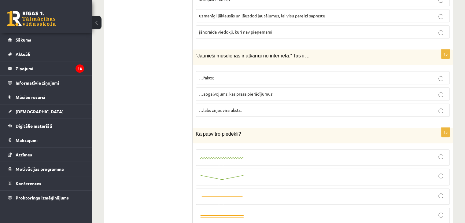
scroll to position [580, 0]
click at [294, 90] on p "…apgalvojums, kas prasa pierādījumus;" at bounding box center [322, 93] width 247 height 6
click at [265, 191] on div at bounding box center [322, 195] width 247 height 9
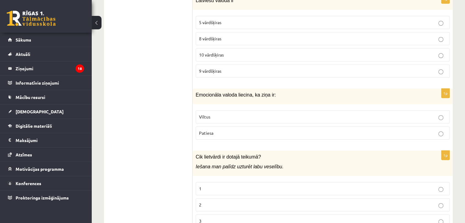
scroll to position [122, 0]
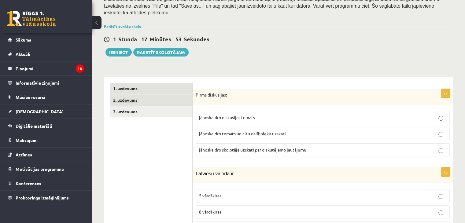
click at [151, 95] on link "2. uzdevums" at bounding box center [151, 99] width 82 height 11
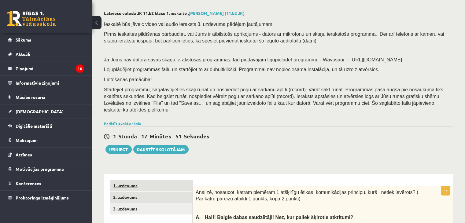
scroll to position [61, 0]
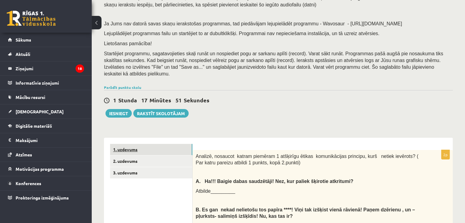
click at [152, 144] on link "1. uzdevums" at bounding box center [151, 149] width 82 height 11
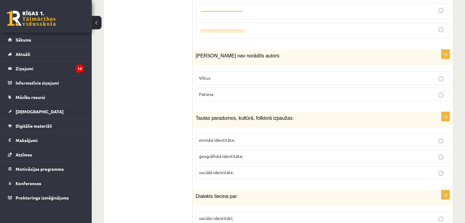
scroll to position [764, 0]
click at [250, 76] on p "Viltus" at bounding box center [322, 79] width 247 height 6
click at [228, 138] on p "etniskā identitāte;" at bounding box center [322, 141] width 247 height 6
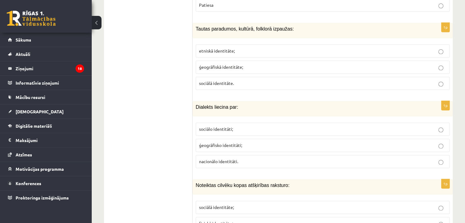
scroll to position [855, 0]
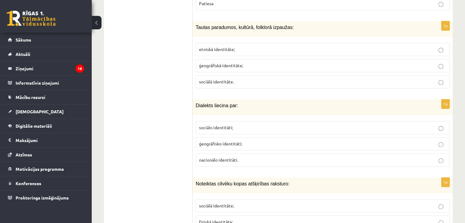
click at [229, 141] on span "ģeogrāfisko identitāti;" at bounding box center [220, 143] width 43 height 5
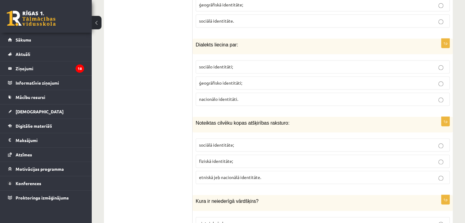
scroll to position [916, 0]
click at [236, 170] on label "etniskā jeb nacionālā identitāte." at bounding box center [323, 176] width 254 height 13
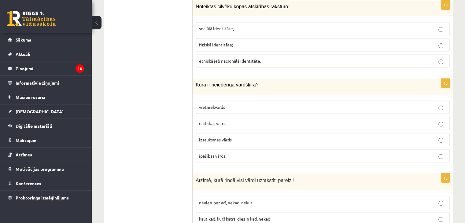
scroll to position [1039, 0]
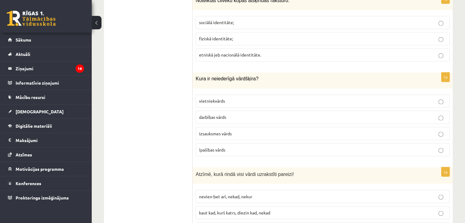
click at [214, 130] on span "izsauksmes vārds" at bounding box center [215, 132] width 33 height 5
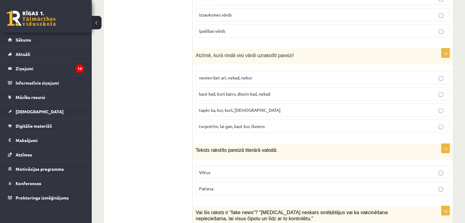
scroll to position [1161, 0]
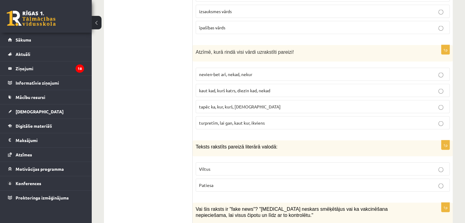
click at [225, 87] on span "kaut kad, kurš katrs, diezin kad, nekad" at bounding box center [234, 89] width 71 height 5
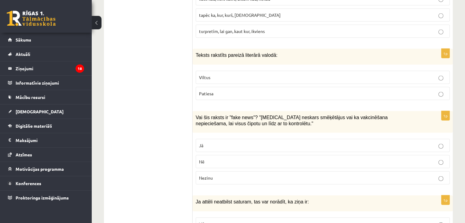
scroll to position [1252, 0]
click at [225, 90] on p "Patiesa" at bounding box center [322, 93] width 247 height 6
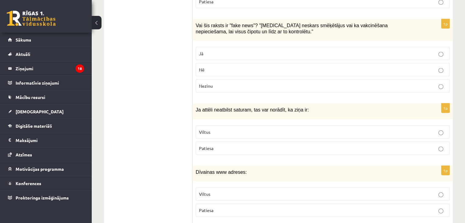
click at [267, 50] on p "Jā" at bounding box center [322, 53] width 247 height 6
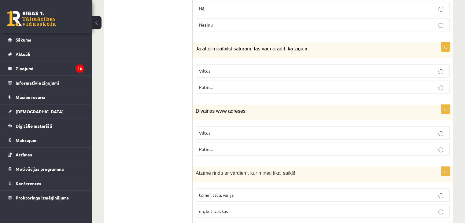
scroll to position [1436, 0]
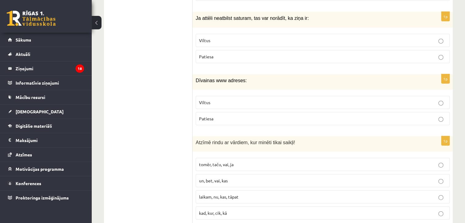
click at [267, 37] on p "Viltus" at bounding box center [322, 40] width 247 height 6
click at [255, 96] on label "Viltus" at bounding box center [323, 102] width 254 height 13
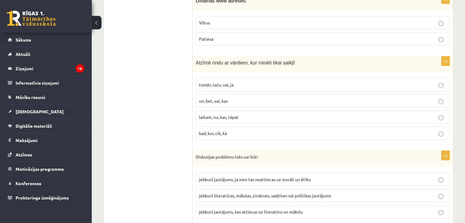
scroll to position [1527, 0]
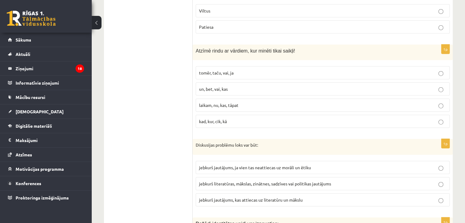
click at [262, 66] on label "tomēr, taču, vai, ja" at bounding box center [323, 72] width 254 height 13
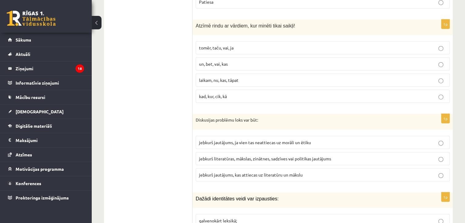
scroll to position [1589, 0]
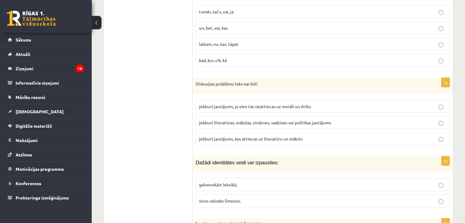
click at [244, 119] on p "jebkurš literatūras, mākslas, zinātnes, sadzīves vai politikas jautājums" at bounding box center [322, 122] width 247 height 6
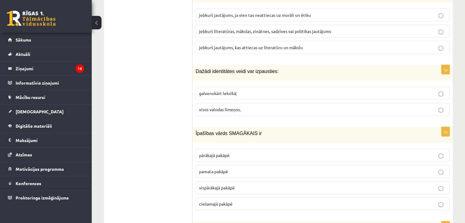
scroll to position [1680, 0]
click at [243, 106] on p "visos valodas līmeņos." at bounding box center [322, 109] width 247 height 6
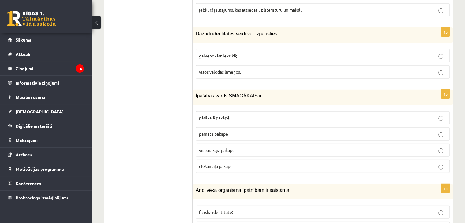
scroll to position [1741, 0]
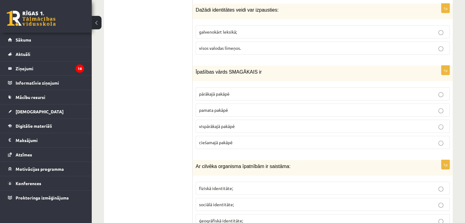
click at [221, 91] on span "pārākajā pakāpē" at bounding box center [214, 93] width 31 height 5
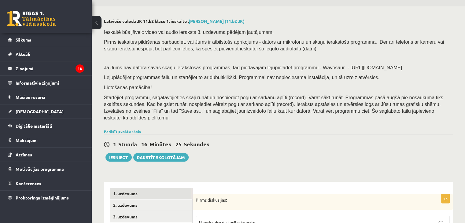
scroll to position [0, 0]
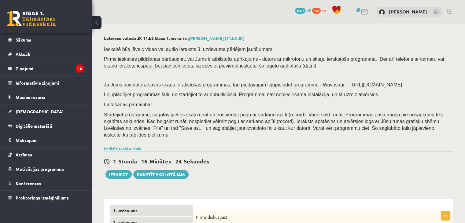
click at [124, 217] on link "2. uzdevums" at bounding box center [151, 222] width 82 height 11
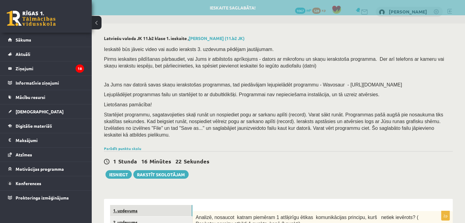
click at [126, 206] on link "1. uzdevums" at bounding box center [151, 210] width 82 height 11
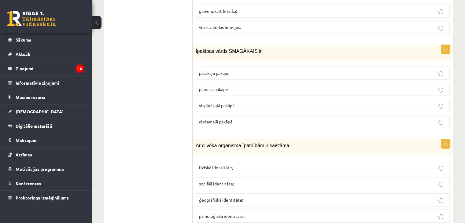
scroll to position [1772, 0]
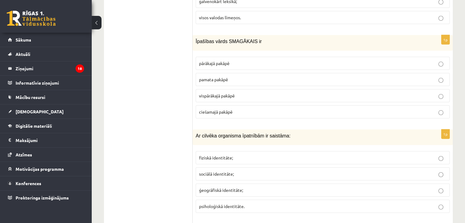
click at [299, 151] on label "fiziskā identitāte;" at bounding box center [323, 157] width 254 height 13
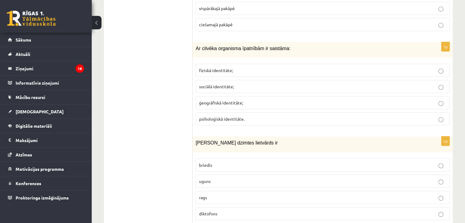
scroll to position [1894, 0]
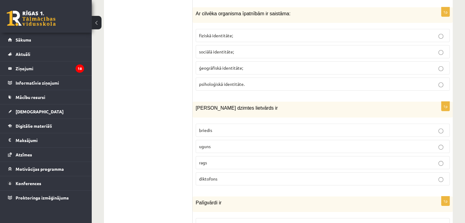
click at [288, 143] on p "uguns" at bounding box center [322, 146] width 247 height 6
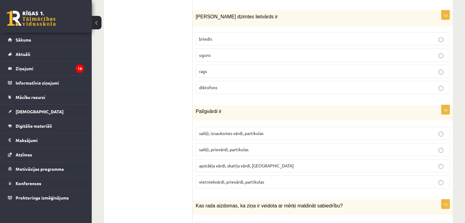
scroll to position [1986, 0]
click at [239, 146] on span "saikļi, prievārdi, partikulas" at bounding box center [223, 148] width 49 height 5
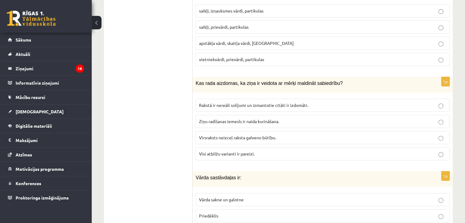
click at [266, 151] on p "Visi atbilžu varianti ir pareizi." at bounding box center [322, 154] width 247 height 6
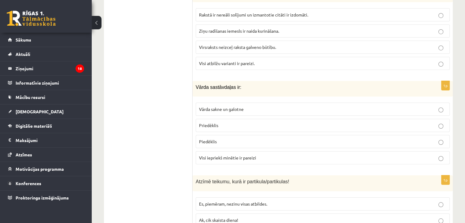
scroll to position [2199, 0]
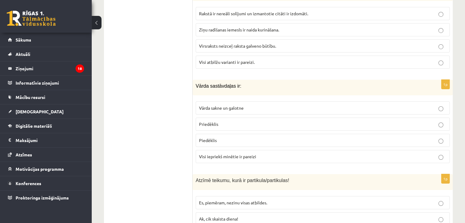
click at [265, 153] on p "Visi iepriekš minētie ir pareizi" at bounding box center [322, 156] width 247 height 6
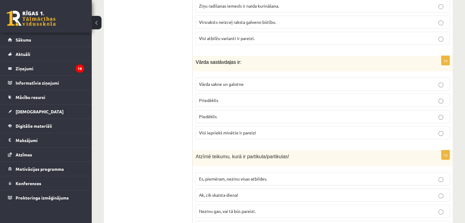
scroll to position [2261, 0]
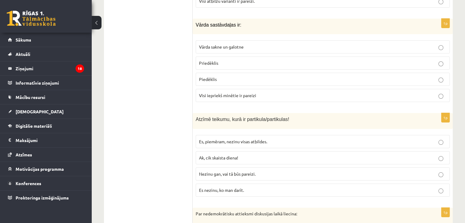
click at [237, 171] on span "Nezinu gan, vai tā būs pareizi." at bounding box center [227, 173] width 57 height 5
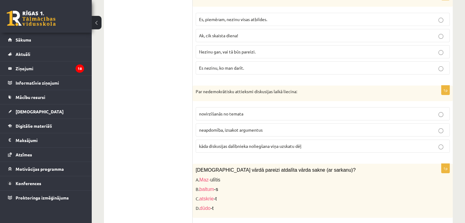
click at [244, 143] on span "kāda diskusijas dalībnieka noliegšana viņa uzskatu dēļ" at bounding box center [250, 145] width 102 height 5
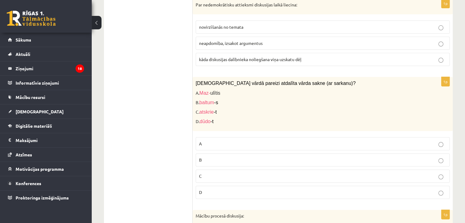
scroll to position [2474, 0]
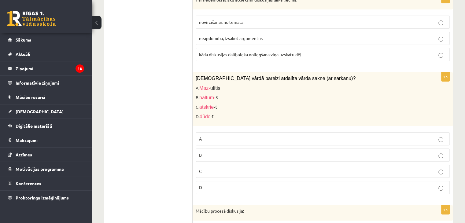
click at [239, 181] on label "D" at bounding box center [323, 187] width 254 height 13
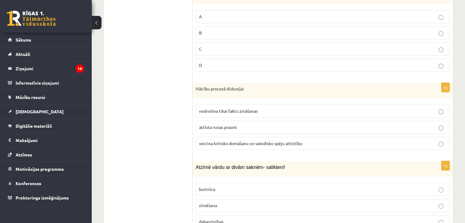
click at [231, 137] on label "veicina kritisko domāšanu un valodisko spēju attīstību" at bounding box center [323, 143] width 254 height 13
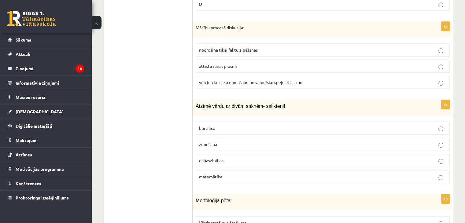
click at [229, 157] on p "dabaszinības" at bounding box center [322, 160] width 247 height 6
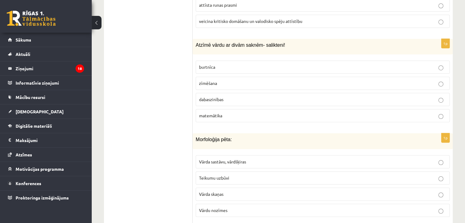
scroll to position [2749, 0]
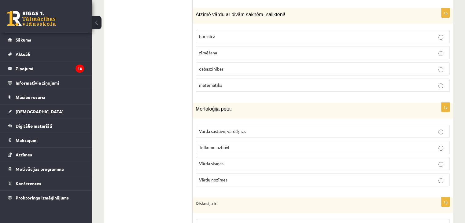
click at [234, 128] on span "Vārda sastāvu, vārdšķiras" at bounding box center [222, 130] width 47 height 5
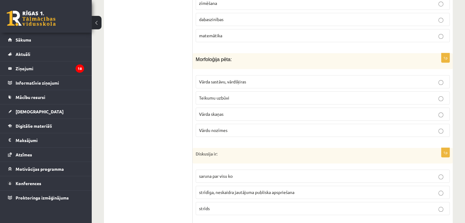
scroll to position [2841, 0]
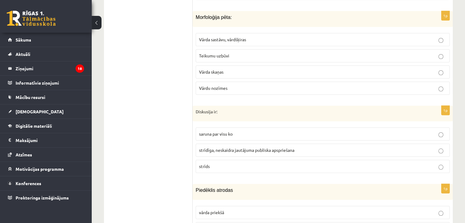
click at [234, 147] on span "strīdīga, neskaidra jautājuma publiska apspriešana" at bounding box center [246, 149] width 95 height 5
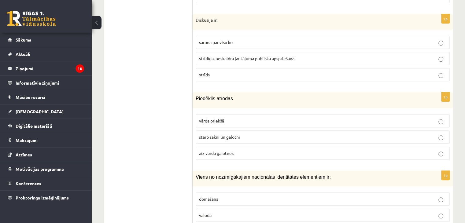
scroll to position [2933, 0]
click at [236, 133] on span "starp sakni un galotni" at bounding box center [219, 135] width 41 height 5
click at [210, 212] on span "valoda" at bounding box center [205, 214] width 13 height 5
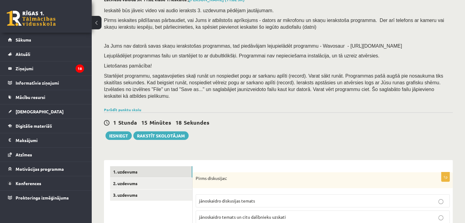
scroll to position [0, 0]
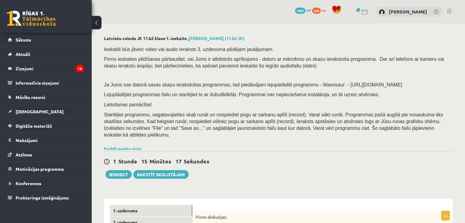
click at [130, 217] on link "2. uzdevums" at bounding box center [151, 222] width 82 height 11
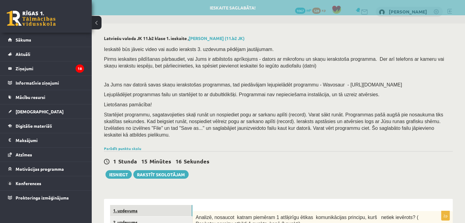
click at [133, 205] on link "1. uzdevums" at bounding box center [151, 210] width 82 height 11
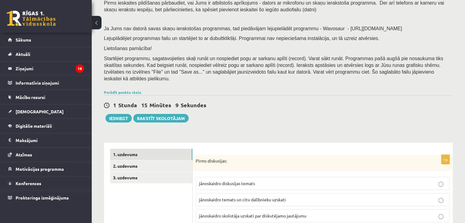
scroll to position [92, 0]
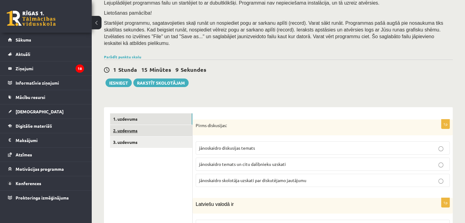
click at [151, 128] on link "2. uzdevums" at bounding box center [151, 130] width 82 height 11
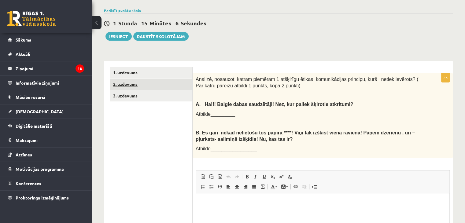
scroll to position [153, 0]
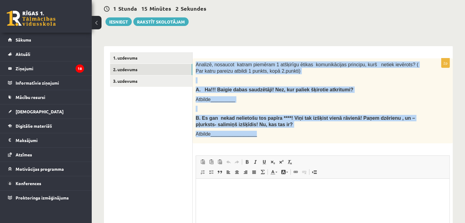
drag, startPoint x: 195, startPoint y: 57, endPoint x: 277, endPoint y: 124, distance: 105.8
click at [277, 124] on div "Analizē, nosaucot katram piemēram 1 atšķirīgu ētikas komunikācijas principu, ku…" at bounding box center [322, 100] width 260 height 85
copy div "Analizē, nosaucot katram piemēram 1 atšķirīgu ētikas komunikācijas principu, ku…"
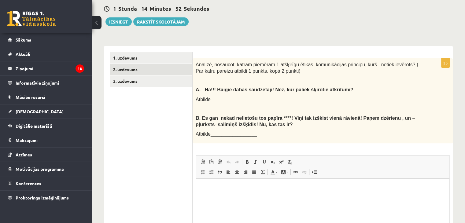
click at [173, 140] on ul "1. uzdevums 2. uzdevums 3. uzdevums" at bounding box center [151, 167] width 82 height 230
click at [224, 195] on html at bounding box center [322, 188] width 253 height 19
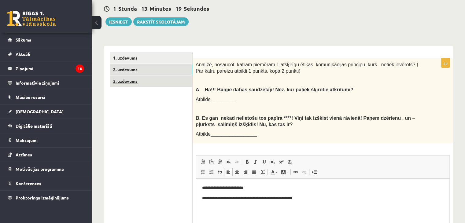
click at [129, 75] on link "3. uzdevums" at bounding box center [151, 80] width 82 height 11
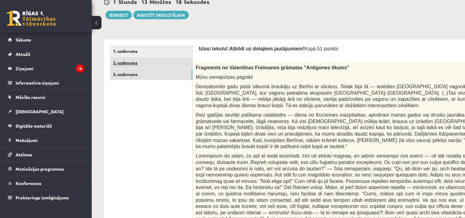
click at [130, 63] on link "2. uzdevums" at bounding box center [151, 62] width 82 height 11
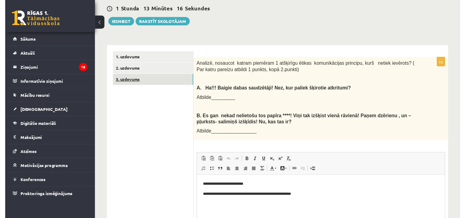
scroll to position [0, 0]
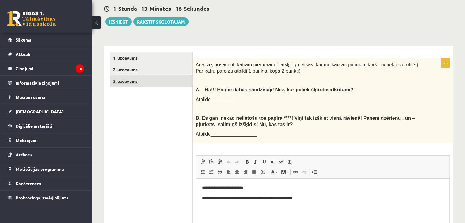
click at [129, 75] on link "3. uzdevums" at bounding box center [151, 80] width 82 height 11
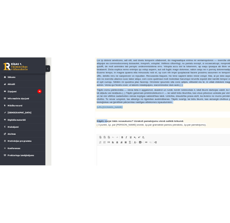
scroll to position [428, 0]
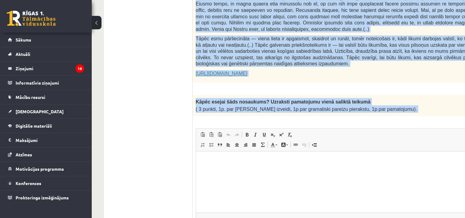
drag, startPoint x: 199, startPoint y: 76, endPoint x: 405, endPoint y: 107, distance: 207.9
copy form "zlasi tekstu! Atbildi uz dotajiem jautājumiem! Kopā 51 punkts 0p Fragments no V…"
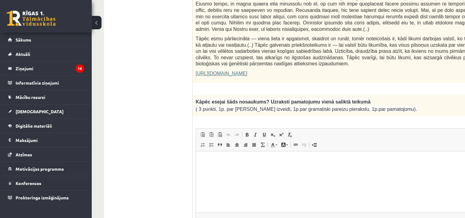
click at [215, 170] on html at bounding box center [356, 160] width 321 height 19
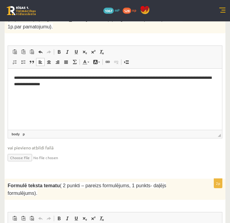
scroll to position [636, 0]
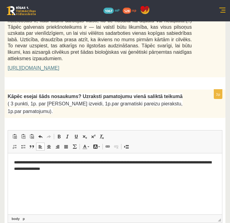
click at [62, 178] on html "**********" at bounding box center [115, 165] width 214 height 25
click at [77, 177] on html "**********" at bounding box center [115, 165] width 214 height 25
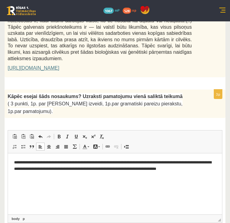
click at [117, 168] on p "**********" at bounding box center [115, 165] width 202 height 13
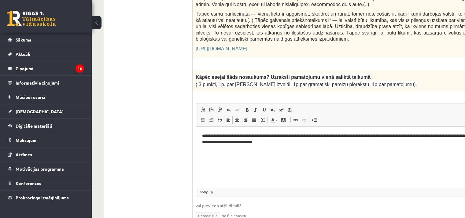
scroll to position [422, 0]
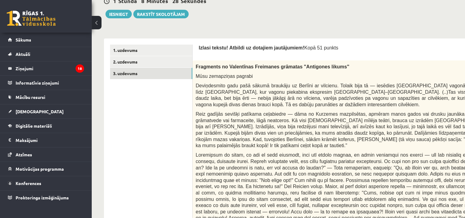
scroll to position [55, 0]
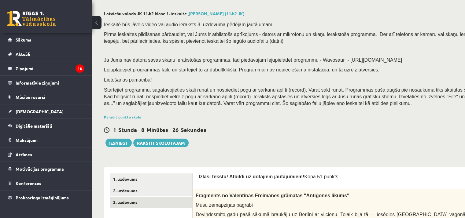
scroll to position [0, 0]
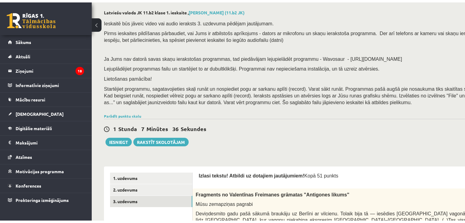
scroll to position [61, 0]
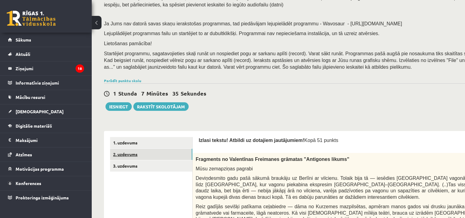
click at [127, 155] on link "2. uzdevums" at bounding box center [151, 154] width 82 height 11
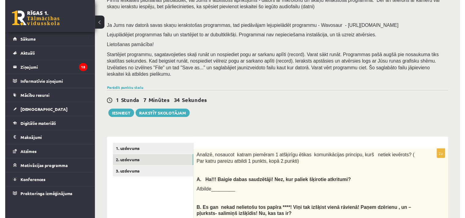
scroll to position [0, 0]
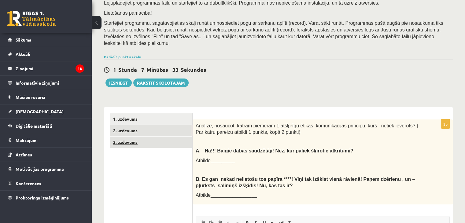
click at [126, 139] on link "3. uzdevums" at bounding box center [151, 142] width 82 height 11
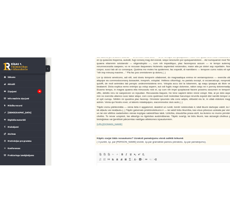
scroll to position [550, 0]
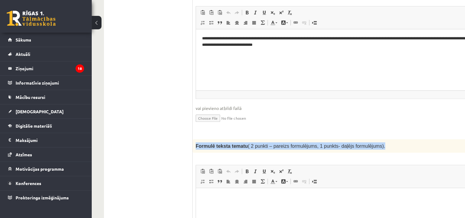
drag, startPoint x: 196, startPoint y: 131, endPoint x: 377, endPoint y: 133, distance: 181.5
click at [377, 142] on p "Formulē teksta tematu ( 2 punkti – pareizs formulējums, 1 punkts- daļējs formul…" at bounding box center [341, 145] width 291 height 7
copy span "Formulē teksta tematu ( 2 punkti – pareizs formulējums, 1 punkts- daļējs formul…"
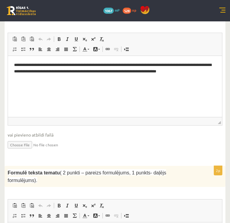
scroll to position [764, 0]
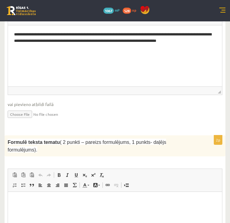
click at [143, 210] on html at bounding box center [115, 201] width 214 height 19
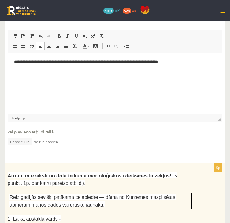
scroll to position [916, 0]
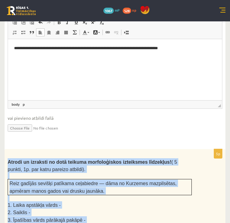
drag, startPoint x: 6, startPoint y: 79, endPoint x: 74, endPoint y: 146, distance: 94.8
click at [74, 149] on div "Atrodi un izraksti no dotā teikuma morfoloģiskos izteiksmes līdzekļus! ( 5 punk…" at bounding box center [115, 195] width 221 height 92
copy div "Atrodi un izraksti no dotā teikuma morfoloģiskos izteiksmes līdzekļus! ( 5 punk…"
click at [133, 201] on p "1. Laika apstākļa vārds -" at bounding box center [100, 204] width 184 height 7
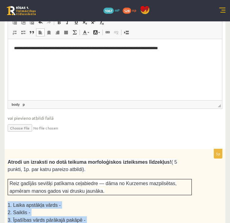
drag, startPoint x: 7, startPoint y: 119, endPoint x: 57, endPoint y: 147, distance: 57.1
click at [57, 149] on div "Atrodi un izraksti no dotā teikuma morfoloģiskos izteiksmes līdzekļus! ( 5 punk…" at bounding box center [115, 195] width 221 height 92
copy div "1. Laika apstākļa vārds - 2. Saiklis - 3. Īpašības vārds pārākajā pakāpē - 4. S…"
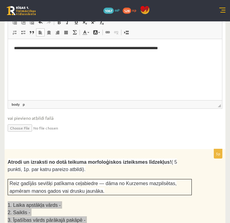
paste body "Bagātinātā teksta redaktors, wiswyg-editor-user-answer-47433786363660"
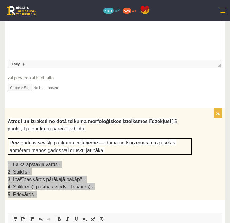
scroll to position [966, 0]
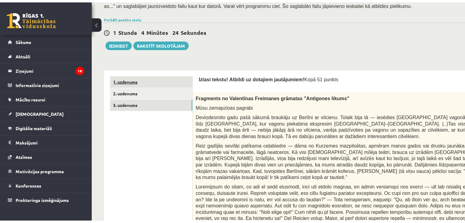
scroll to position [0, 0]
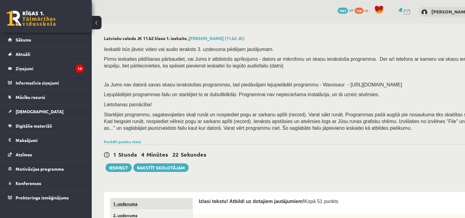
click at [119, 205] on link "1. uzdevums" at bounding box center [151, 203] width 82 height 11
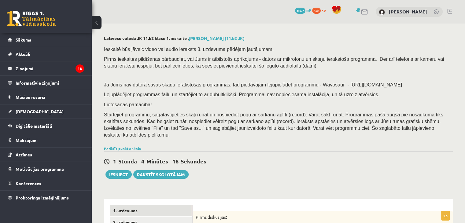
scroll to position [92, 0]
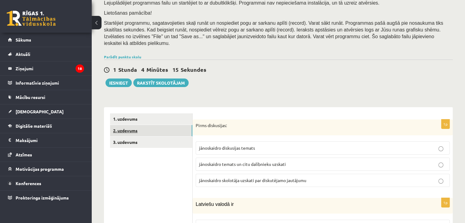
click at [147, 125] on link "2. uzdevums" at bounding box center [151, 130] width 82 height 11
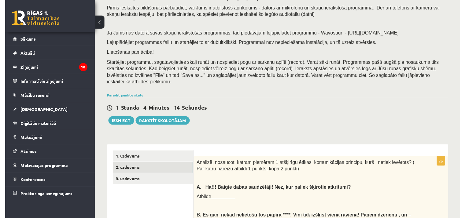
scroll to position [122, 0]
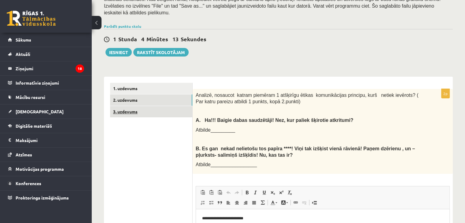
click at [147, 108] on link "3. uzdevums" at bounding box center [151, 111] width 82 height 11
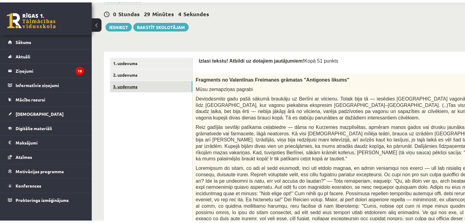
scroll to position [92, 0]
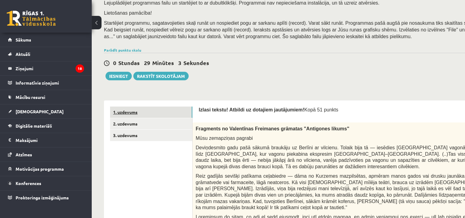
click at [146, 113] on link "1. uzdevums" at bounding box center [151, 112] width 82 height 11
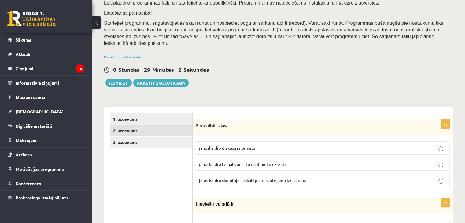
click at [139, 126] on link "2. uzdevums" at bounding box center [151, 130] width 82 height 11
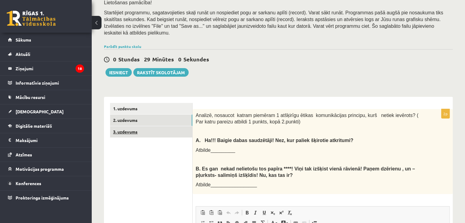
scroll to position [101, 0]
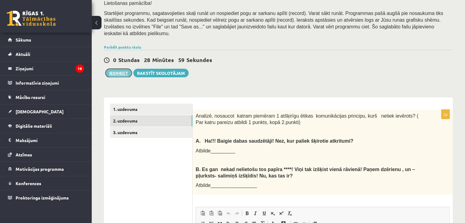
click at [123, 69] on button "Iesniegt" at bounding box center [118, 73] width 26 height 9
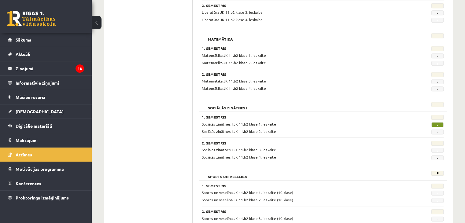
scroll to position [578, 0]
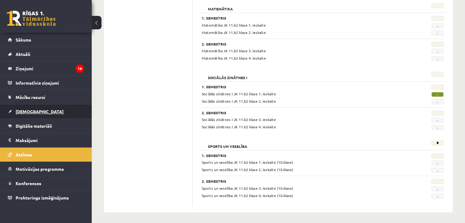
click at [21, 108] on link "[DEMOGRAPHIC_DATA]" at bounding box center [46, 111] width 76 height 14
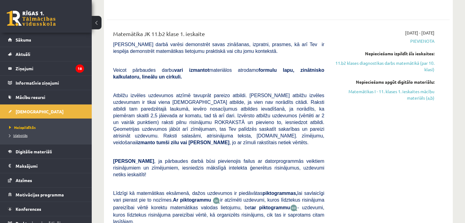
click at [19, 133] on span "Izlabotās" at bounding box center [18, 135] width 18 height 5
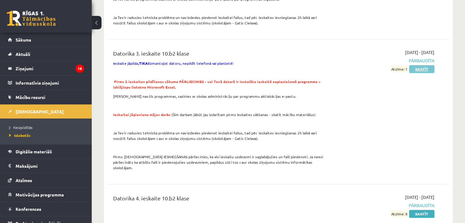
click at [427, 65] on link "Skatīt" at bounding box center [421, 69] width 25 height 8
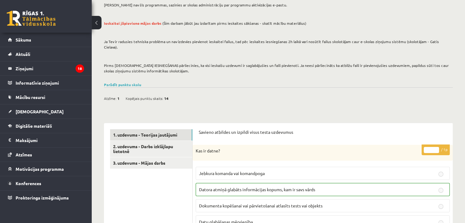
scroll to position [122, 0]
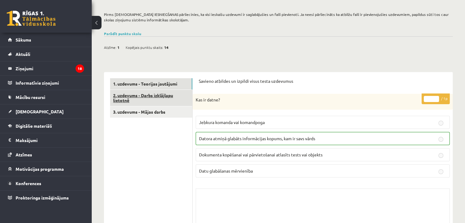
click at [128, 96] on link "2. uzdevums - Darbs izklājlapu lietotnē" at bounding box center [151, 98] width 82 height 16
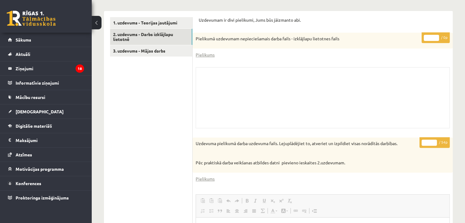
scroll to position [0, 0]
click at [144, 48] on link "3. uzdevums - Mājas darbs" at bounding box center [151, 50] width 82 height 11
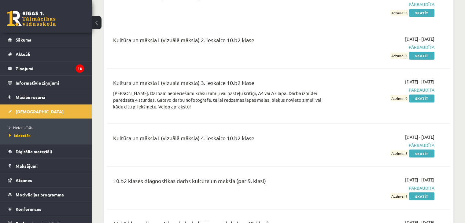
scroll to position [1097, 0]
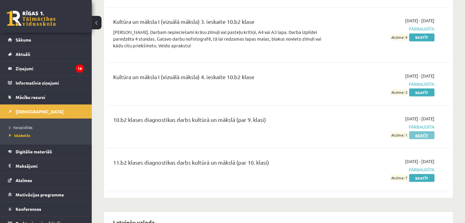
click at [419, 131] on link "Skatīt" at bounding box center [421, 135] width 25 height 8
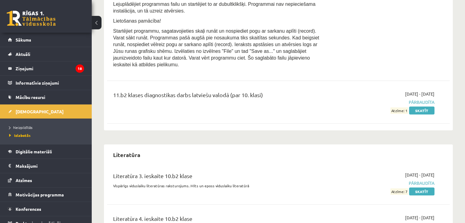
scroll to position [1493, 0]
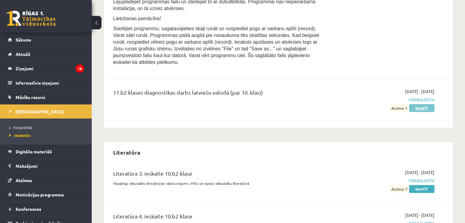
click at [423, 104] on link "Skatīt" at bounding box center [421, 108] width 25 height 8
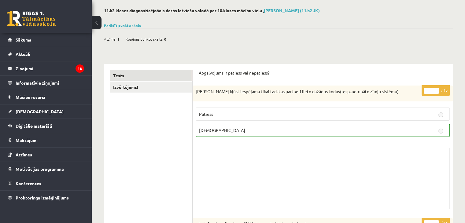
scroll to position [61, 0]
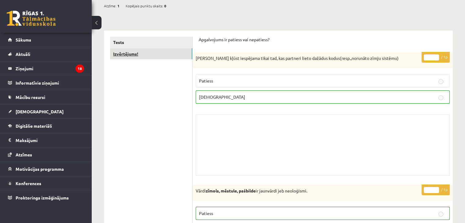
click at [151, 53] on link "Izvērtējums!" at bounding box center [151, 53] width 82 height 11
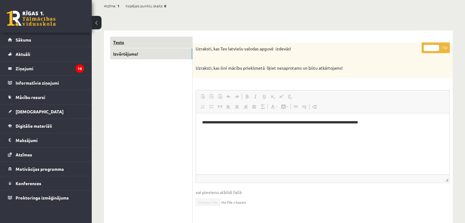
scroll to position [0, 0]
click at [151, 44] on link "Tests" at bounding box center [151, 42] width 82 height 11
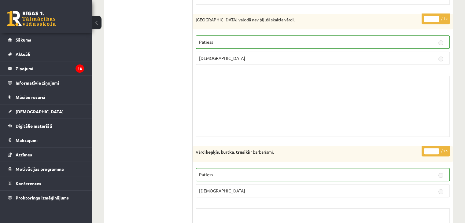
scroll to position [367, 0]
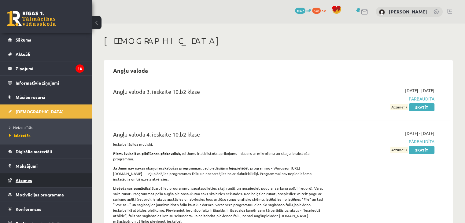
click at [28, 177] on span "Atzīmes" at bounding box center [24, 179] width 16 height 5
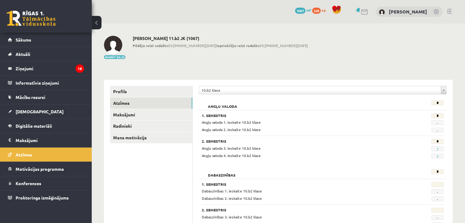
click at [224, 86] on div "10.b2 klase" at bounding box center [323, 90] width 248 height 9
click at [140, 127] on link "Radinieki" at bounding box center [151, 125] width 82 height 11
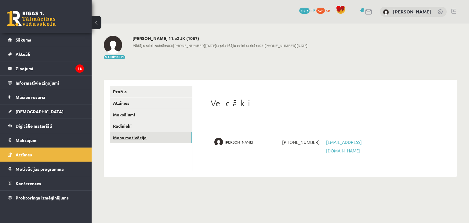
click at [148, 142] on link "Mana motivācija" at bounding box center [151, 137] width 82 height 11
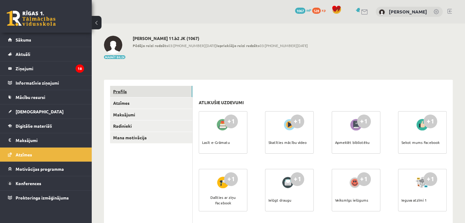
click at [133, 96] on link "Profils" at bounding box center [151, 91] width 82 height 11
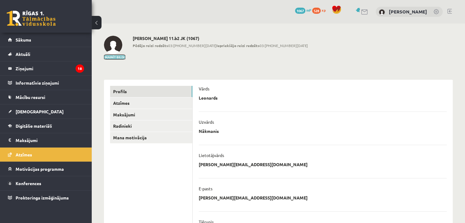
click at [119, 58] on button "Mainīt bildi" at bounding box center [114, 57] width 21 height 4
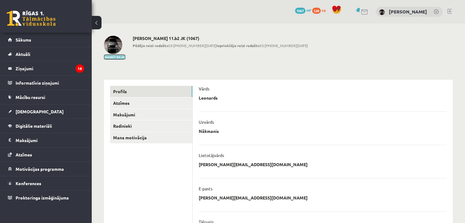
click at [117, 55] on button "Mainīt bildi" at bounding box center [114, 57] width 21 height 4
click at [116, 46] on img at bounding box center [113, 45] width 18 height 18
click at [42, 84] on legend "Informatīvie ziņojumi 0" at bounding box center [50, 83] width 68 height 14
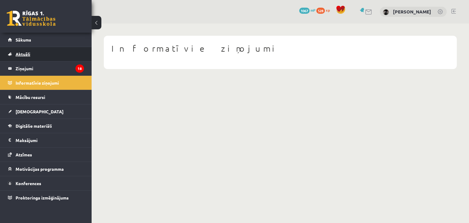
click at [11, 55] on link "Aktuāli" at bounding box center [46, 54] width 76 height 14
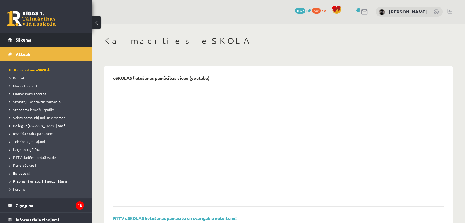
click at [22, 38] on span "Sākums" at bounding box center [24, 39] width 16 height 5
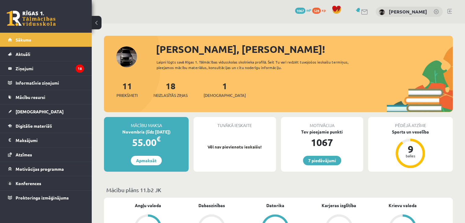
click at [48, 172] on link "Motivācijas programma" at bounding box center [46, 169] width 76 height 14
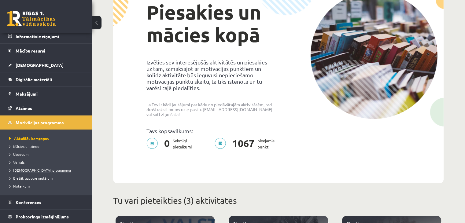
scroll to position [61, 0]
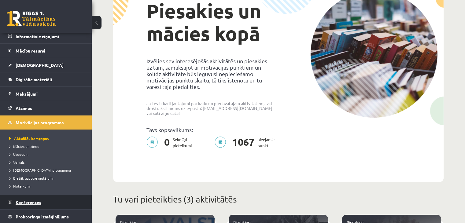
click at [31, 200] on span "Konferences" at bounding box center [29, 201] width 26 height 5
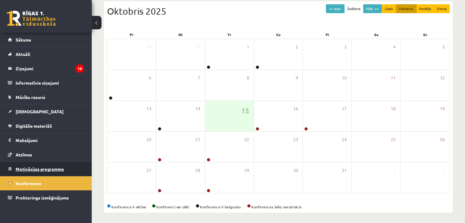
scroll to position [68, 0]
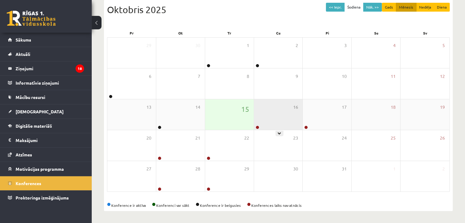
click at [289, 120] on div "16" at bounding box center [278, 114] width 49 height 31
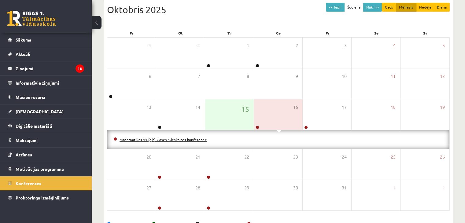
click at [197, 140] on link "Matemātikas 11.(a,b) klases 1.ieskaites konference" at bounding box center [162, 139] width 87 height 5
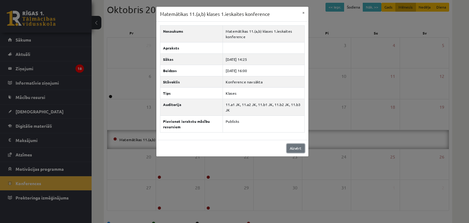
click at [297, 148] on link "Aizvērt" at bounding box center [296, 148] width 18 height 9
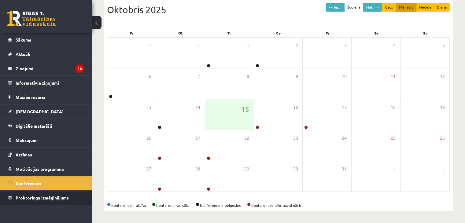
click at [47, 195] on span "Proktoringa izmēģinājums" at bounding box center [42, 197] width 53 height 5
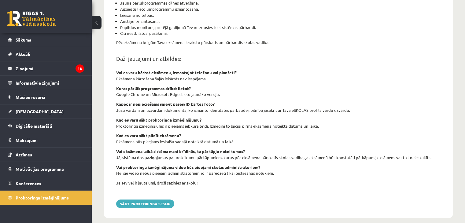
scroll to position [211, 0]
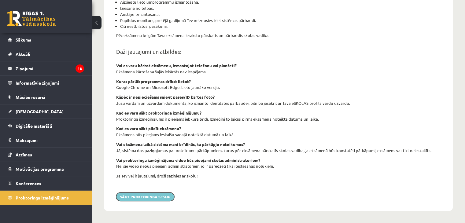
click at [170, 198] on button "Sākt proktoringa sesiju" at bounding box center [145, 196] width 58 height 9
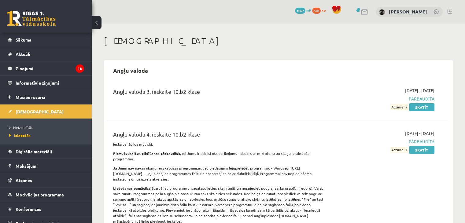
click at [29, 110] on span "[DEMOGRAPHIC_DATA]" at bounding box center [40, 111] width 48 height 5
